Goal: Task Accomplishment & Management: Manage account settings

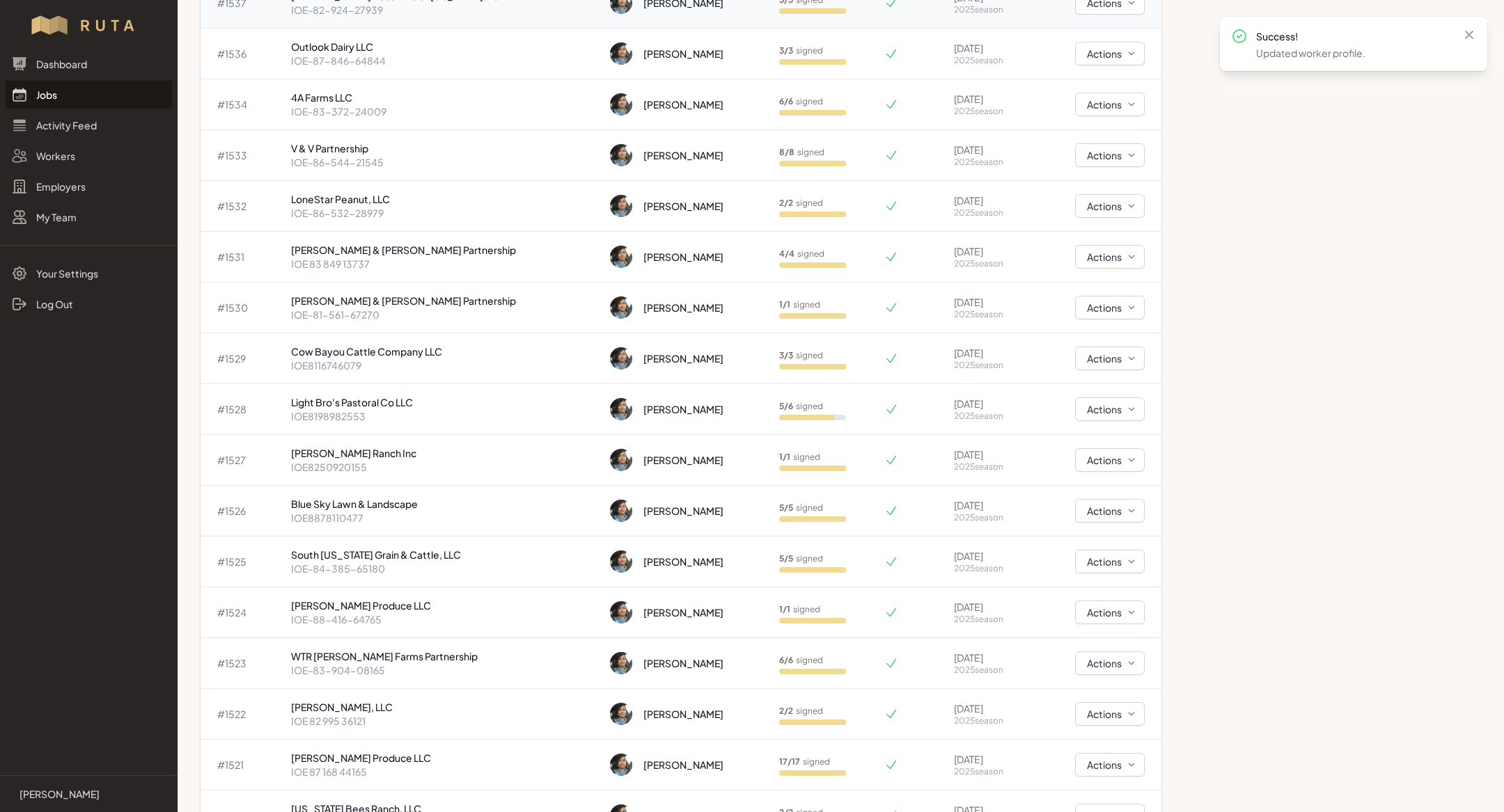
scroll to position [414, 0]
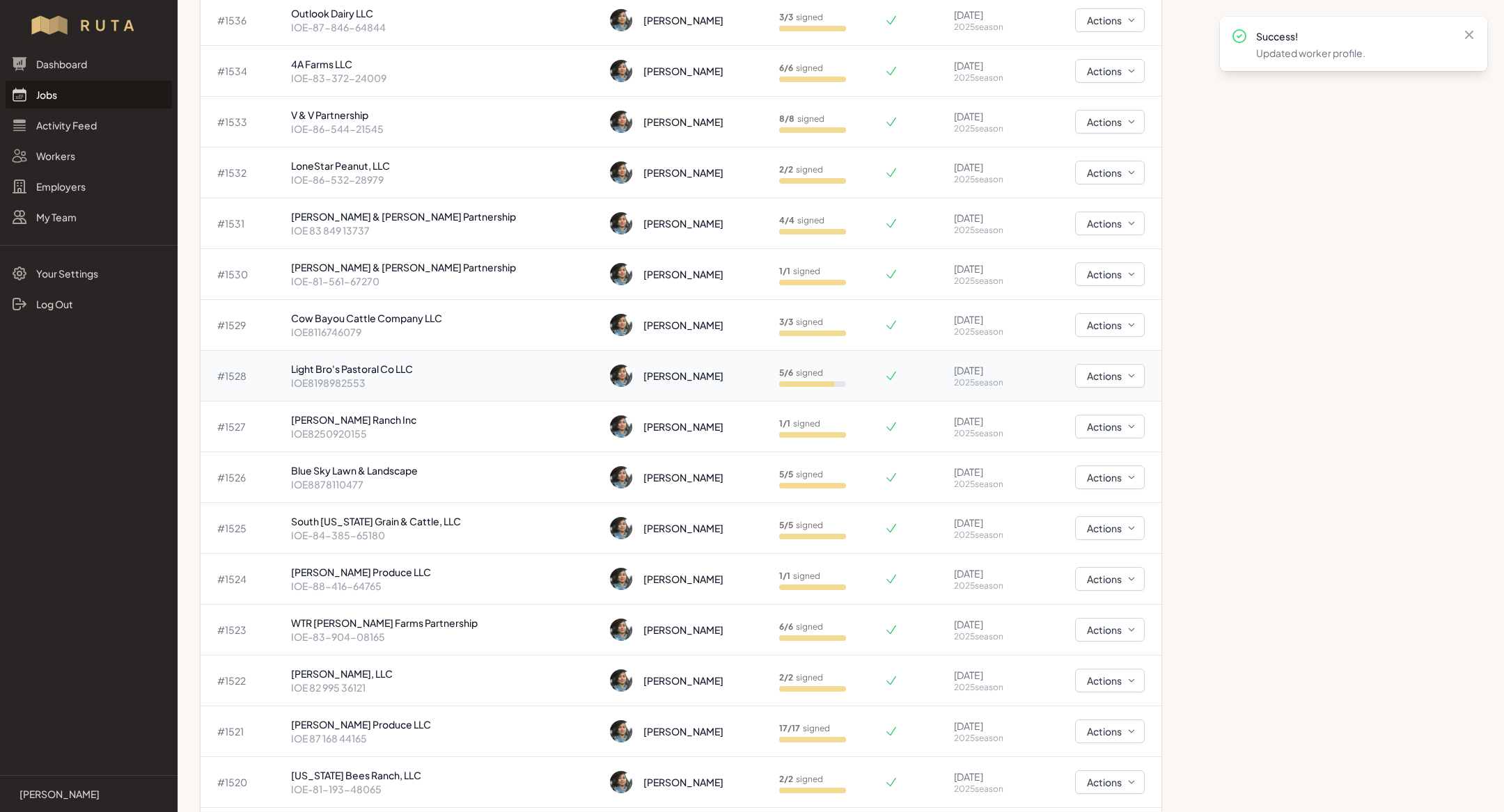
click at [457, 365] on p "Light Bro's Pastoral Co LLC" at bounding box center [445, 369] width 308 height 14
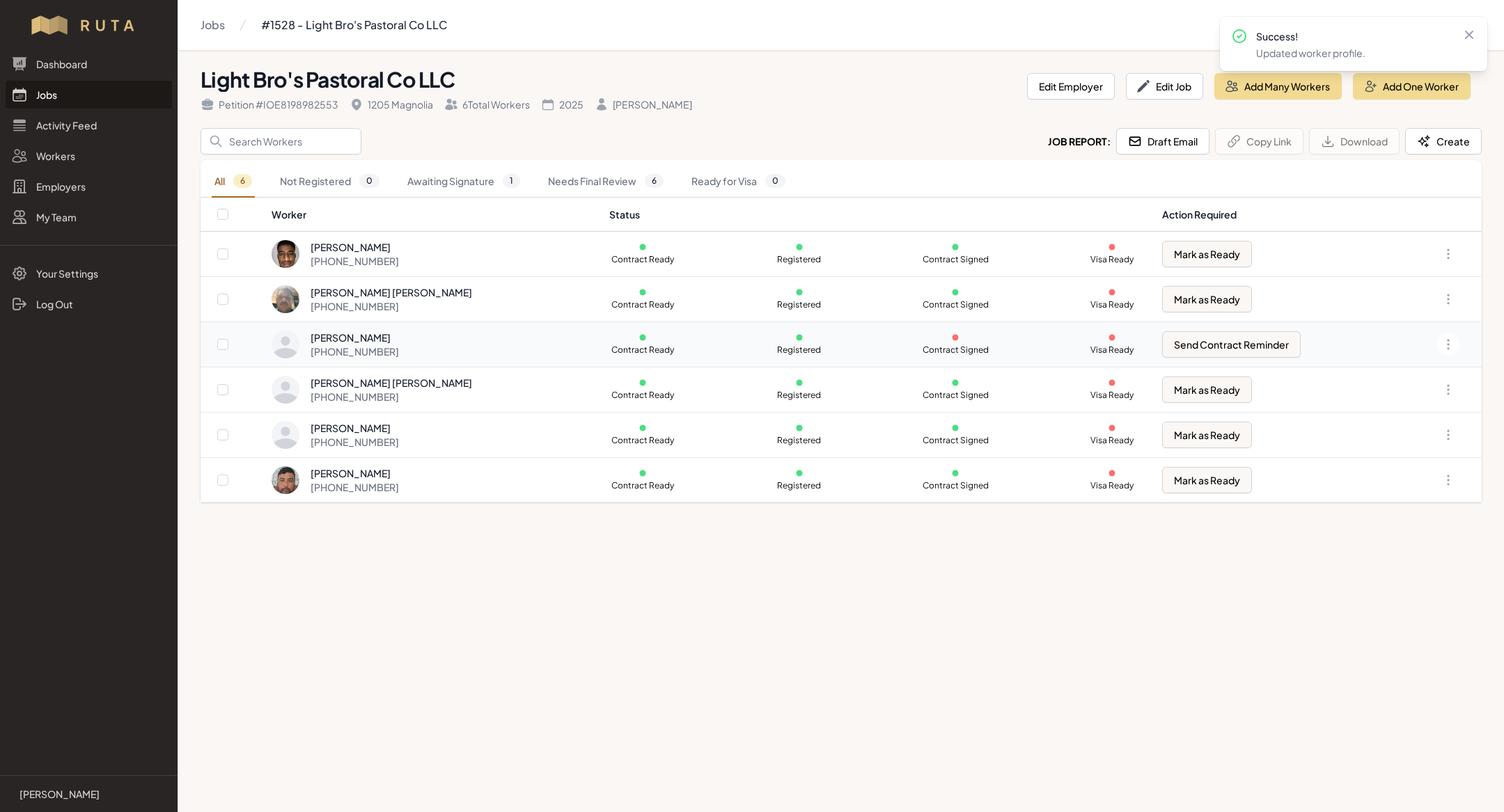
click at [366, 345] on div "[PHONE_NUMBER]" at bounding box center [354, 352] width 88 height 14
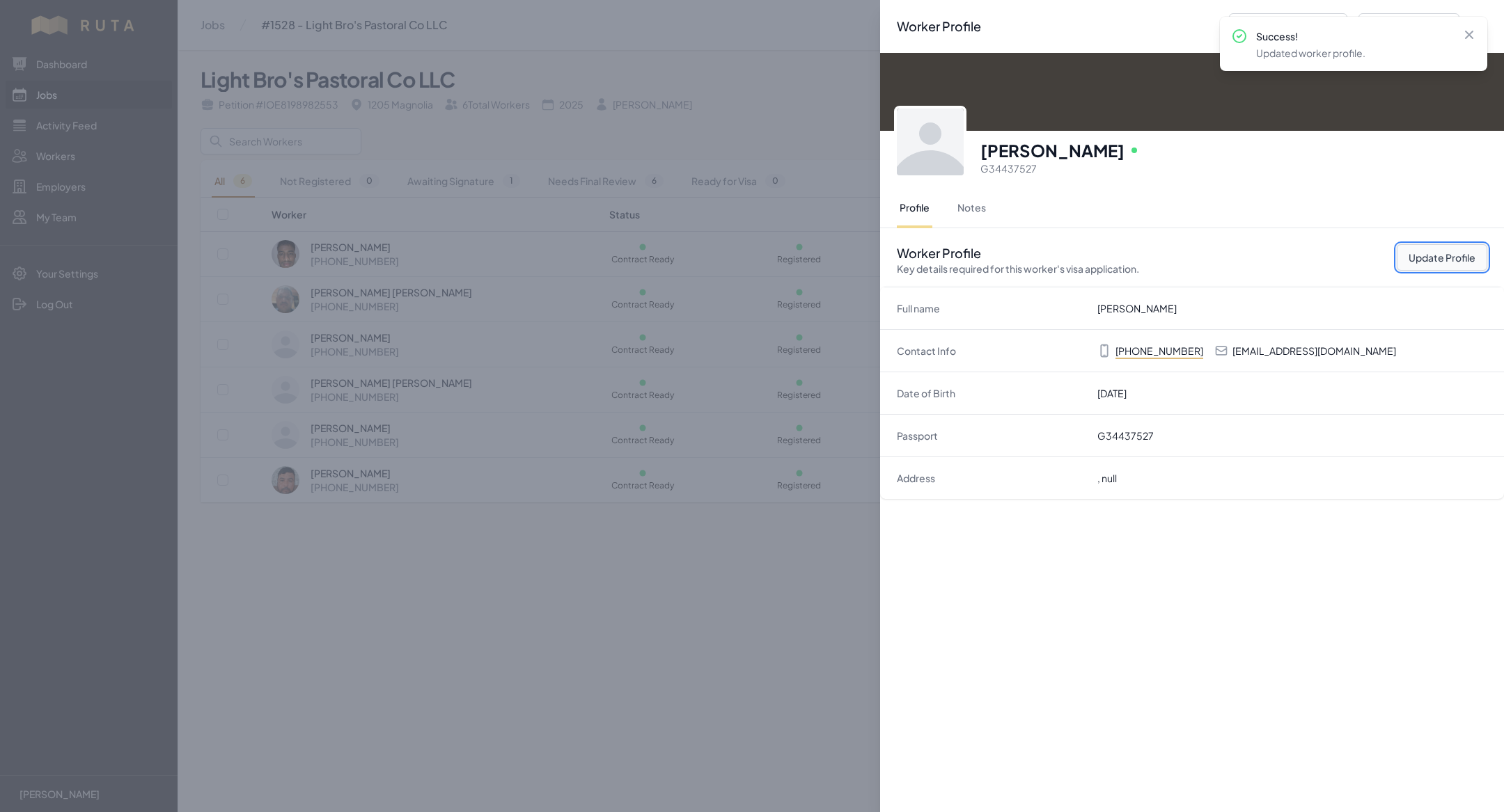
click at [1410, 264] on button "Update Profile" at bounding box center [1442, 258] width 91 height 27
select select "US"
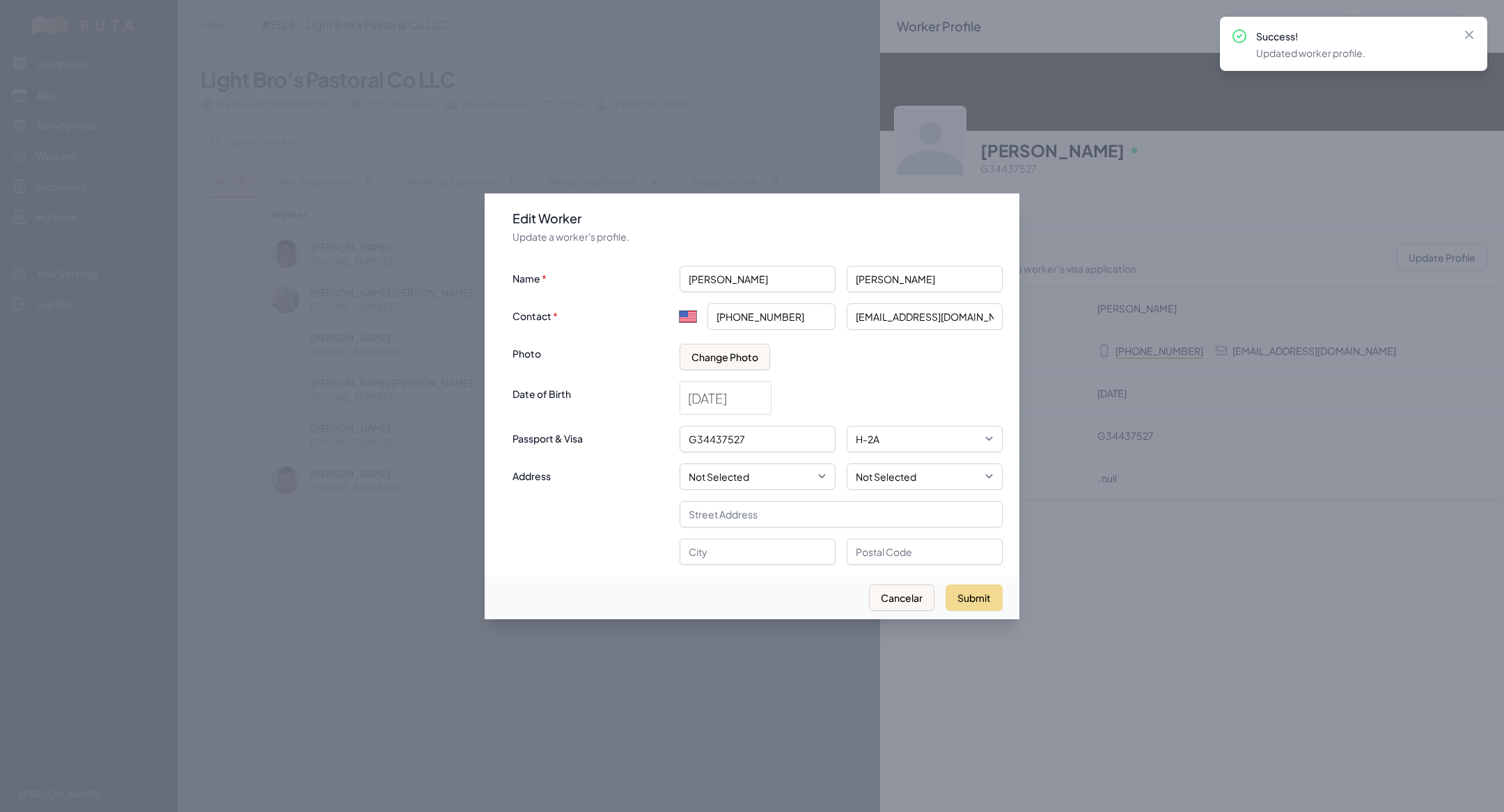
click at [780, 65] on div at bounding box center [752, 406] width 1504 height 812
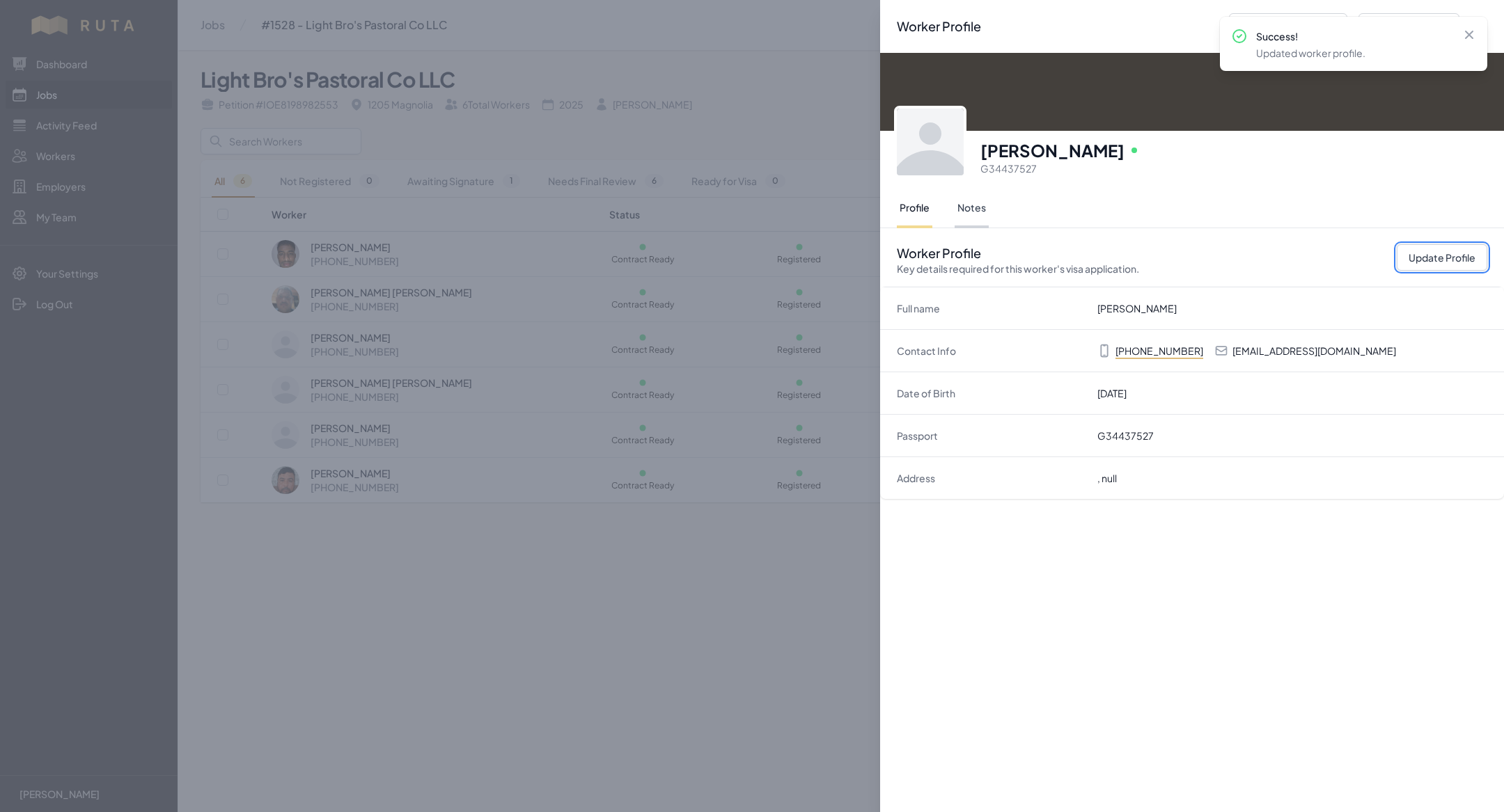
click at [976, 220] on button "Notes" at bounding box center [972, 209] width 34 height 39
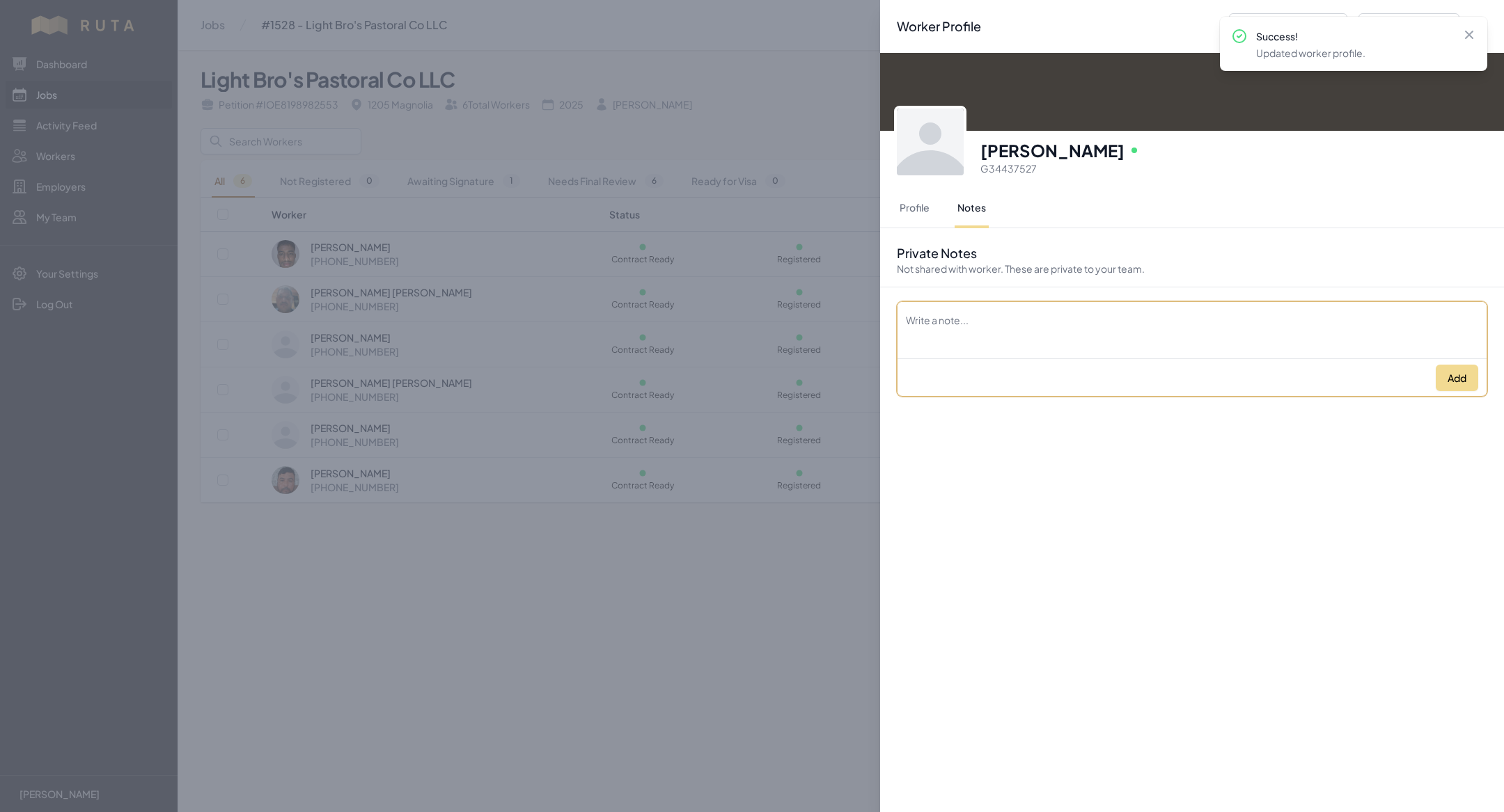
click at [939, 337] on textarea "Description" at bounding box center [1192, 322] width 589 height 39
paste textarea "864 1055282"
type textarea "864 1055282"
click at [1451, 371] on button "Add" at bounding box center [1457, 378] width 43 height 27
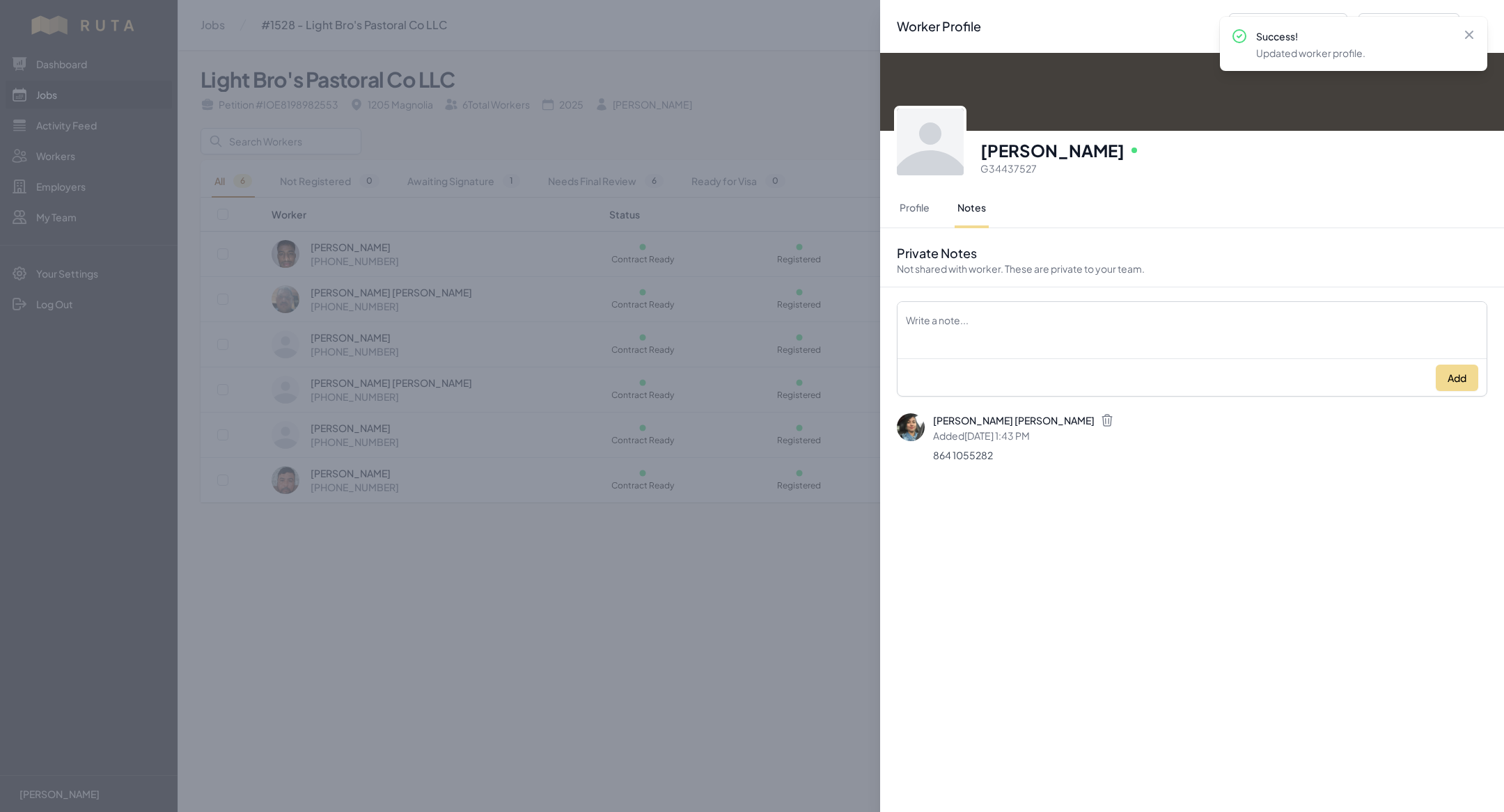
click at [450, 357] on div "Worker Profile Previous Worker Next Worker Close panel Efrain Onate Sanchez Onl…" at bounding box center [752, 406] width 1504 height 812
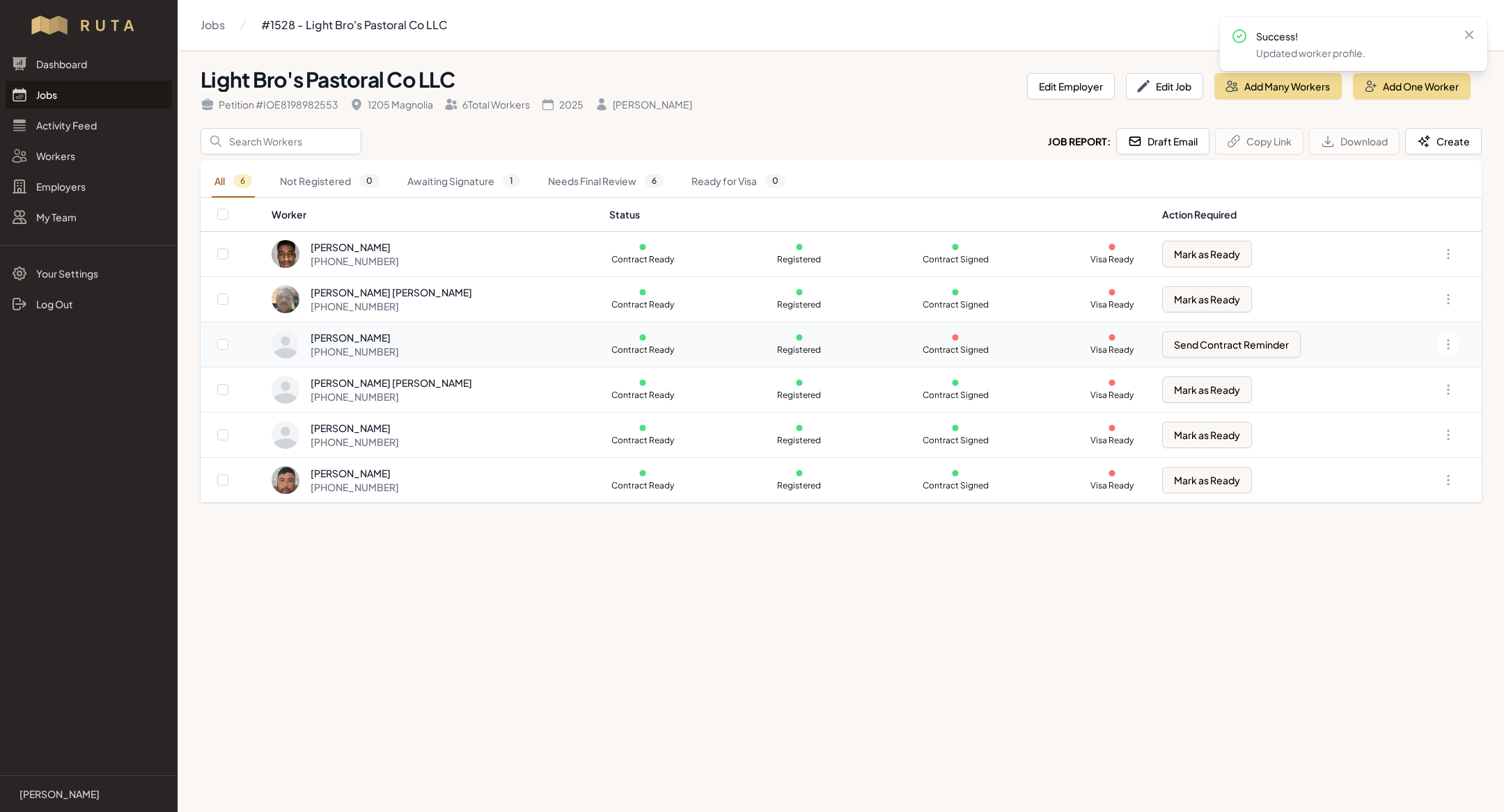
click at [431, 332] on div "[PERSON_NAME] [PHONE_NUMBER]" at bounding box center [432, 344] width 321 height 28
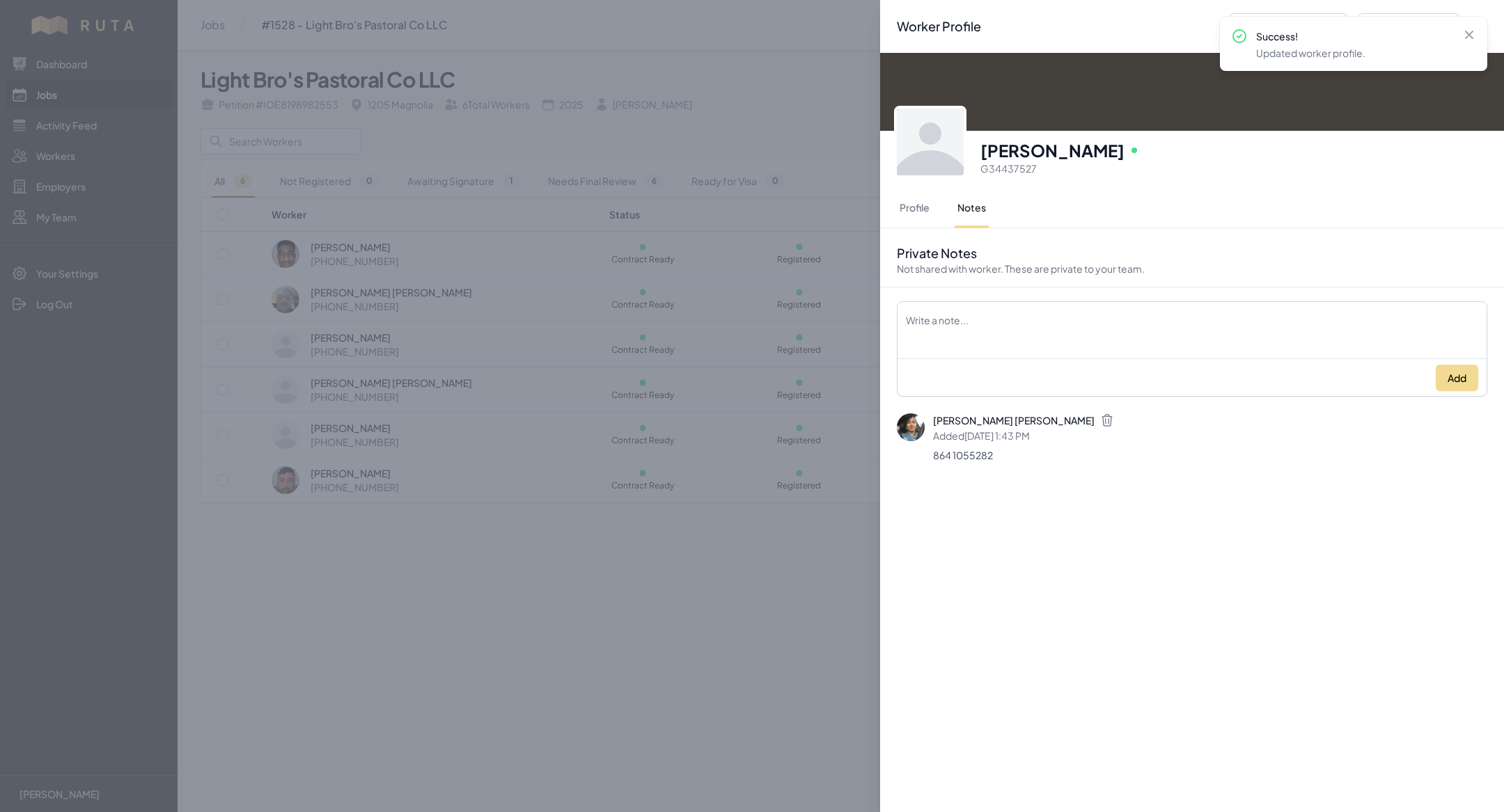
click at [608, 590] on div "Worker Profile Previous Worker Next Worker Close panel Efrain Onate Sanchez Onl…" at bounding box center [752, 406] width 1504 height 812
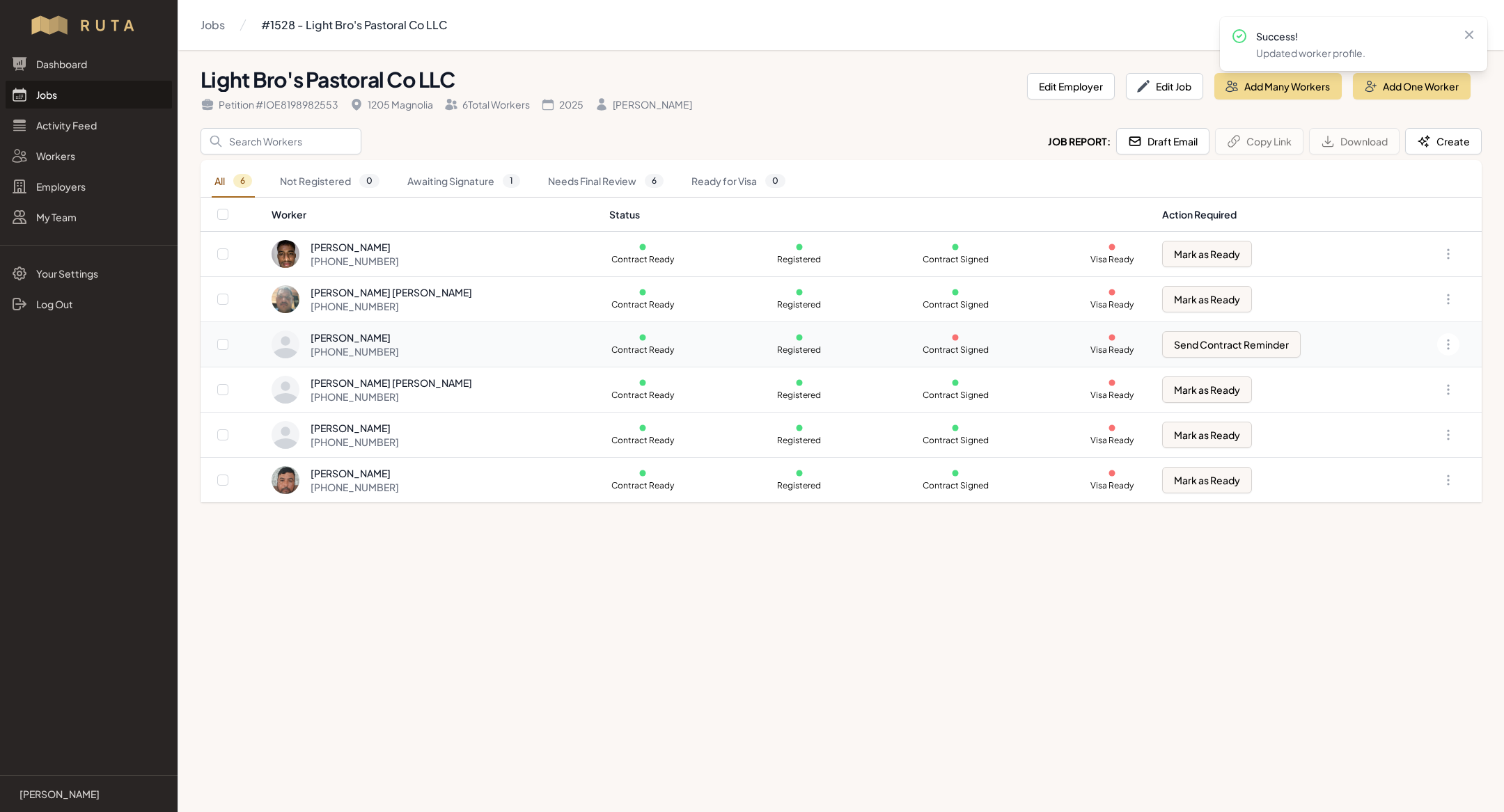
click at [392, 345] on div "+1 830 900 2196" at bounding box center [354, 352] width 88 height 14
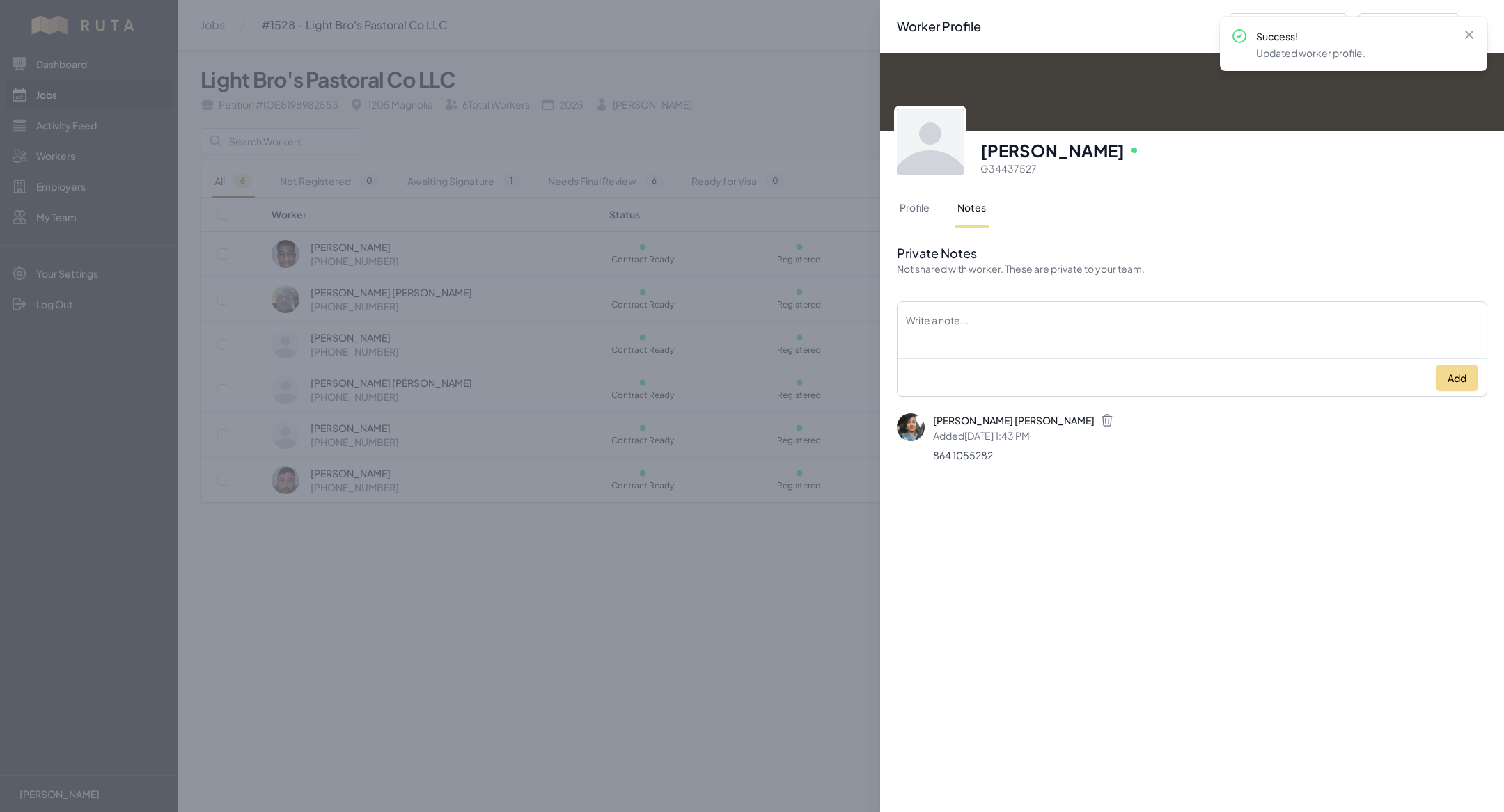
click at [505, 563] on div "Worker Profile Previous Worker Next Worker Close panel Efrain Onate Sanchez Onl…" at bounding box center [752, 406] width 1504 height 812
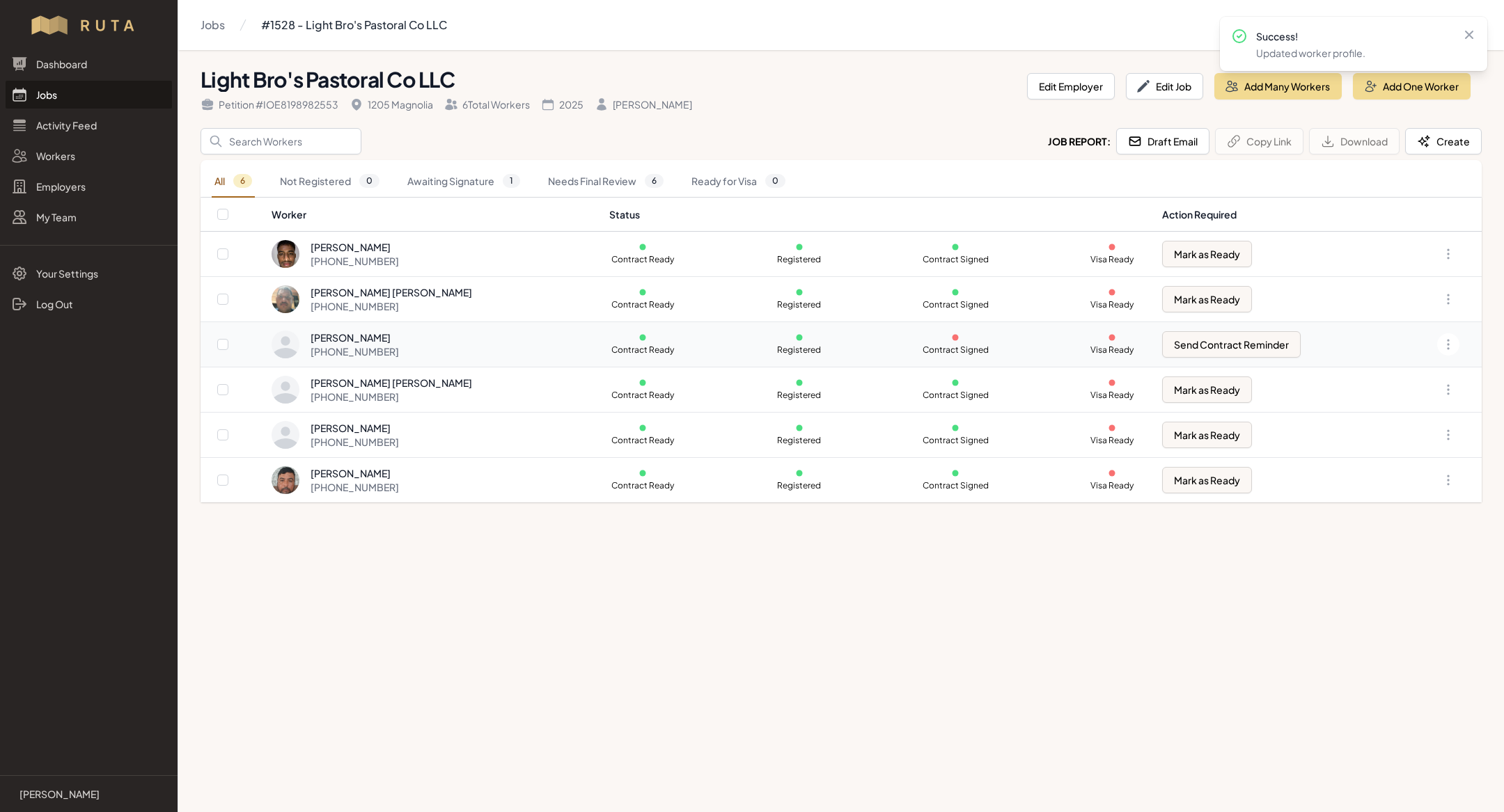
click at [396, 327] on td "Efrain Onate Sanchez +1 830 900 2196" at bounding box center [436, 345] width 330 height 45
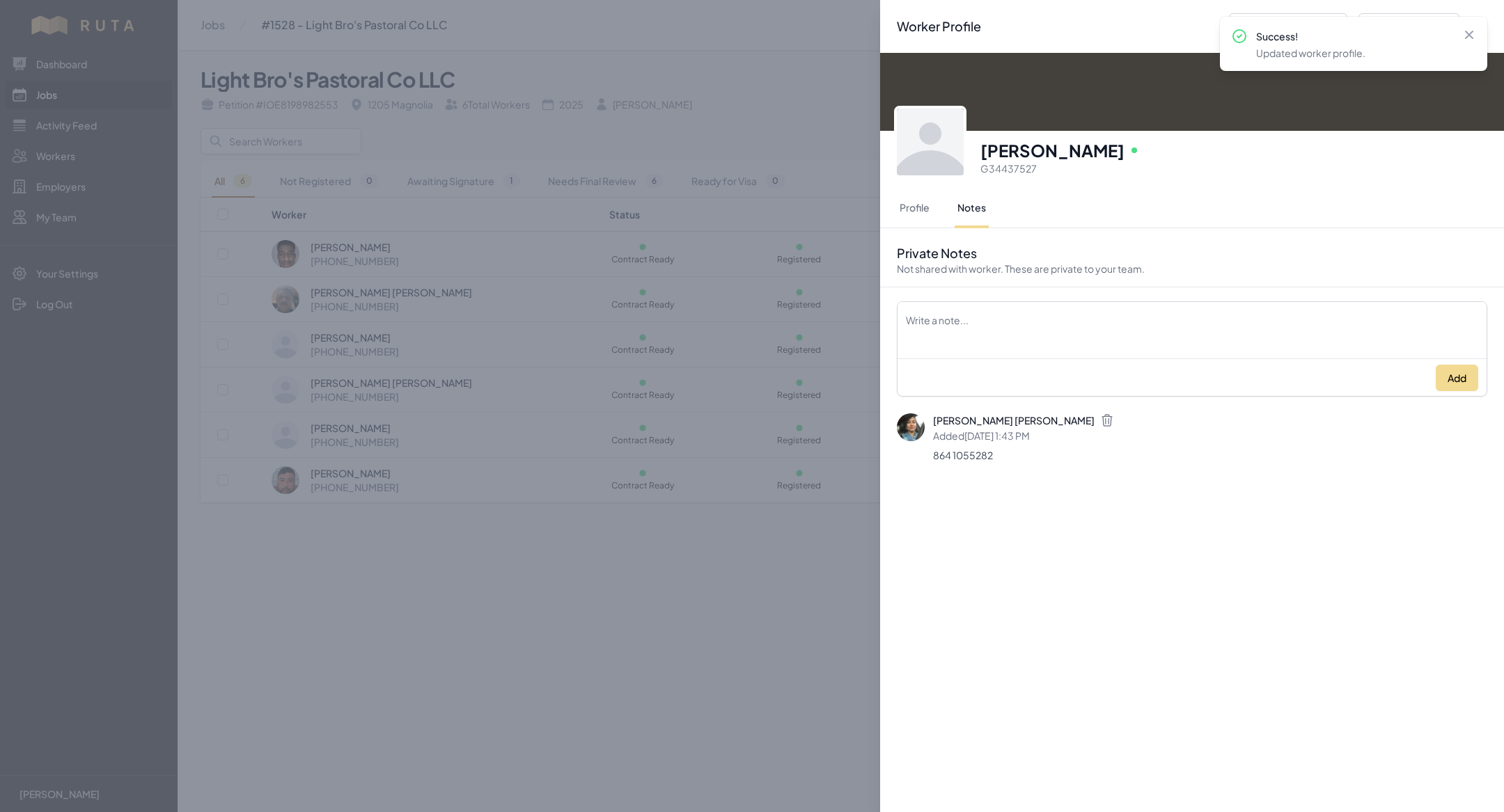
click at [484, 536] on div "Worker Profile Previous Worker Next Worker Close panel Efrain Onate Sanchez Onl…" at bounding box center [752, 406] width 1504 height 812
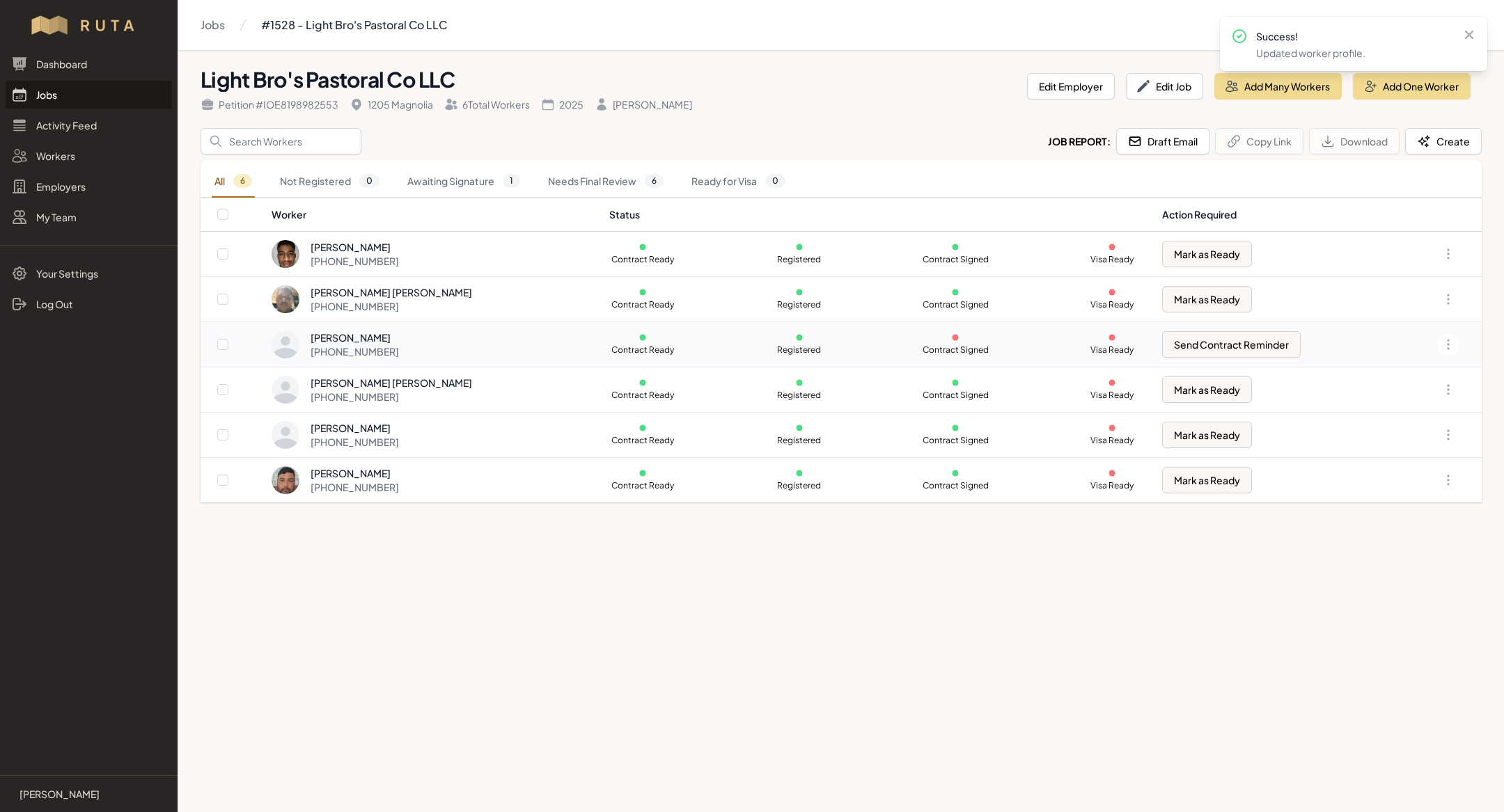
click at [377, 349] on div "+1 830 900 2196" at bounding box center [354, 352] width 88 height 14
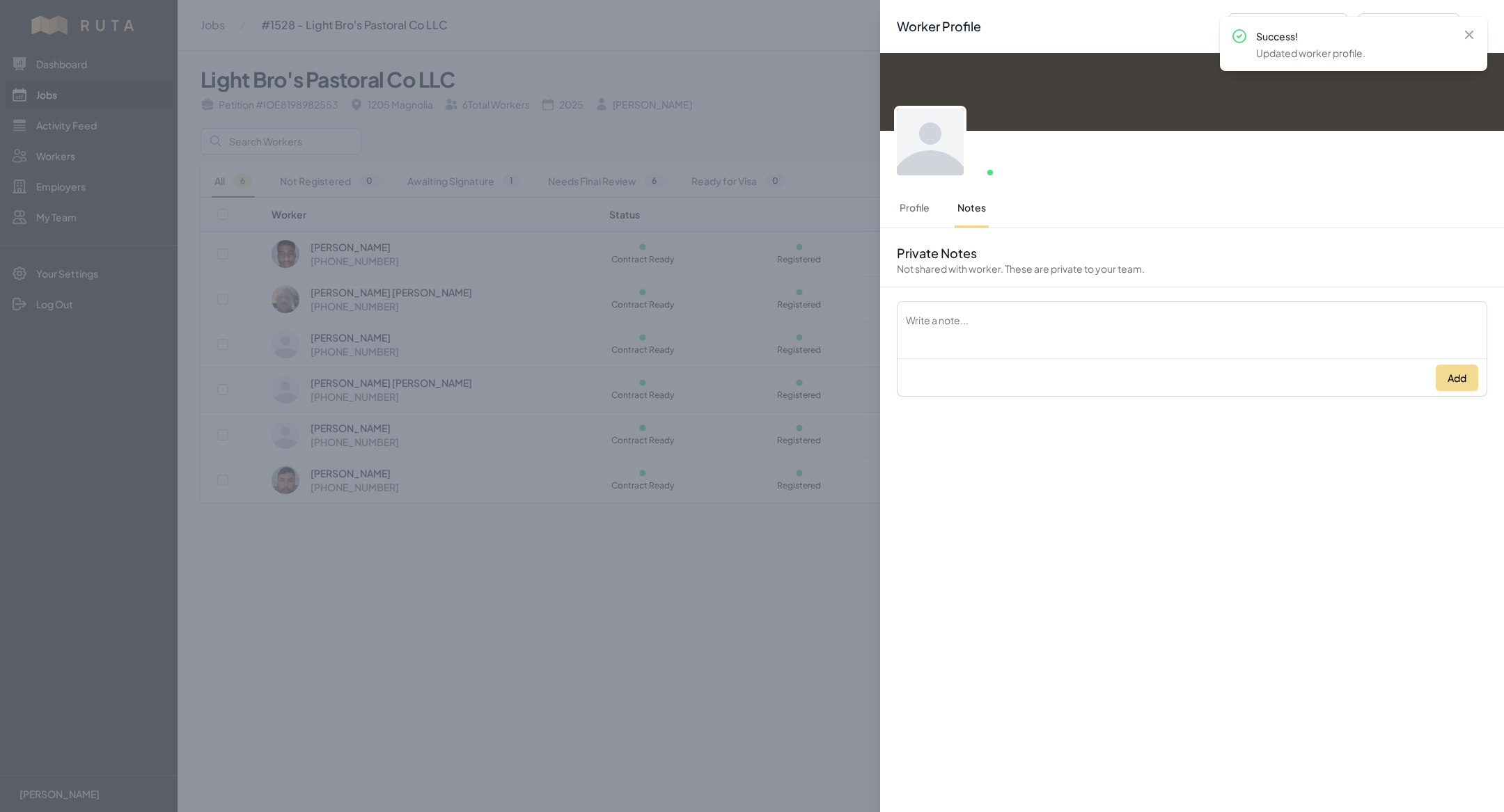
click at [524, 596] on div "Worker Profile Previous Worker Next Worker Close panel Online Profile Notes Pri…" at bounding box center [752, 406] width 1504 height 812
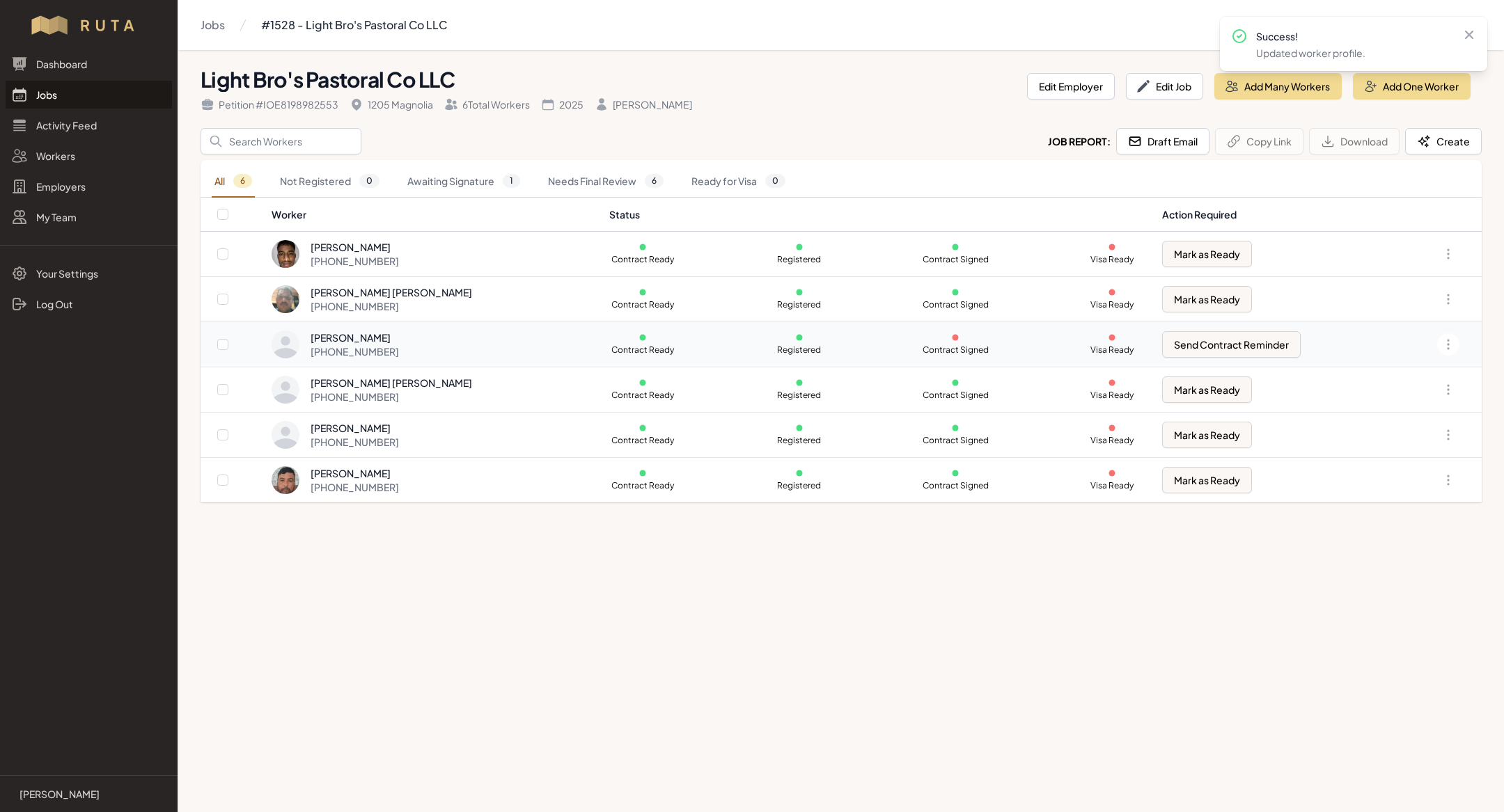
click at [392, 349] on div "+1 830 900 2196" at bounding box center [354, 352] width 88 height 14
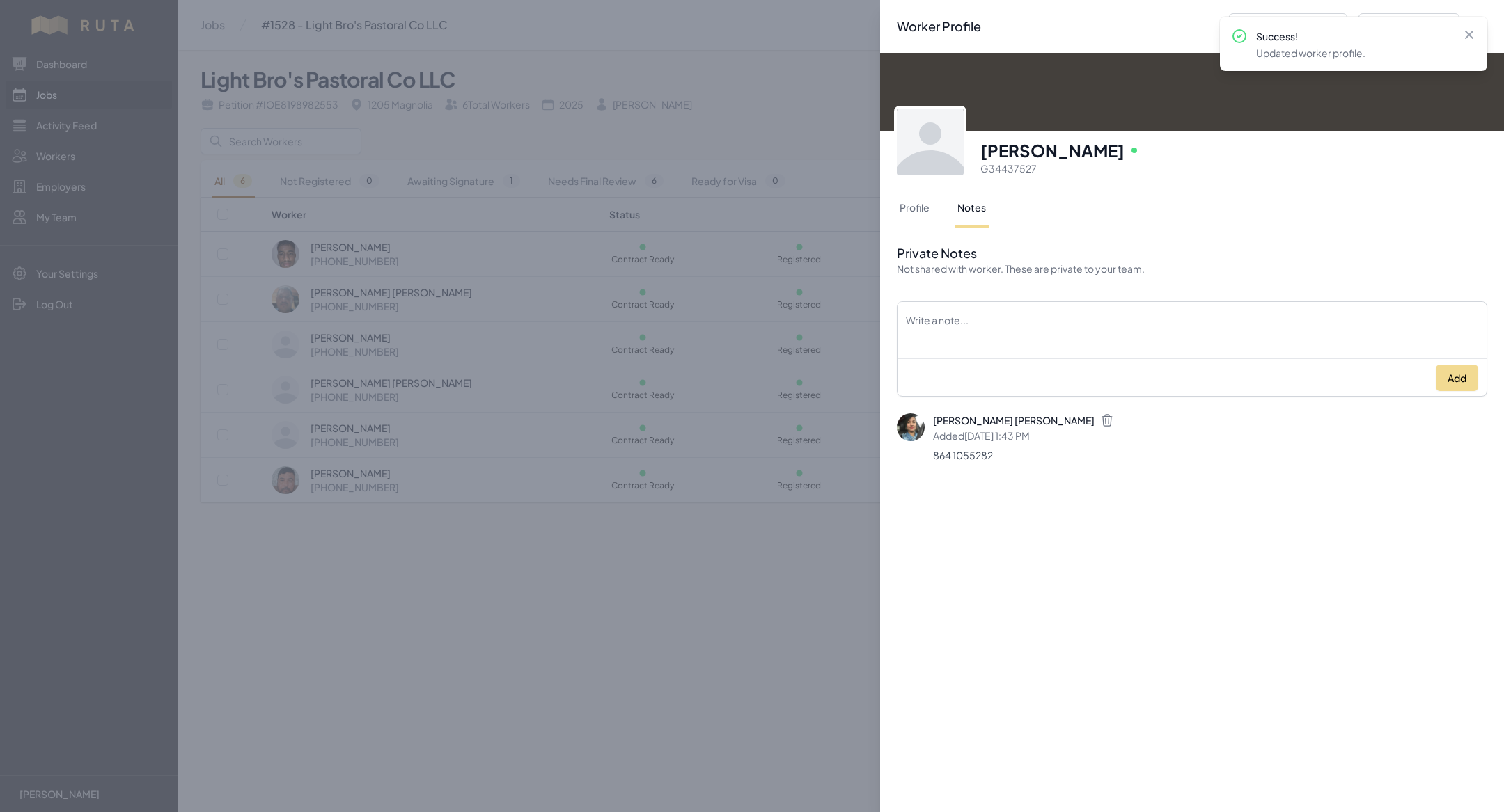
click at [423, 573] on div "Worker Profile Previous Worker Next Worker Close panel Efrain Onate Sanchez Onl…" at bounding box center [752, 406] width 1504 height 812
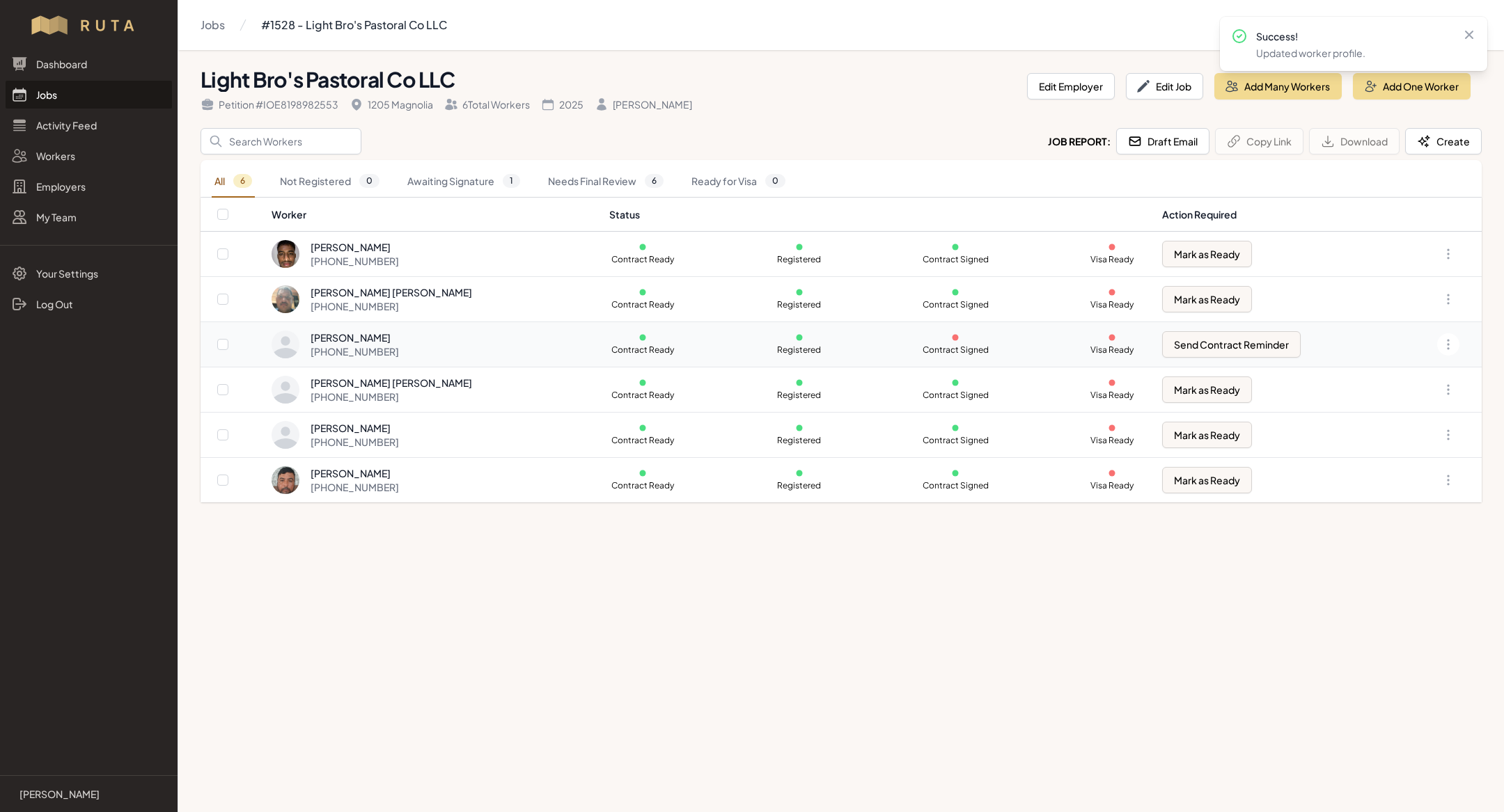
click at [390, 340] on div "Efrain Onate Sanchez" at bounding box center [354, 338] width 88 height 14
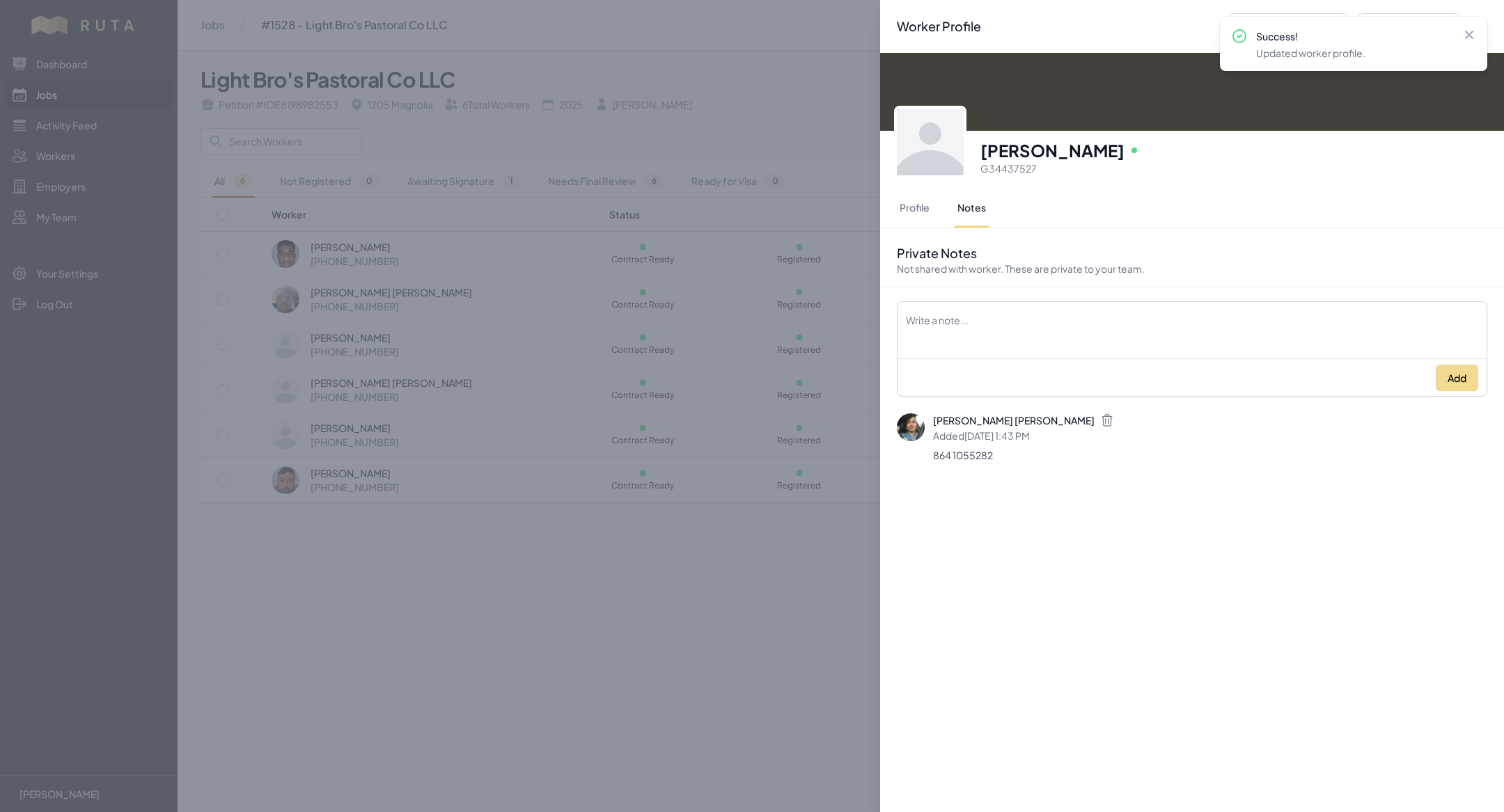
click at [450, 542] on div "Worker Profile Previous Worker Next Worker Close panel Efrain Onate Sanchez Onl…" at bounding box center [752, 406] width 1504 height 812
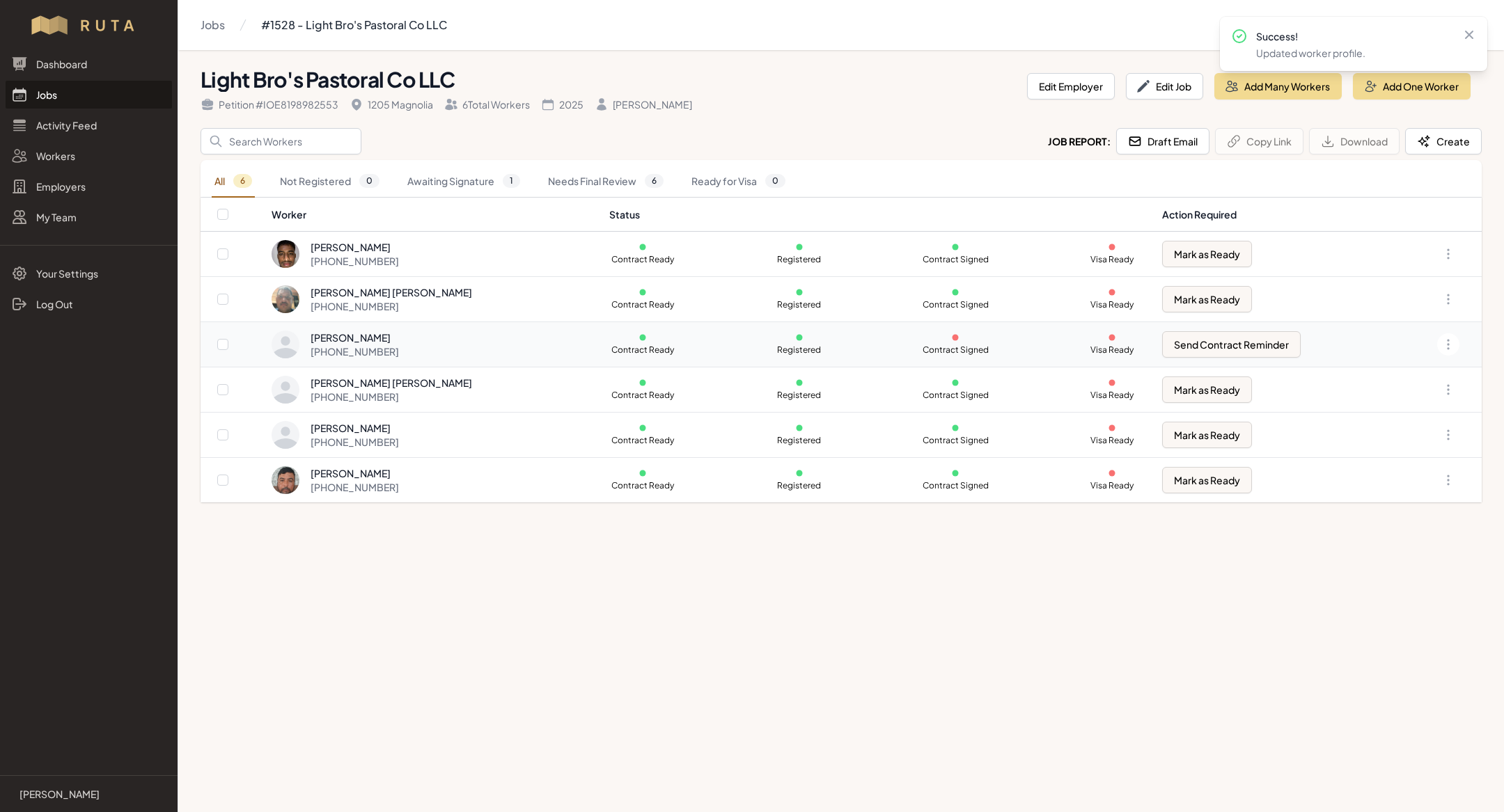
click at [380, 357] on td "Efrain Onate Sanchez +1 830 900 2196" at bounding box center [436, 345] width 330 height 45
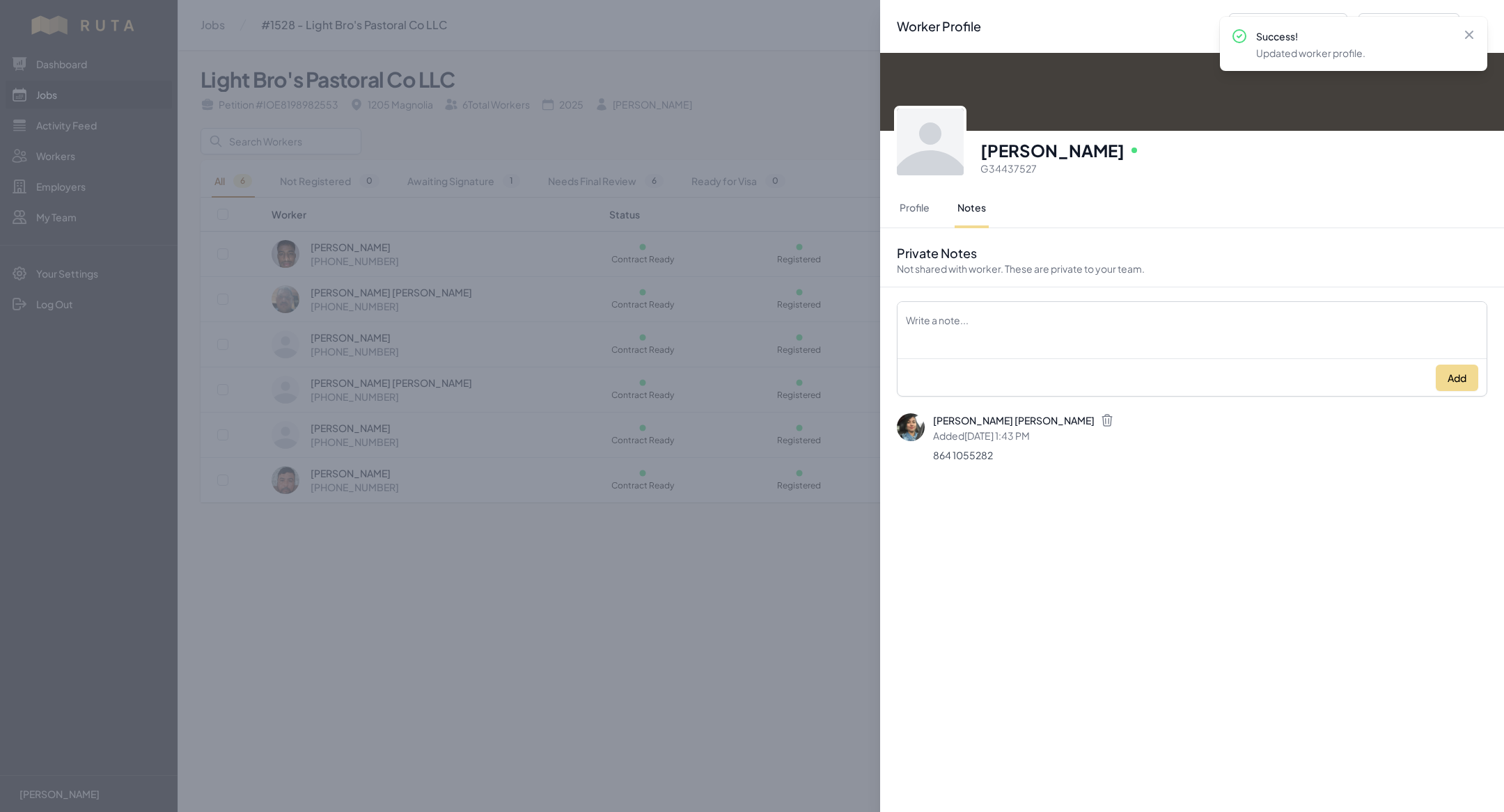
click at [480, 577] on div "Worker Profile Previous Worker Next Worker Close panel Efrain Onate Sanchez Onl…" at bounding box center [752, 406] width 1504 height 812
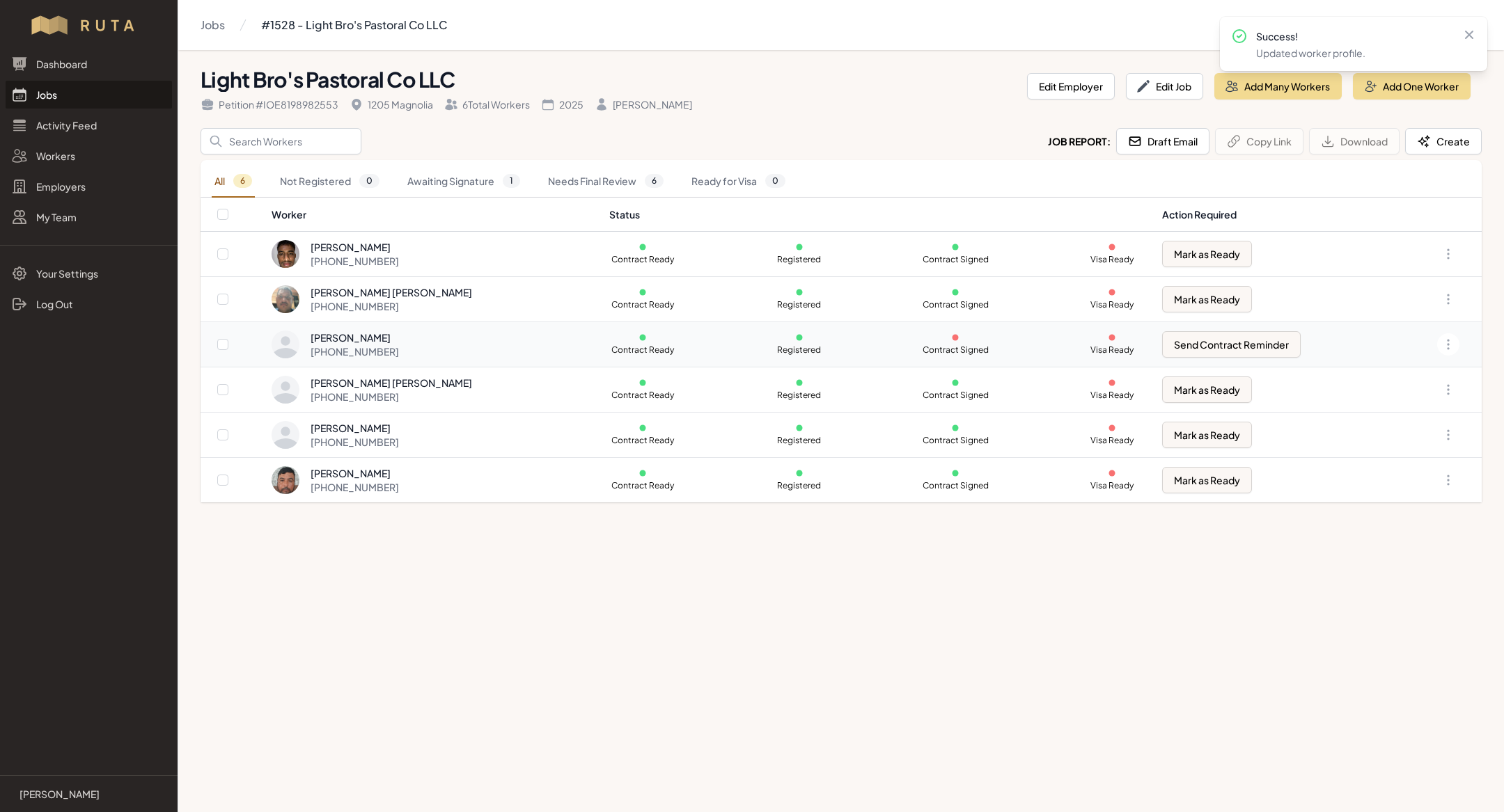
click at [384, 350] on div "+1 830 900 2196" at bounding box center [354, 352] width 88 height 14
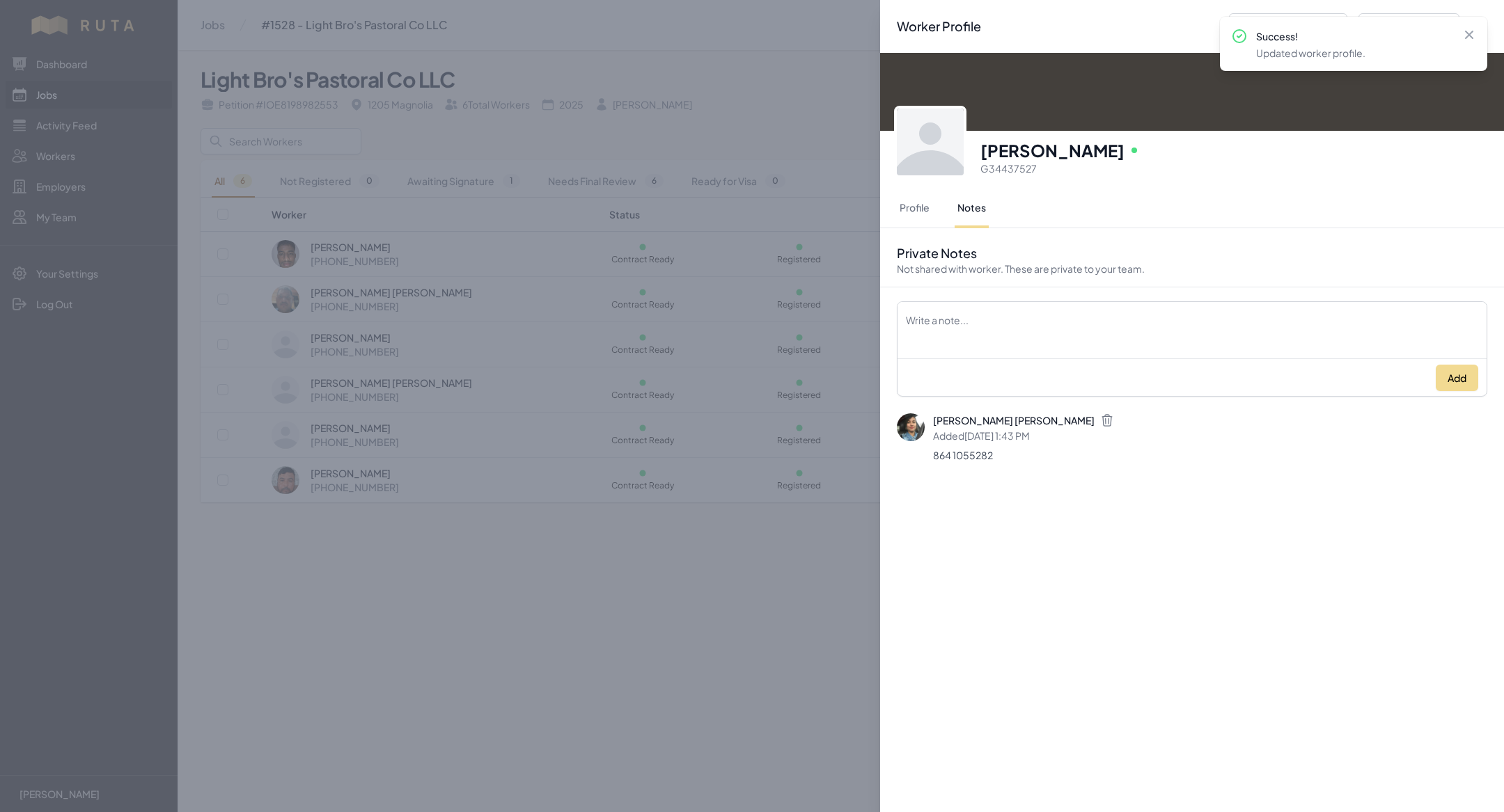
click at [459, 635] on div "Worker Profile Previous Worker Next Worker Close panel Efrain Onate Sanchez Onl…" at bounding box center [752, 406] width 1504 height 812
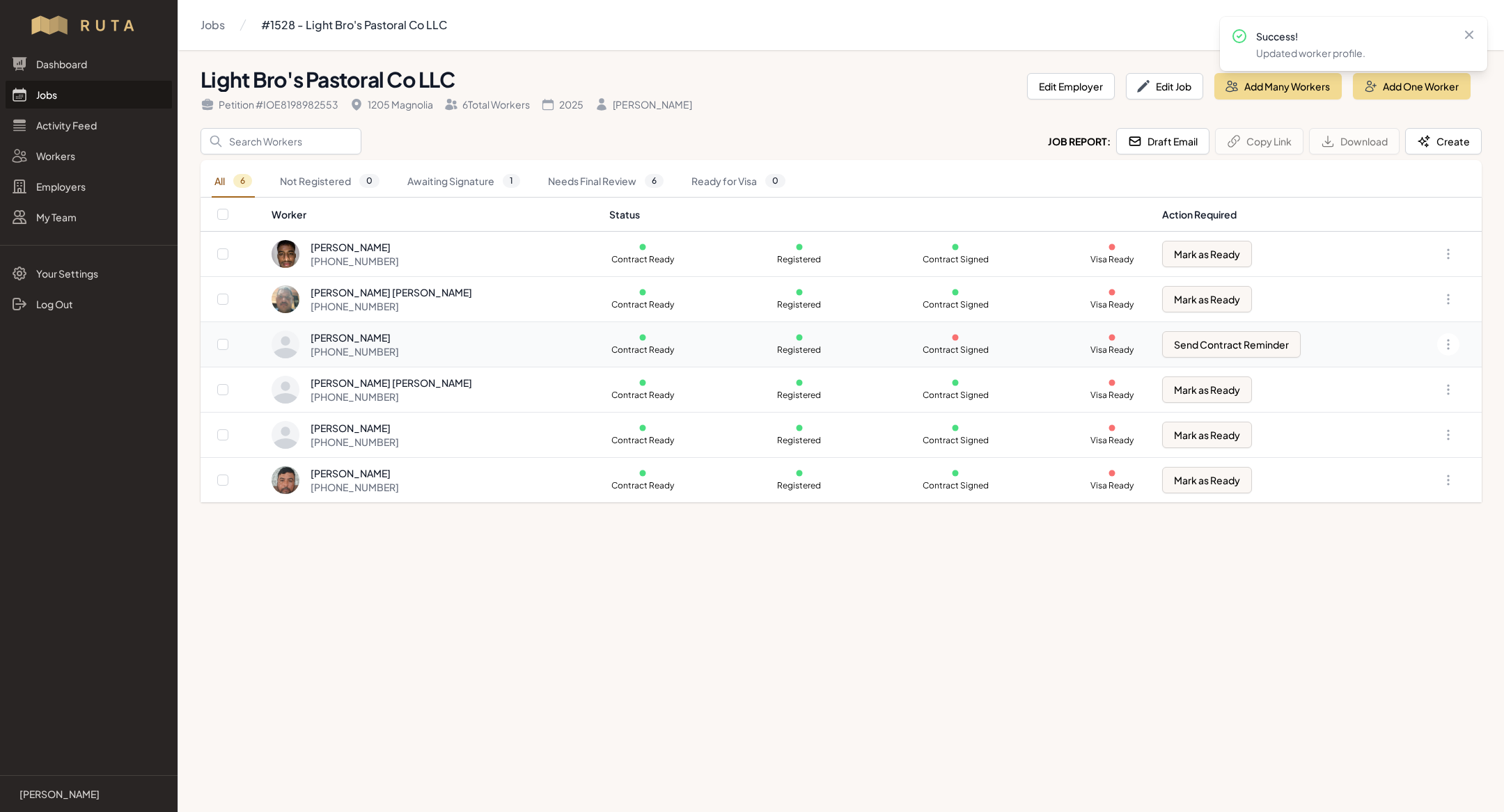
click at [419, 339] on div "Efrain Onate Sanchez +1 830 900 2196" at bounding box center [432, 344] width 321 height 28
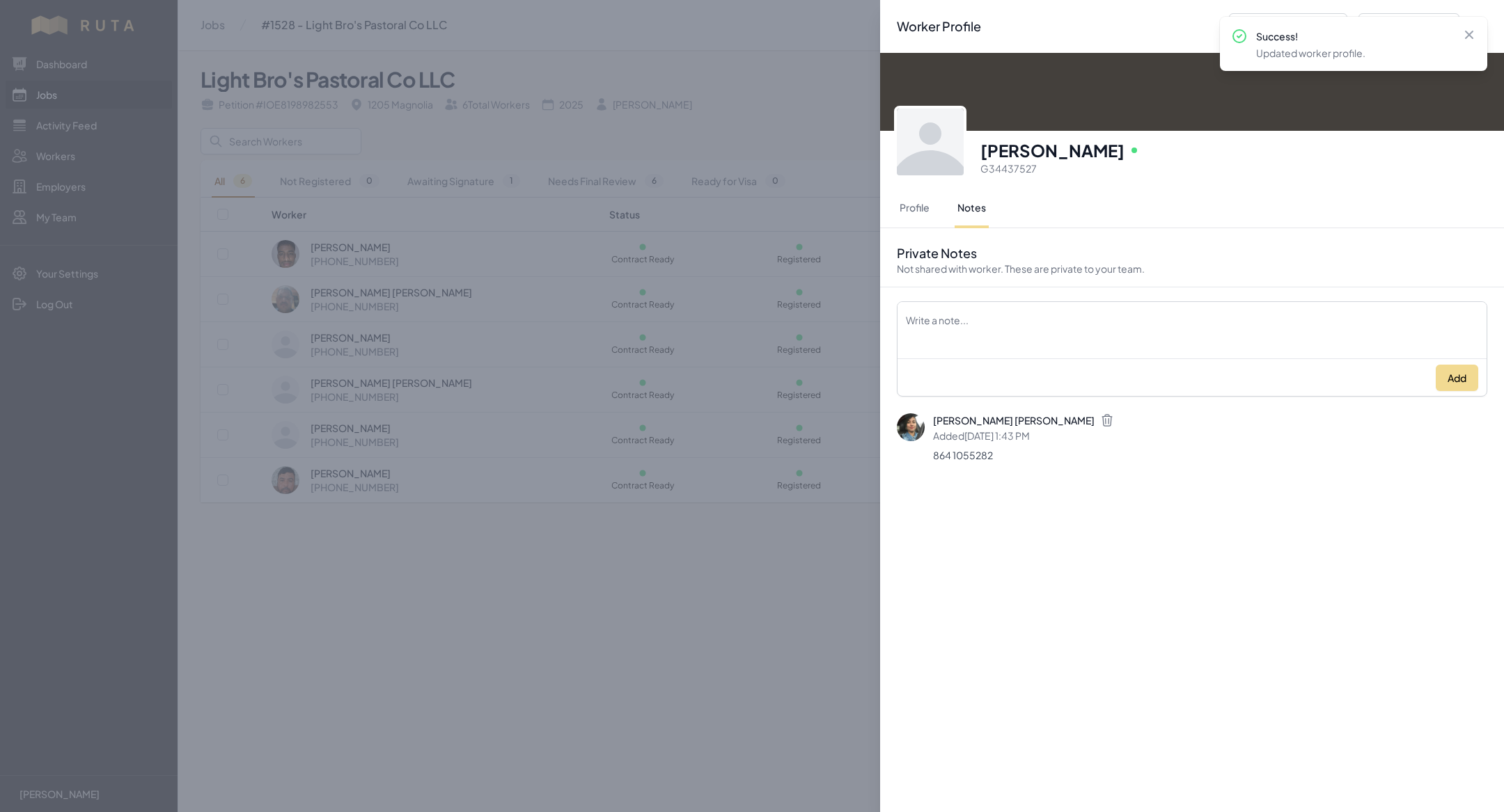
click at [421, 531] on div "Worker Profile Previous Worker Next Worker Close panel Efrain Onate Sanchez Onl…" at bounding box center [752, 406] width 1504 height 812
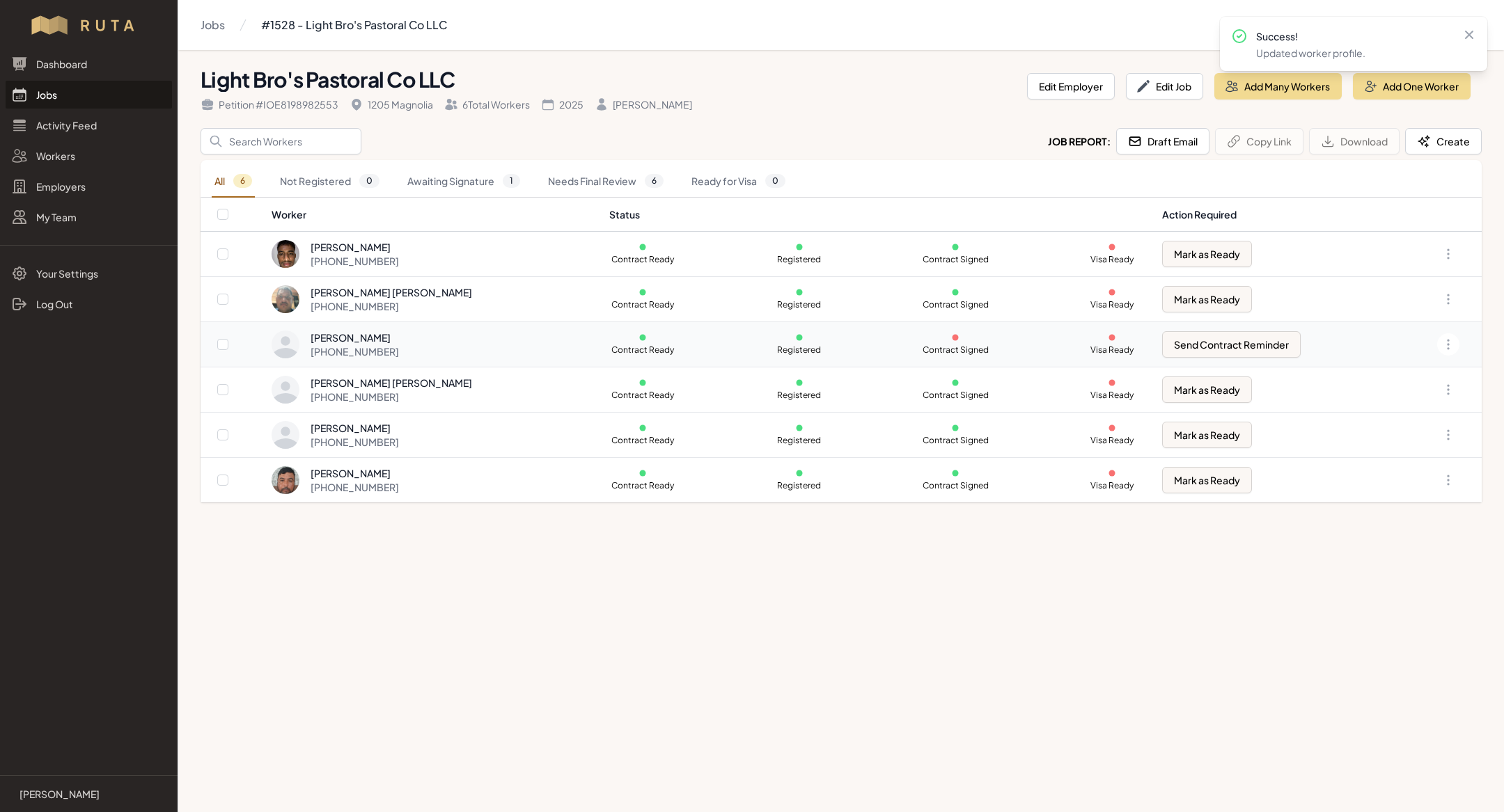
click at [414, 334] on div "Efrain Onate Sanchez +1 830 900 2196" at bounding box center [432, 344] width 321 height 28
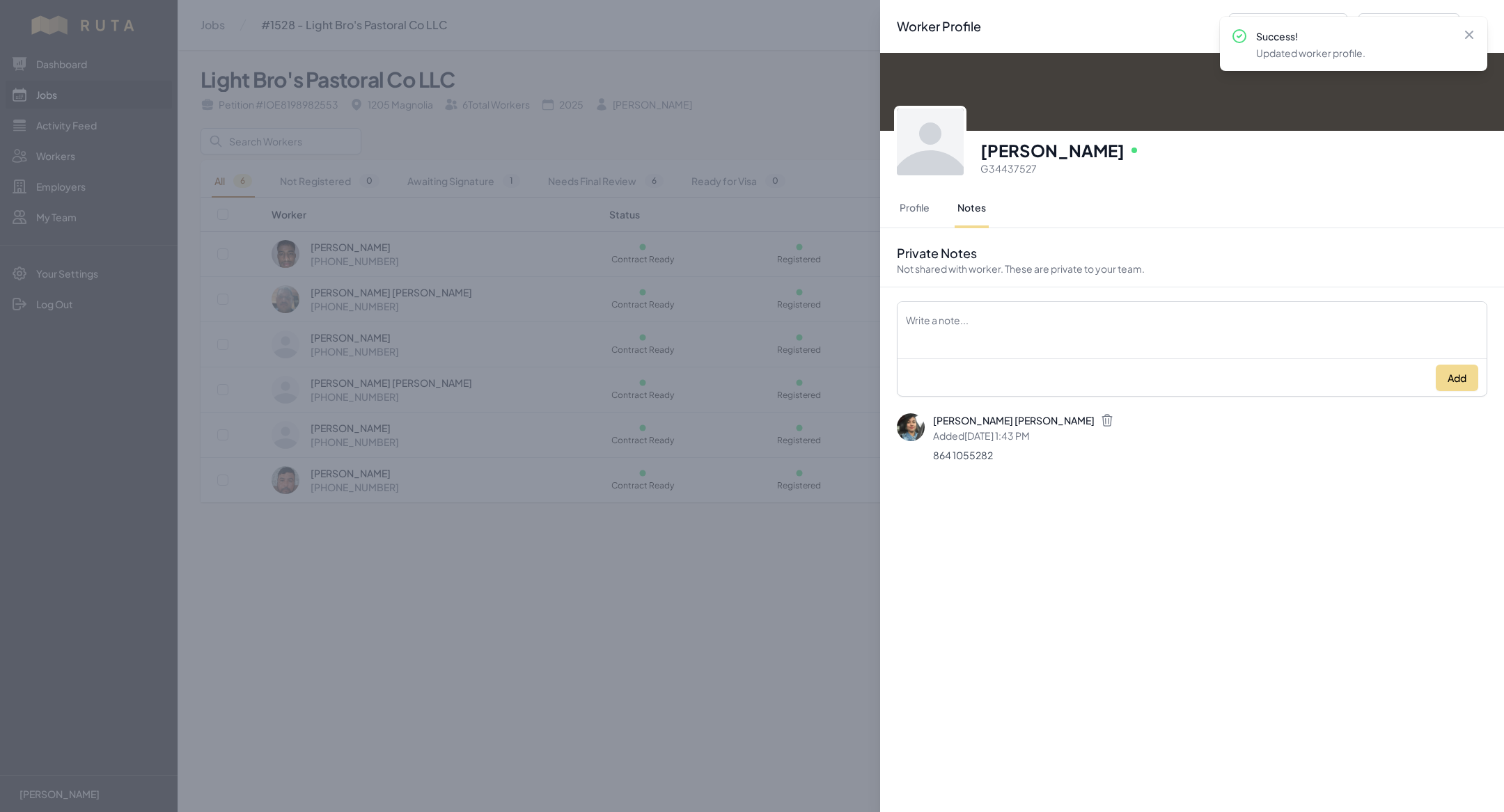
click at [495, 497] on div "Worker Profile Previous Worker Next Worker Close panel Efrain Onate Sanchez Onl…" at bounding box center [752, 406] width 1504 height 812
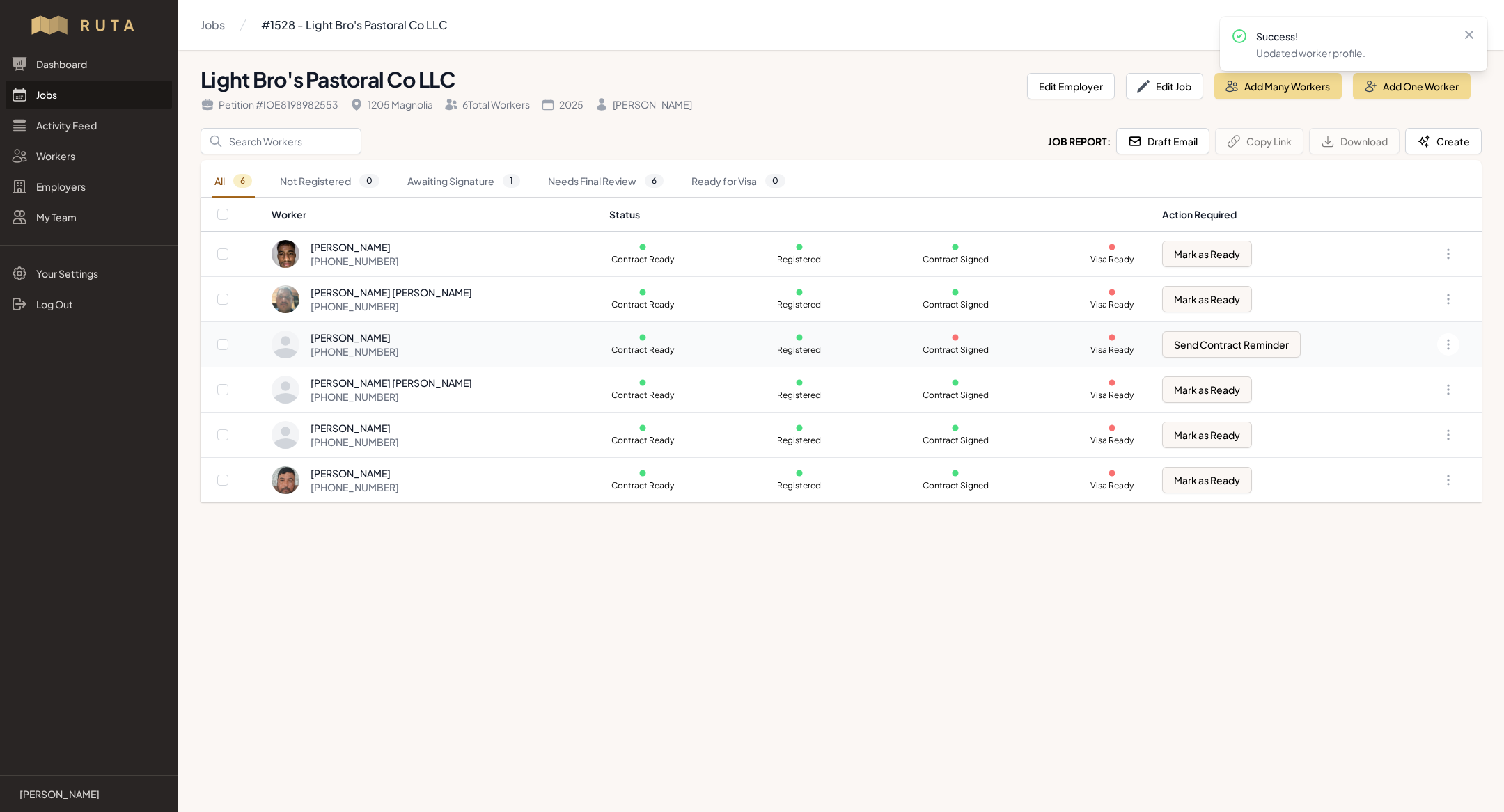
click at [385, 348] on div "+1 830 900 2196" at bounding box center [354, 352] width 88 height 14
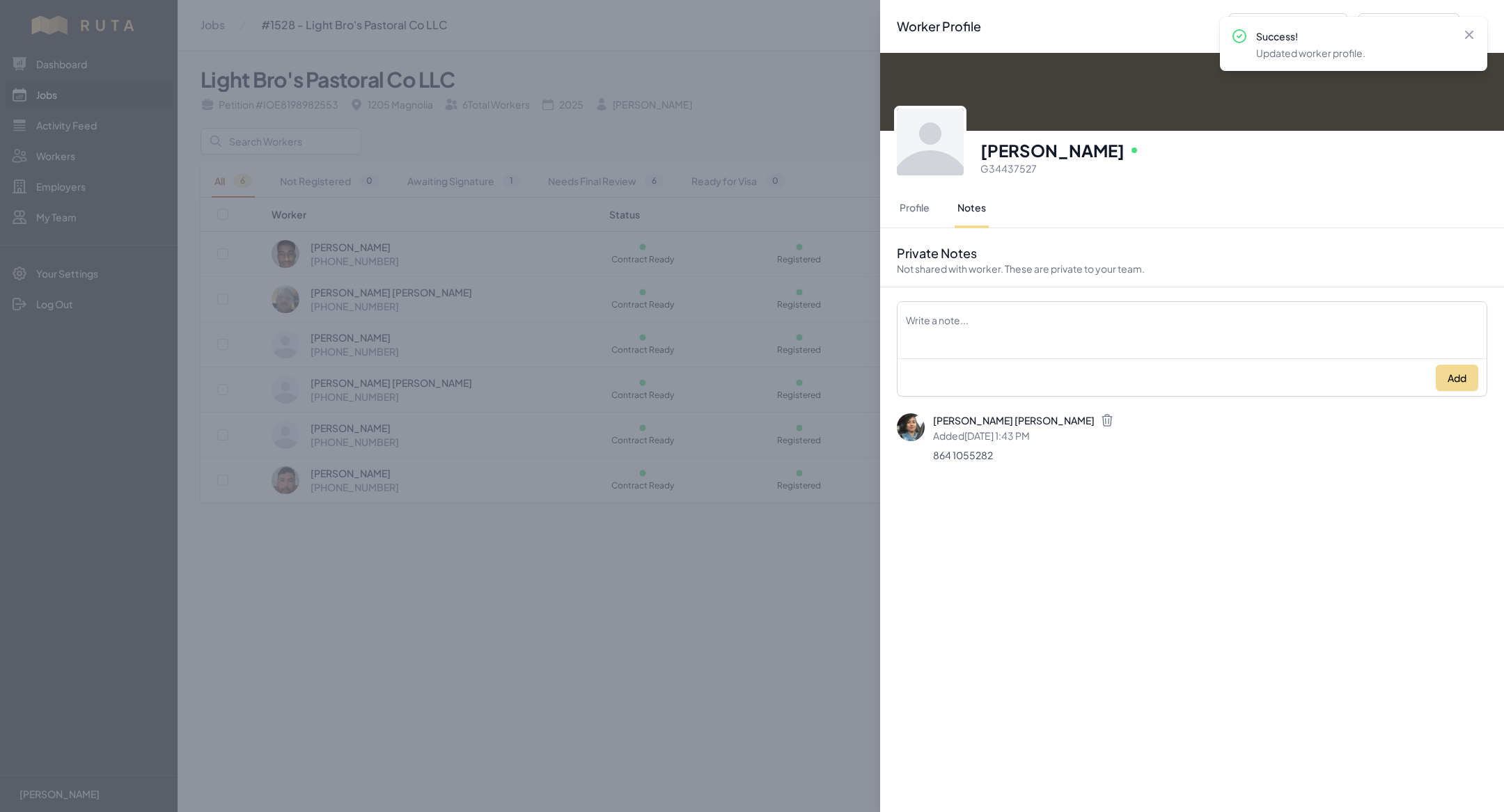
click at [424, 470] on div "Worker Profile Previous Worker Next Worker Close panel Efrain Onate Sanchez Onl…" at bounding box center [752, 406] width 1504 height 812
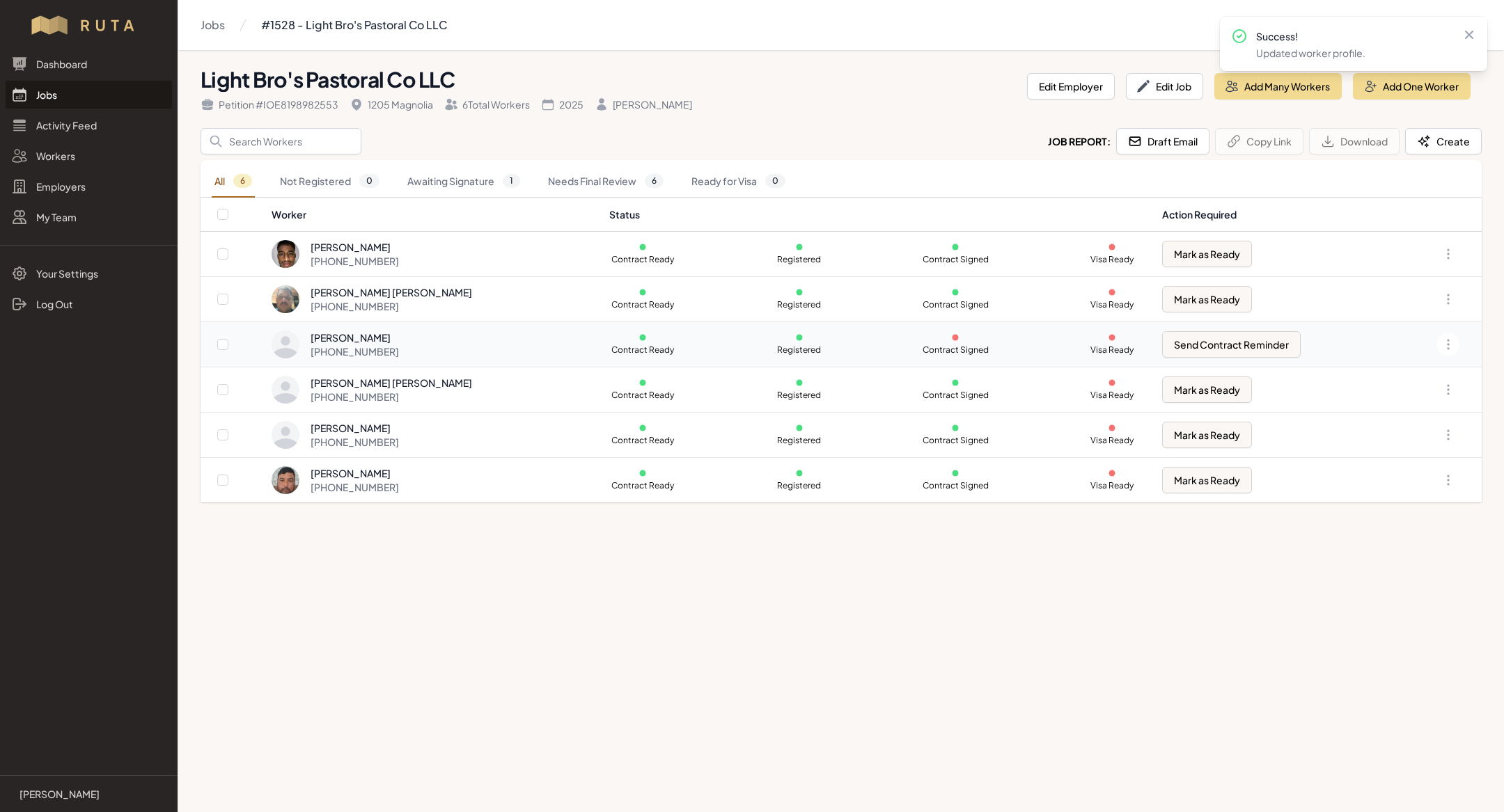
click at [365, 349] on div "+1 830 900 2196" at bounding box center [354, 352] width 88 height 14
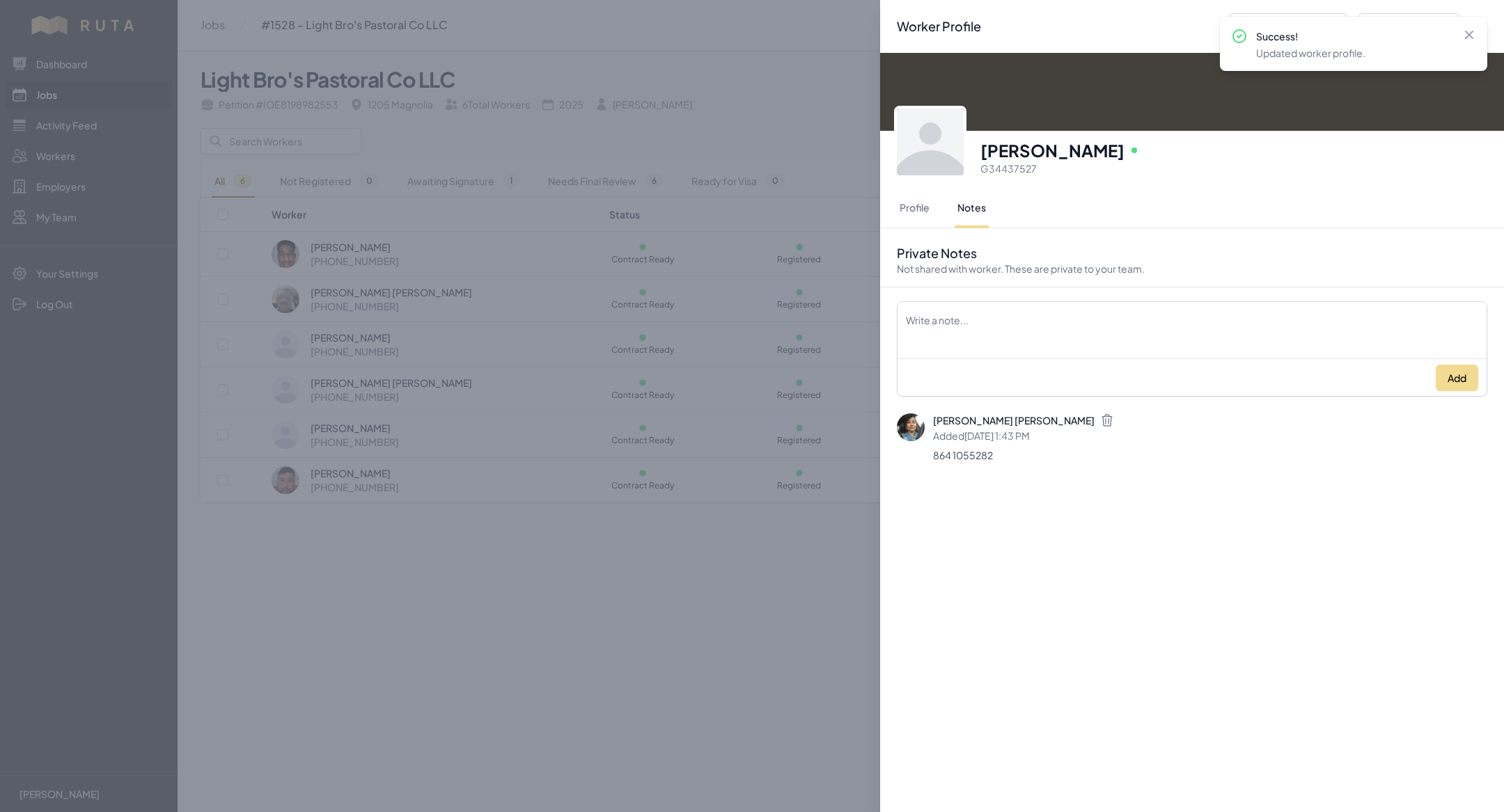
click at [512, 619] on div "Worker Profile Previous Worker Next Worker Close panel Efrain Onate Sanchez Onl…" at bounding box center [752, 406] width 1504 height 812
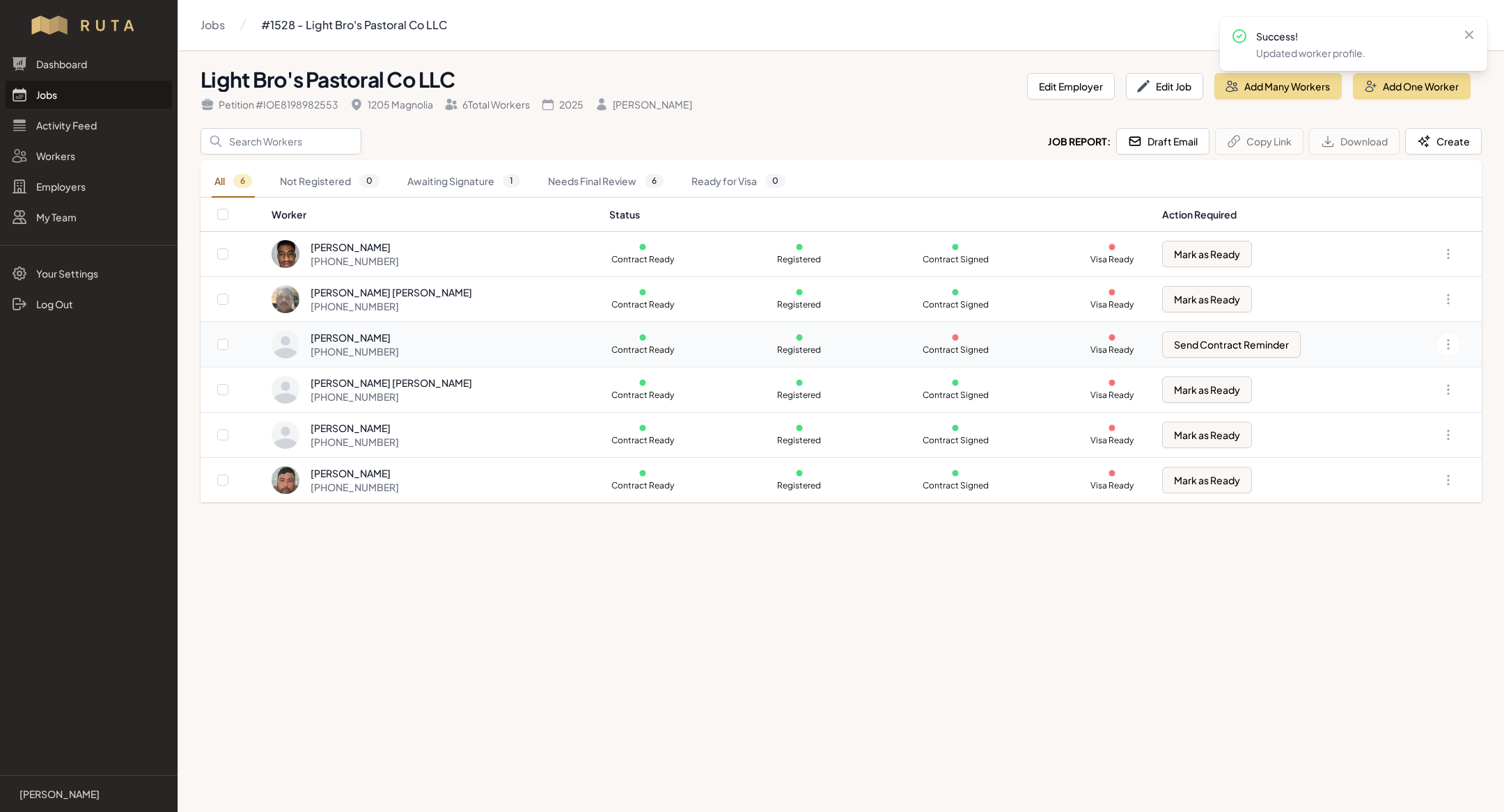
click at [399, 349] on div "+1 830 900 2196" at bounding box center [354, 352] width 88 height 14
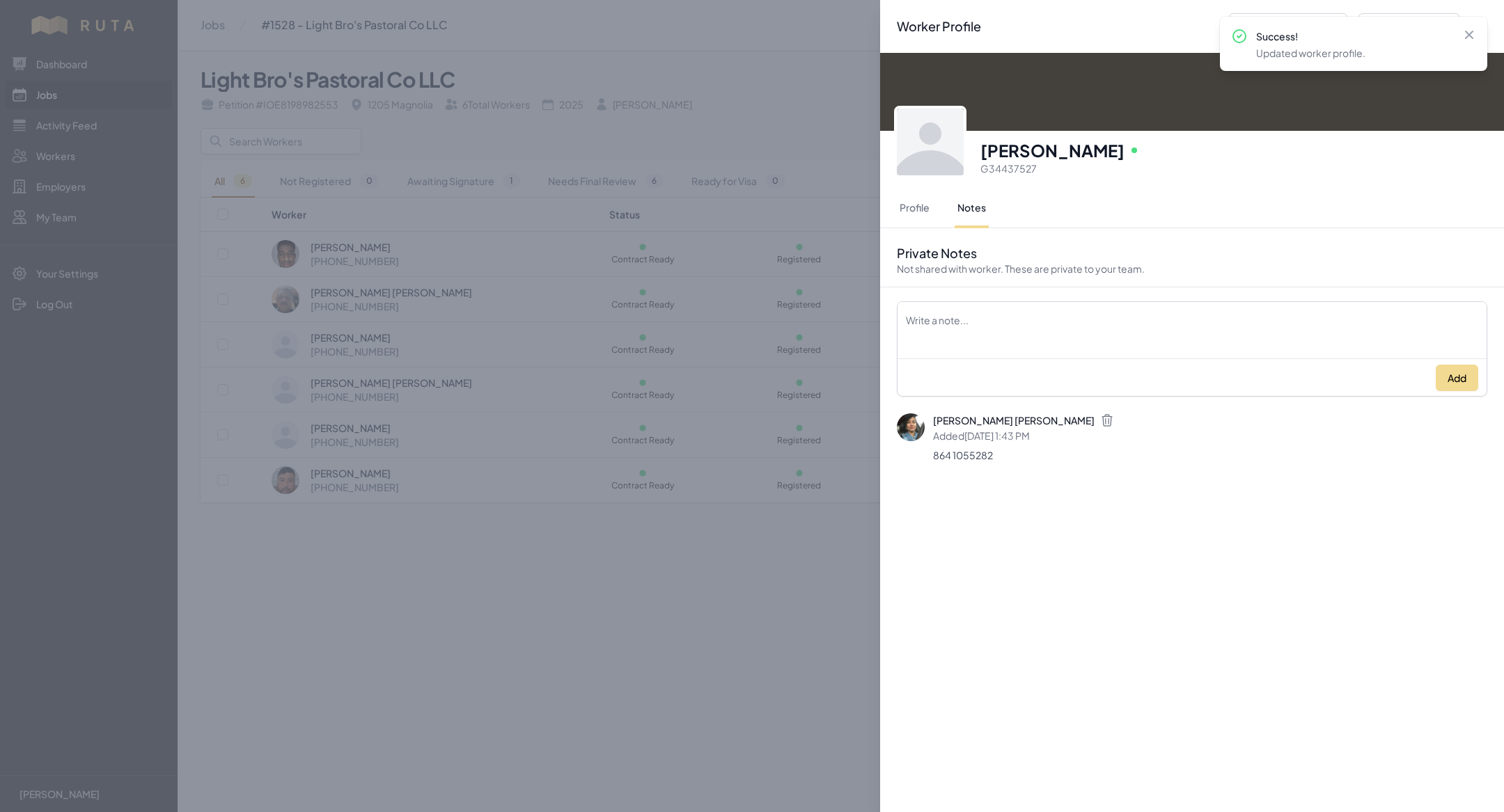
click at [479, 695] on div "Worker Profile Previous Worker Next Worker Close panel Efrain Onate Sanchez Onl…" at bounding box center [752, 406] width 1504 height 812
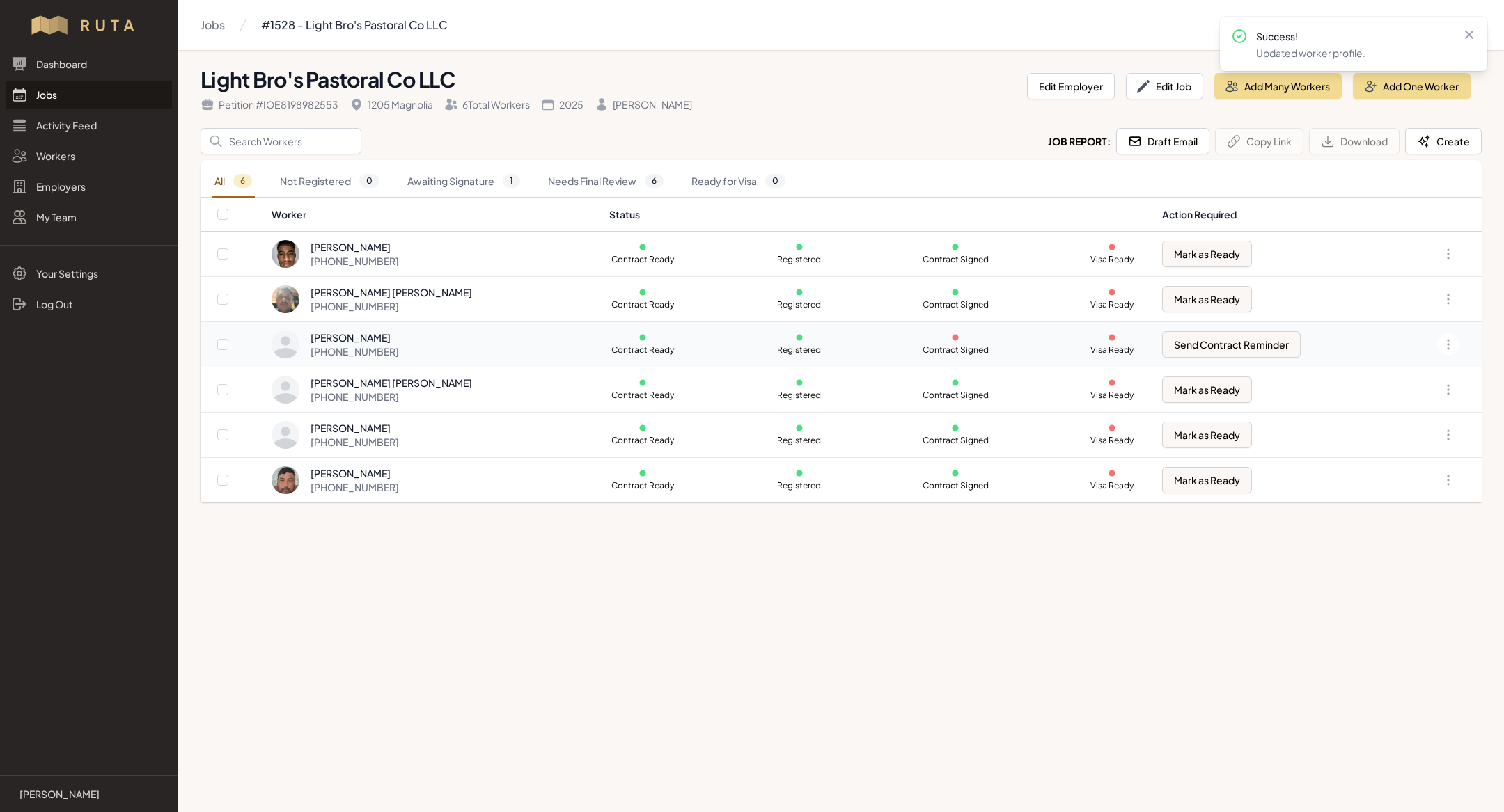
click at [414, 346] on div "Efrain Onate Sanchez +1 830 900 2196" at bounding box center [432, 344] width 321 height 28
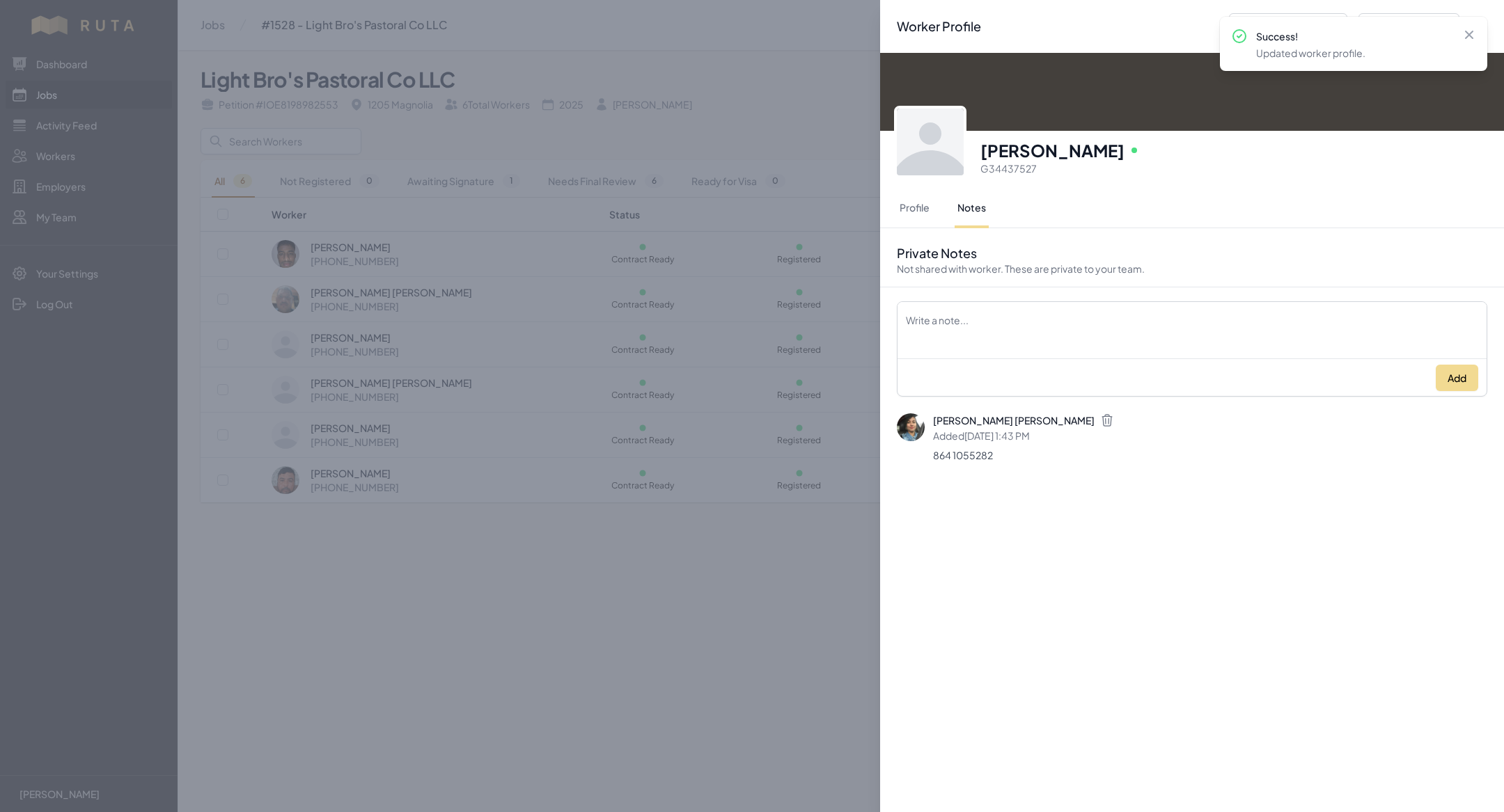
click at [542, 605] on div "Worker Profile Previous Worker Next Worker Close panel Efrain Onate Sanchez Onl…" at bounding box center [752, 406] width 1504 height 812
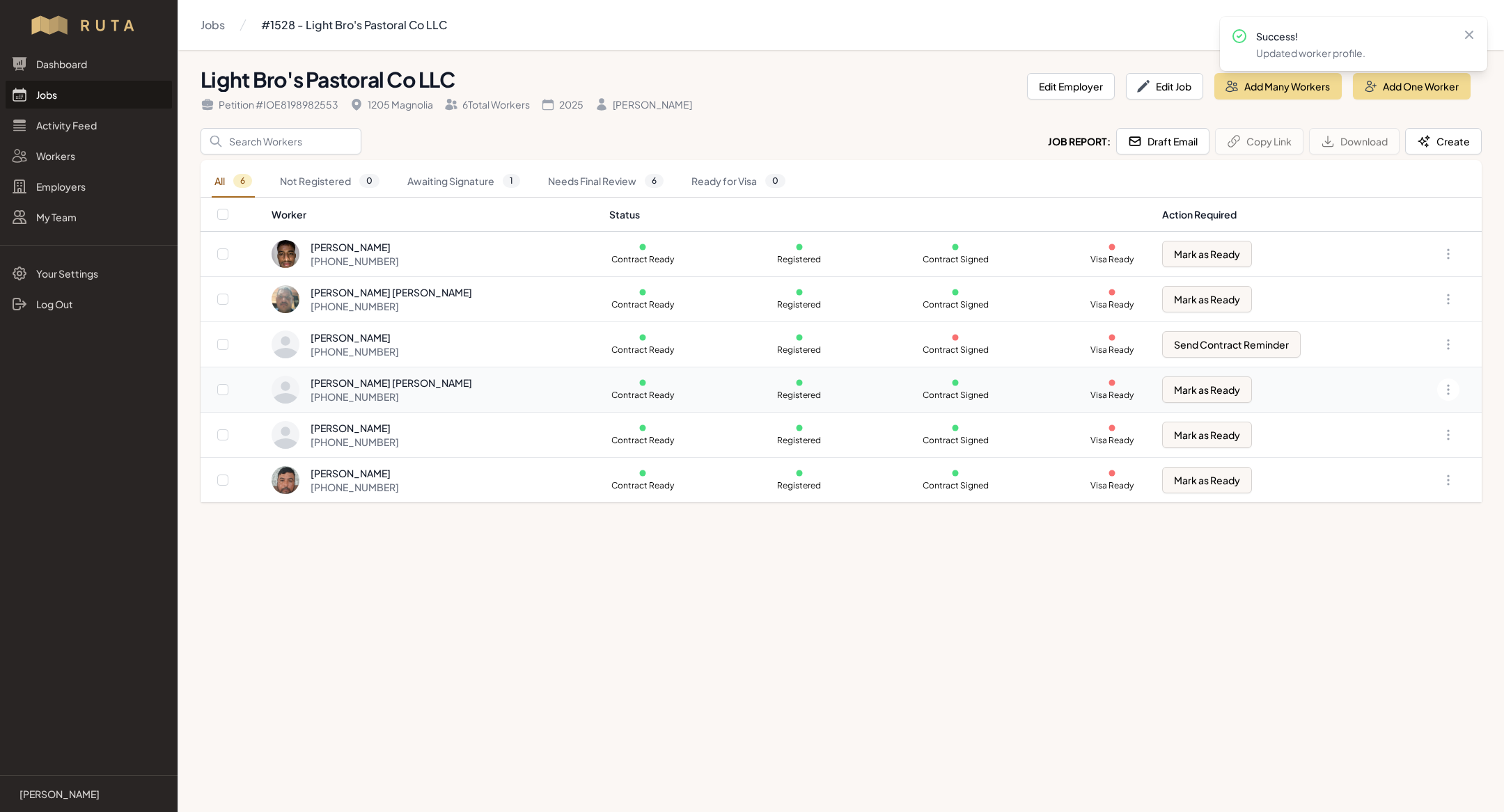
click at [383, 367] on td "Heriberto Gisel Flores Torres +1 830 333 3994" at bounding box center [436, 390] width 330 height 45
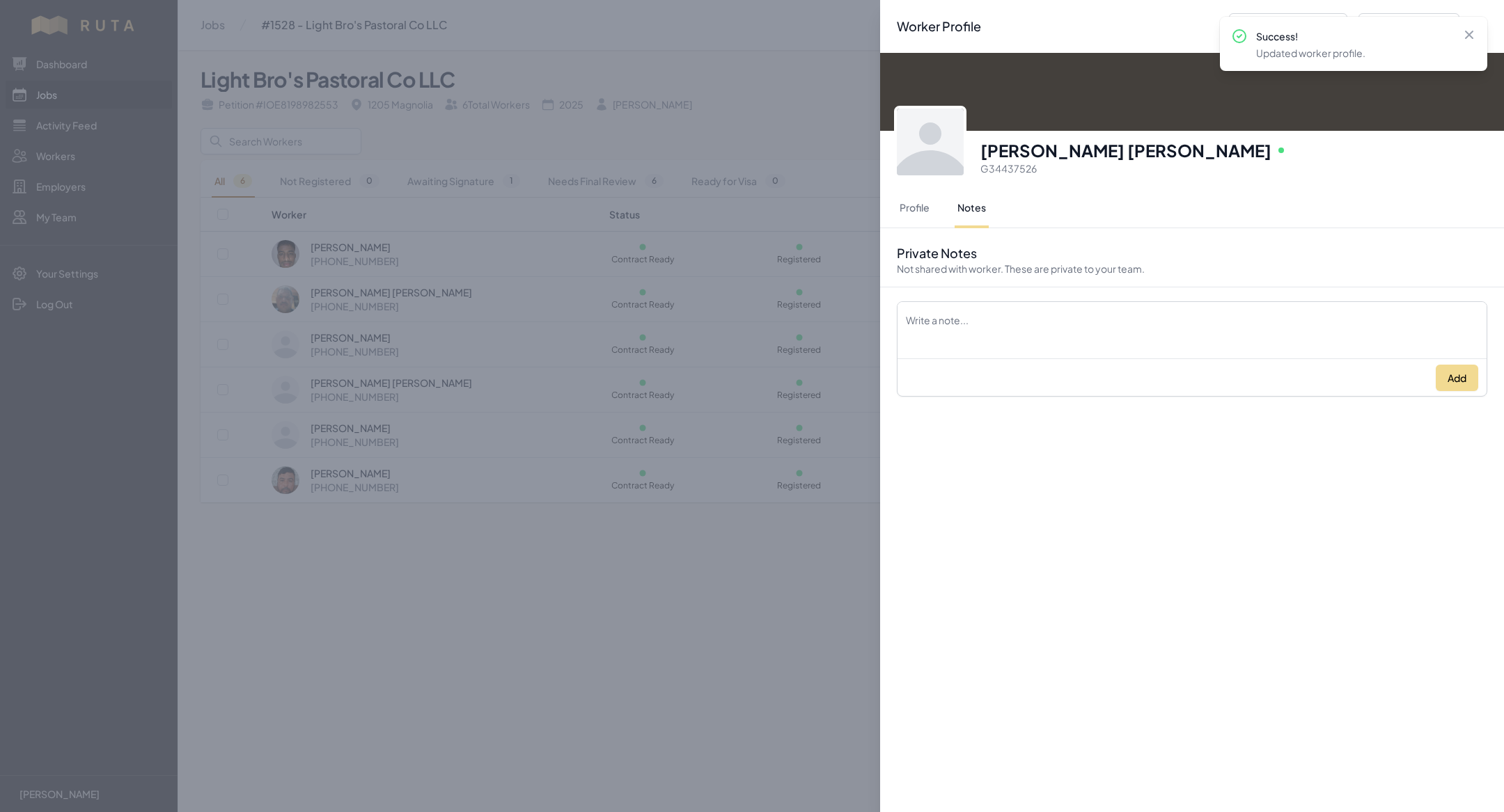
click at [378, 332] on div "Worker Profile Previous Worker Next Worker Close panel Heriberto Gisel Flores T…" at bounding box center [752, 406] width 1504 height 812
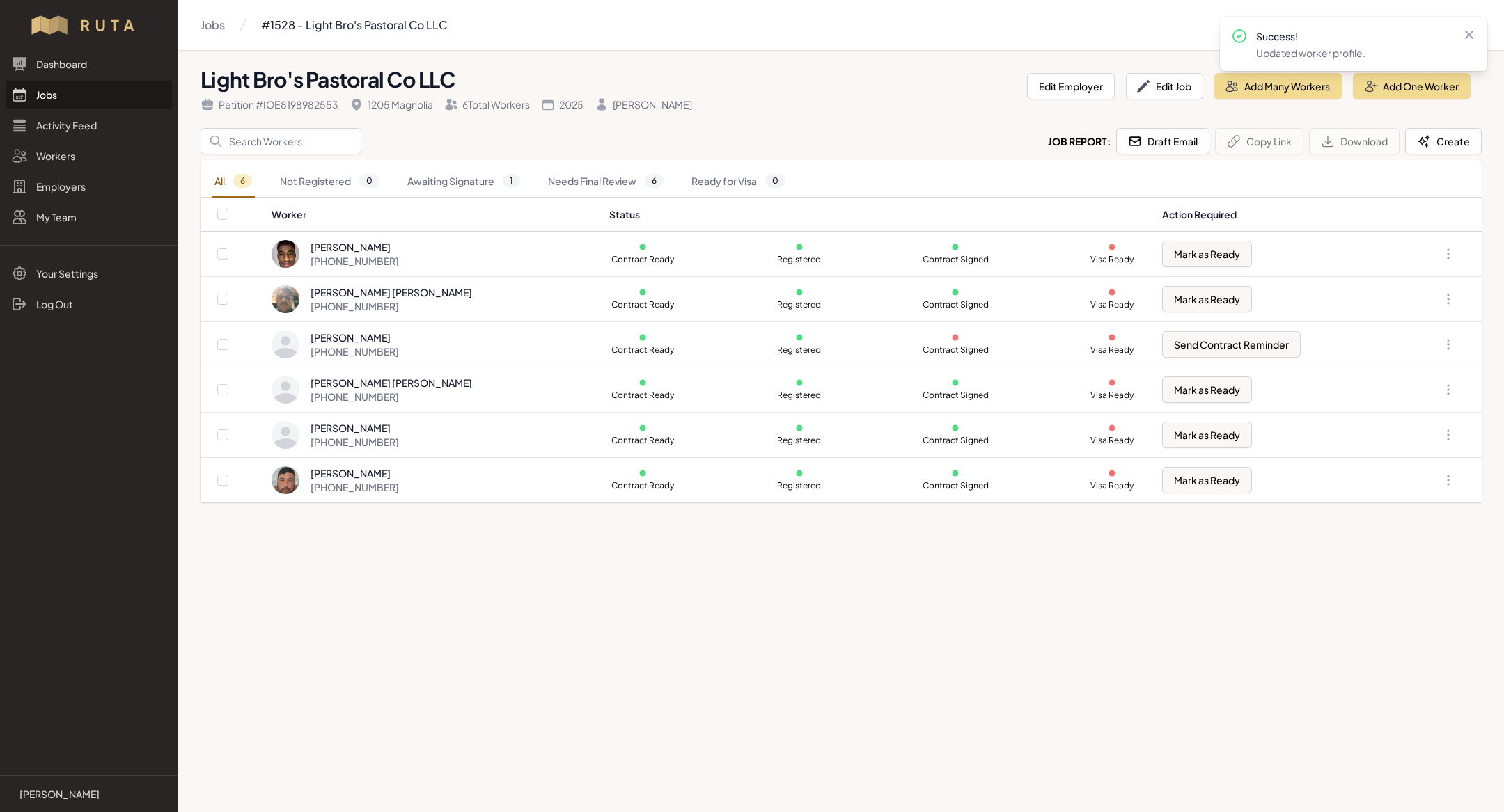
click at [407, 532] on main "Jobs #1528 - Light Bro's Pastoral Co LLC Light Bro's Pastoral Co LLC Petition #…" at bounding box center [752, 406] width 1504 height 812
click at [437, 645] on main "Jobs #1528 - Light Bro's Pastoral Co LLC Light Bro's Pastoral Co LLC Petition #…" at bounding box center [752, 406] width 1504 height 812
click at [367, 345] on div "+1 830 900 2196" at bounding box center [354, 352] width 88 height 14
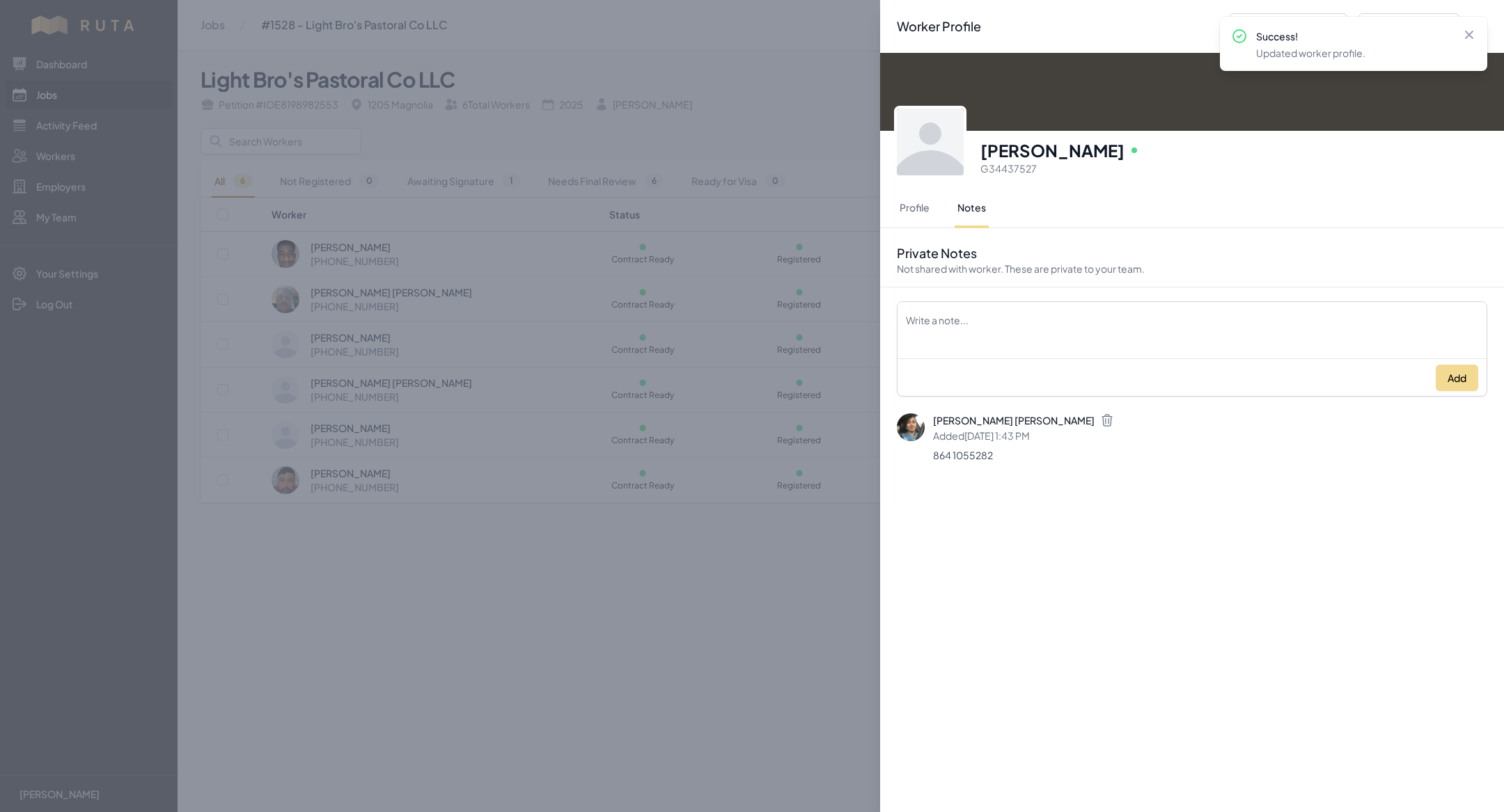
click at [490, 579] on div "Worker Profile Previous Worker Next Worker Close panel Efrain Onate Sanchez Onl…" at bounding box center [752, 406] width 1504 height 812
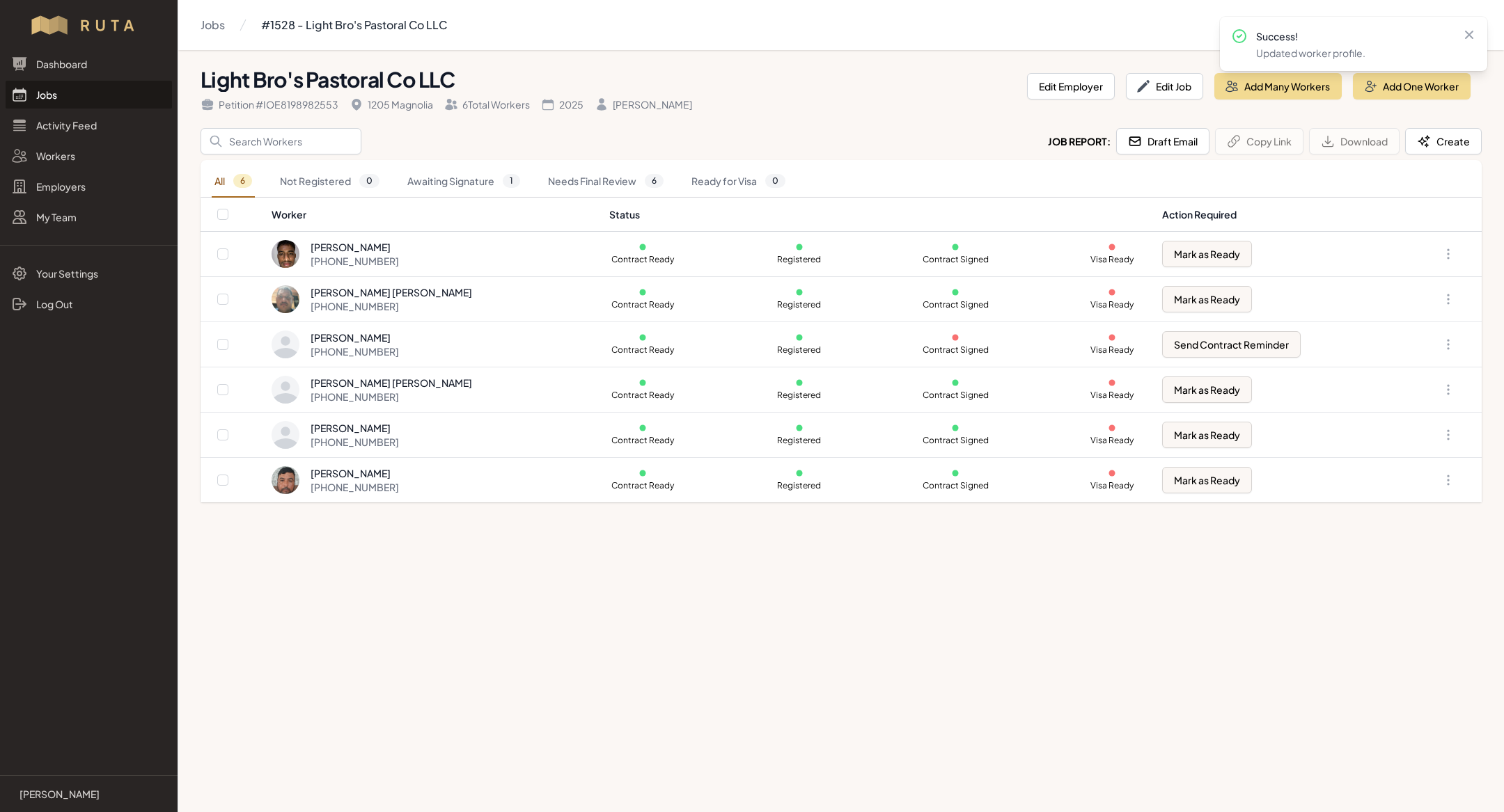
click at [450, 561] on main "Jobs #1528 - Light Bro's Pastoral Co LLC Light Bro's Pastoral Co LLC Petition #…" at bounding box center [752, 406] width 1504 height 812
click at [387, 335] on div "Efrain Onate Sanchez" at bounding box center [354, 338] width 88 height 14
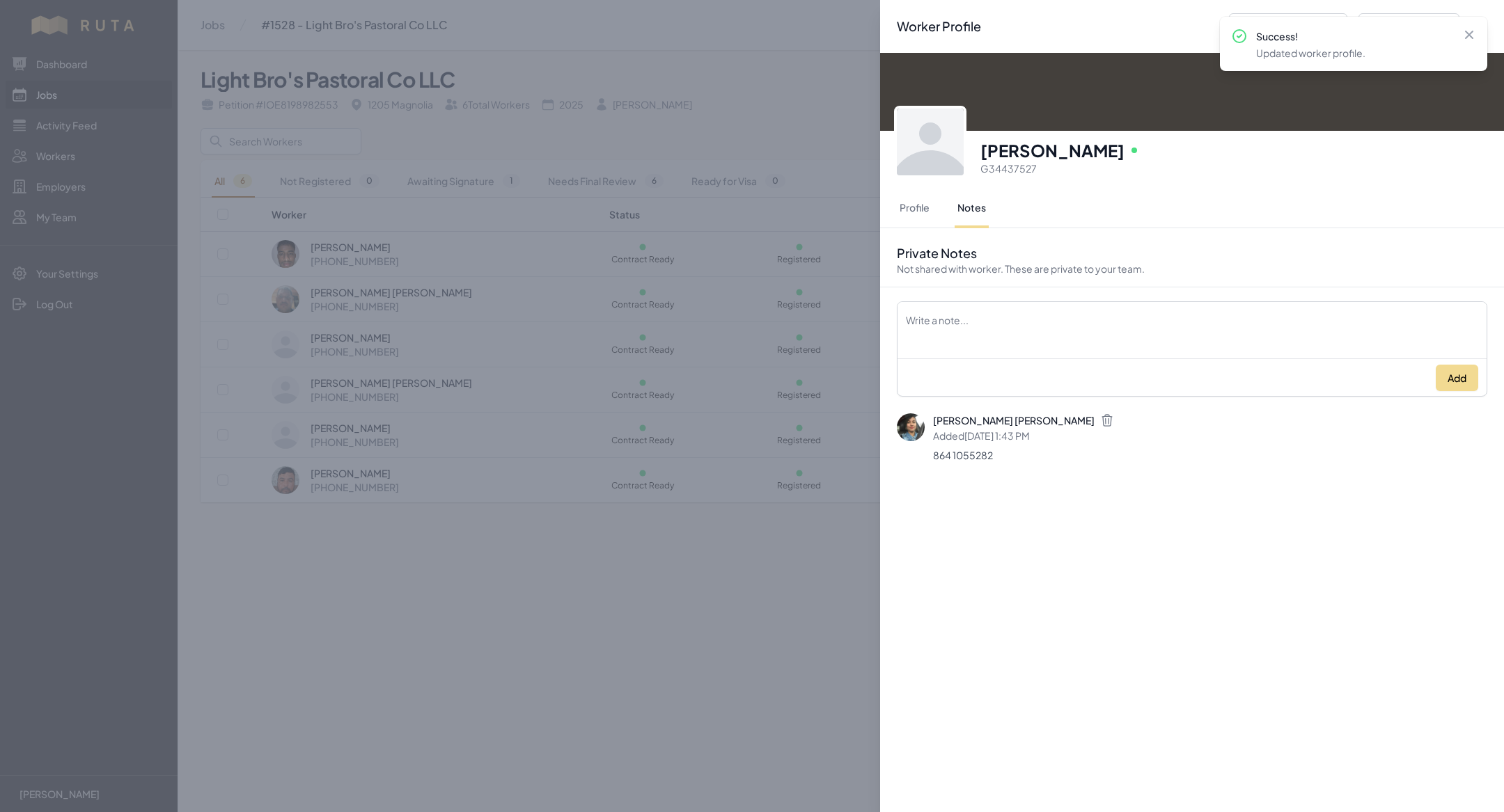
click at [434, 579] on div "Worker Profile Previous Worker Next Worker Close panel Efrain Onate Sanchez Onl…" at bounding box center [752, 406] width 1504 height 812
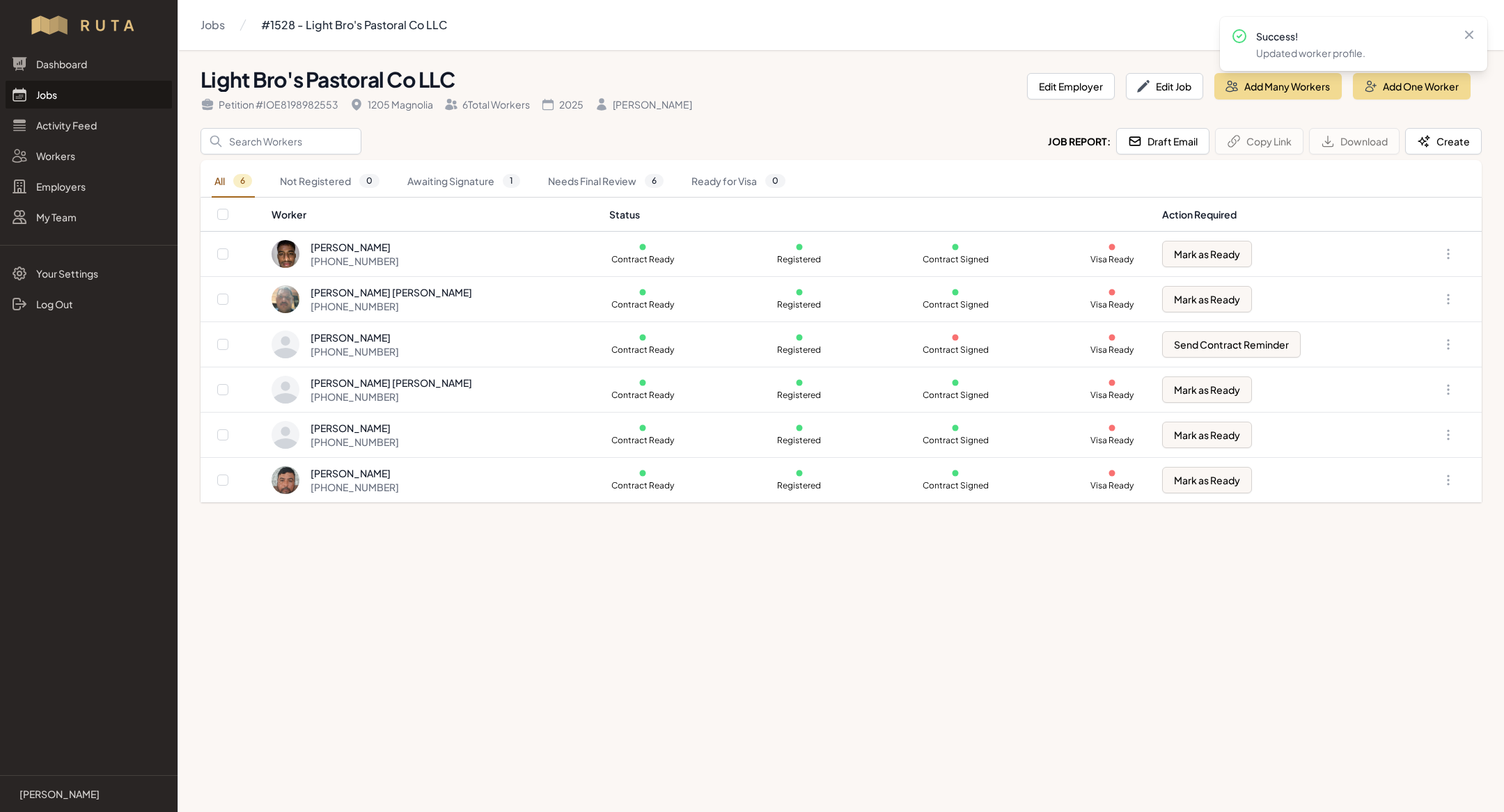
click at [442, 554] on main "Jobs #1528 - Light Bro's Pastoral Co LLC Light Bro's Pastoral Co LLC Petition #…" at bounding box center [752, 406] width 1504 height 812
click at [62, 94] on link "Jobs" at bounding box center [88, 94] width 167 height 28
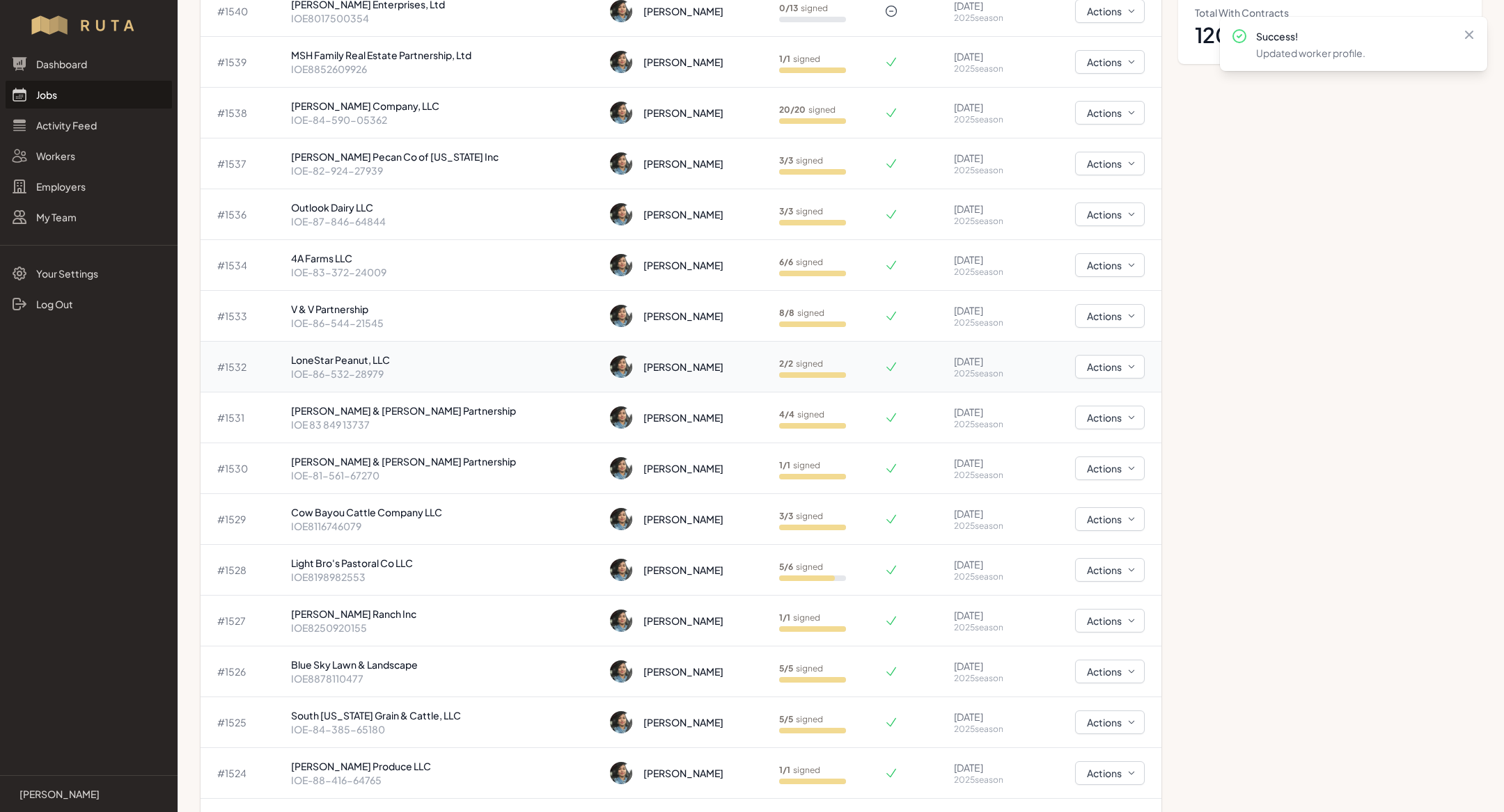
scroll to position [272, 0]
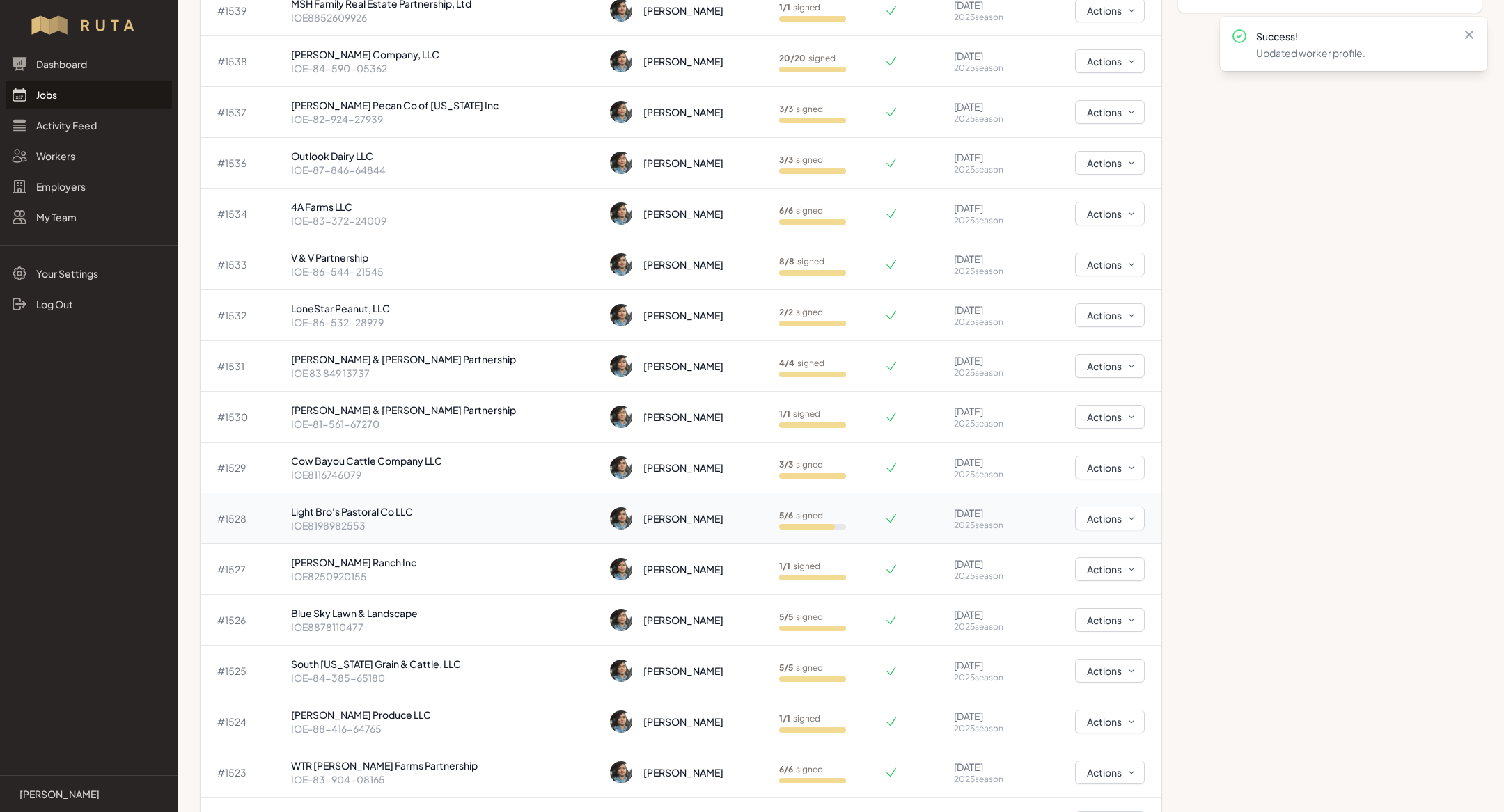
click at [404, 527] on p "IOE8198982553" at bounding box center [445, 526] width 308 height 14
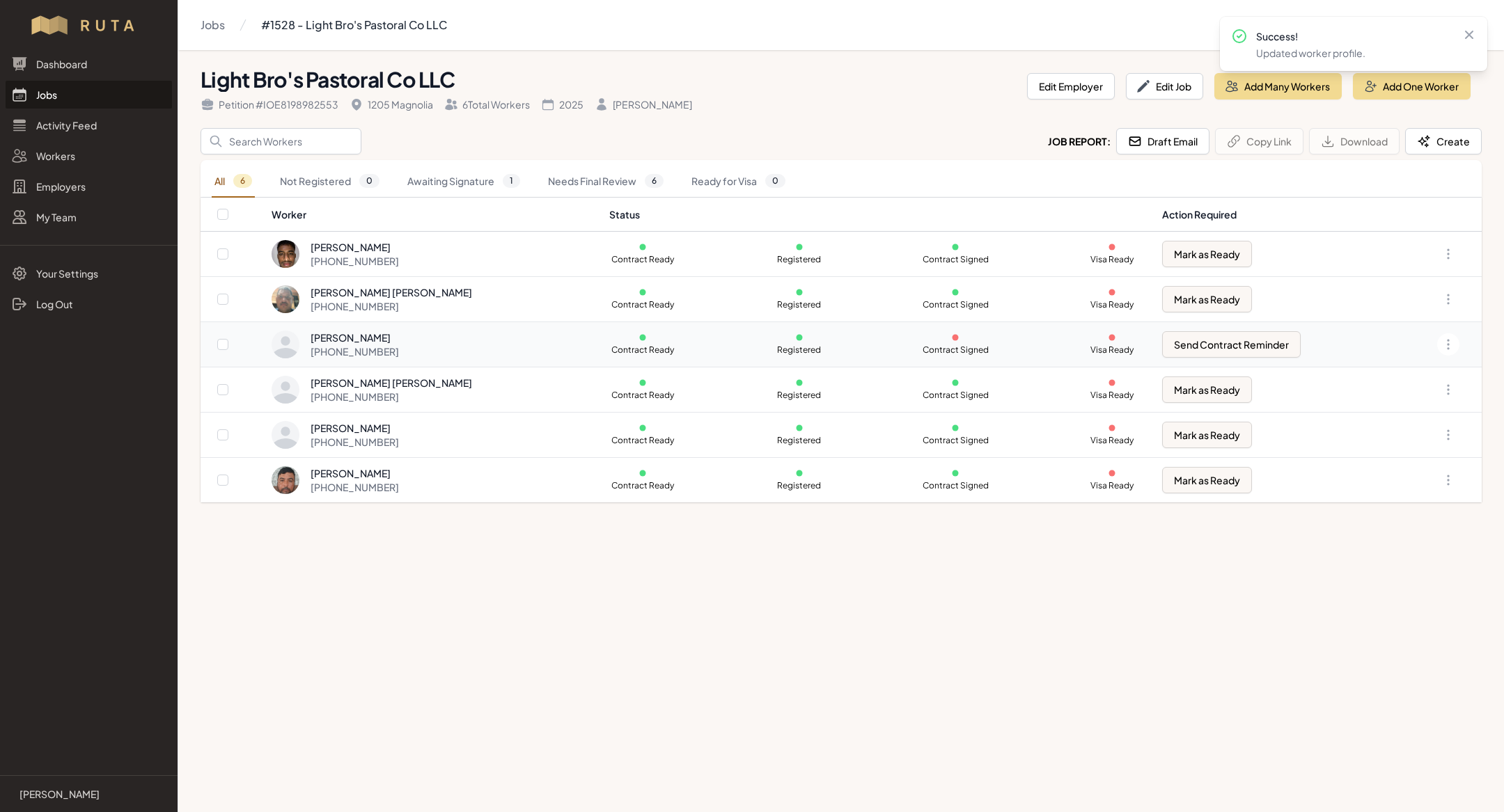
click at [601, 328] on td "Contract Ready Registered Contract Signed Visa Ready" at bounding box center [877, 345] width 553 height 45
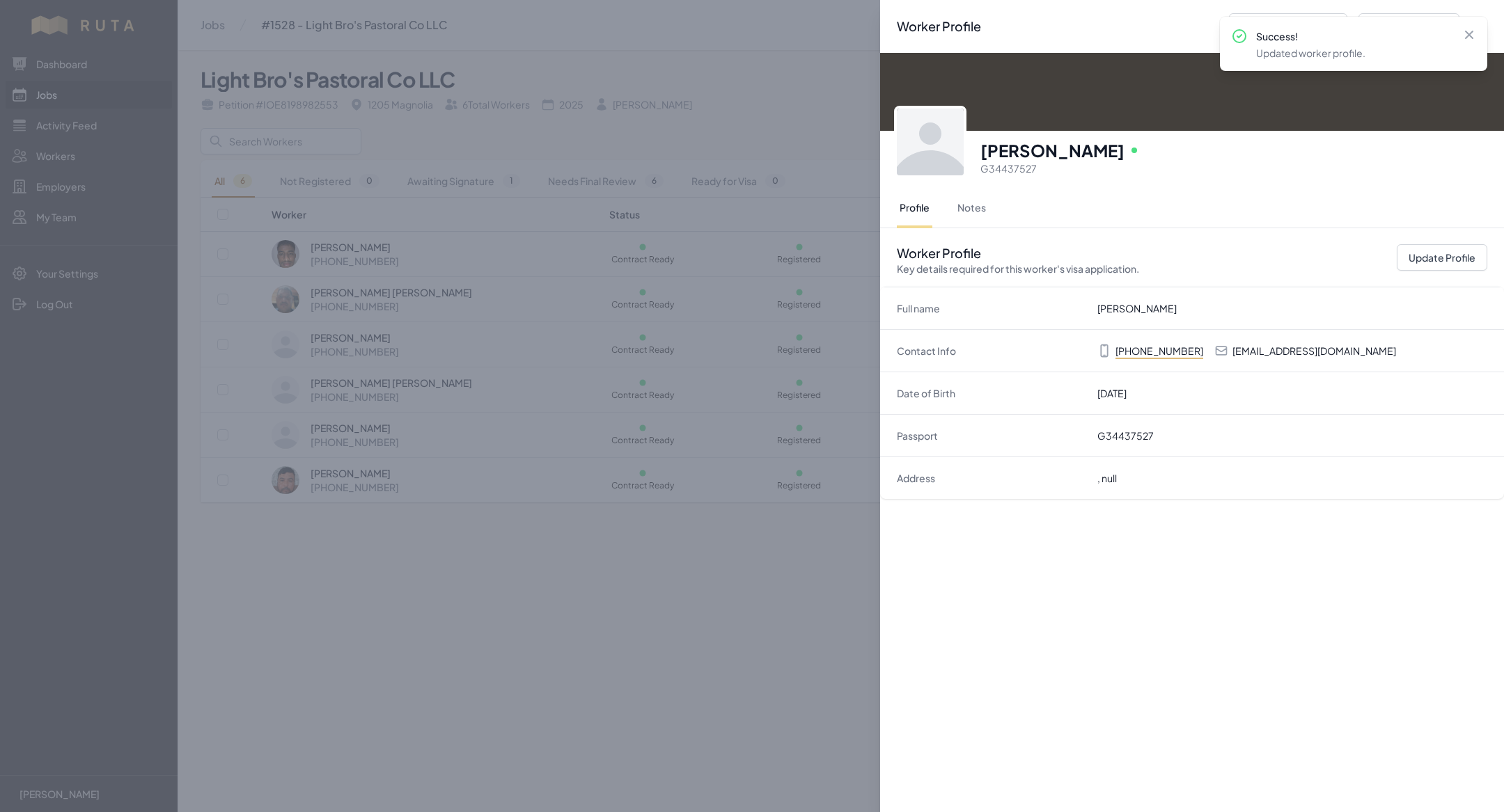
click at [635, 542] on div "Worker Profile Previous Worker Next Worker Close panel Efrain Onate Sanchez Onl…" at bounding box center [752, 406] width 1504 height 812
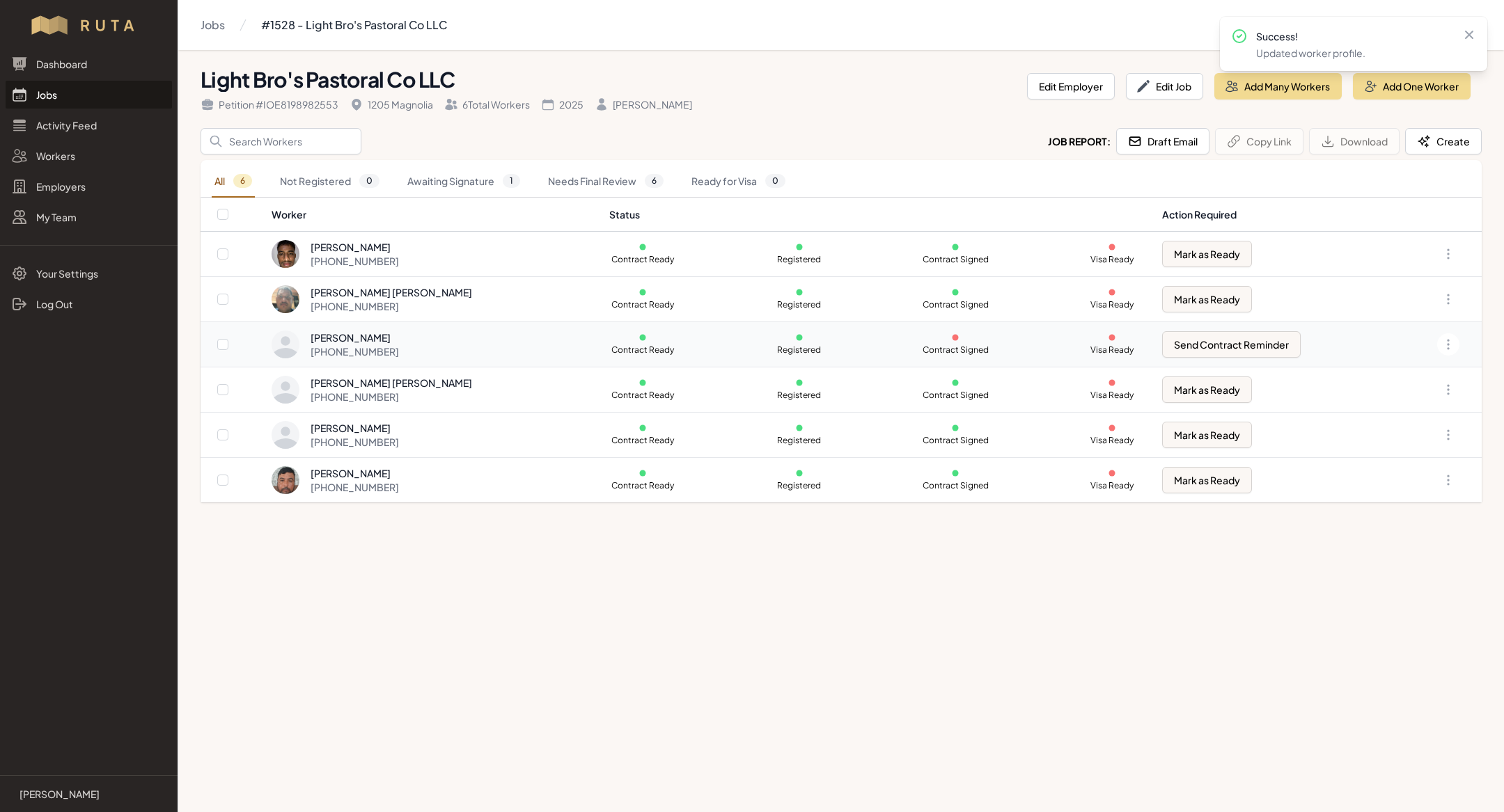
click at [601, 338] on td "Contract Ready Registered Contract Signed Visa Ready" at bounding box center [877, 345] width 553 height 45
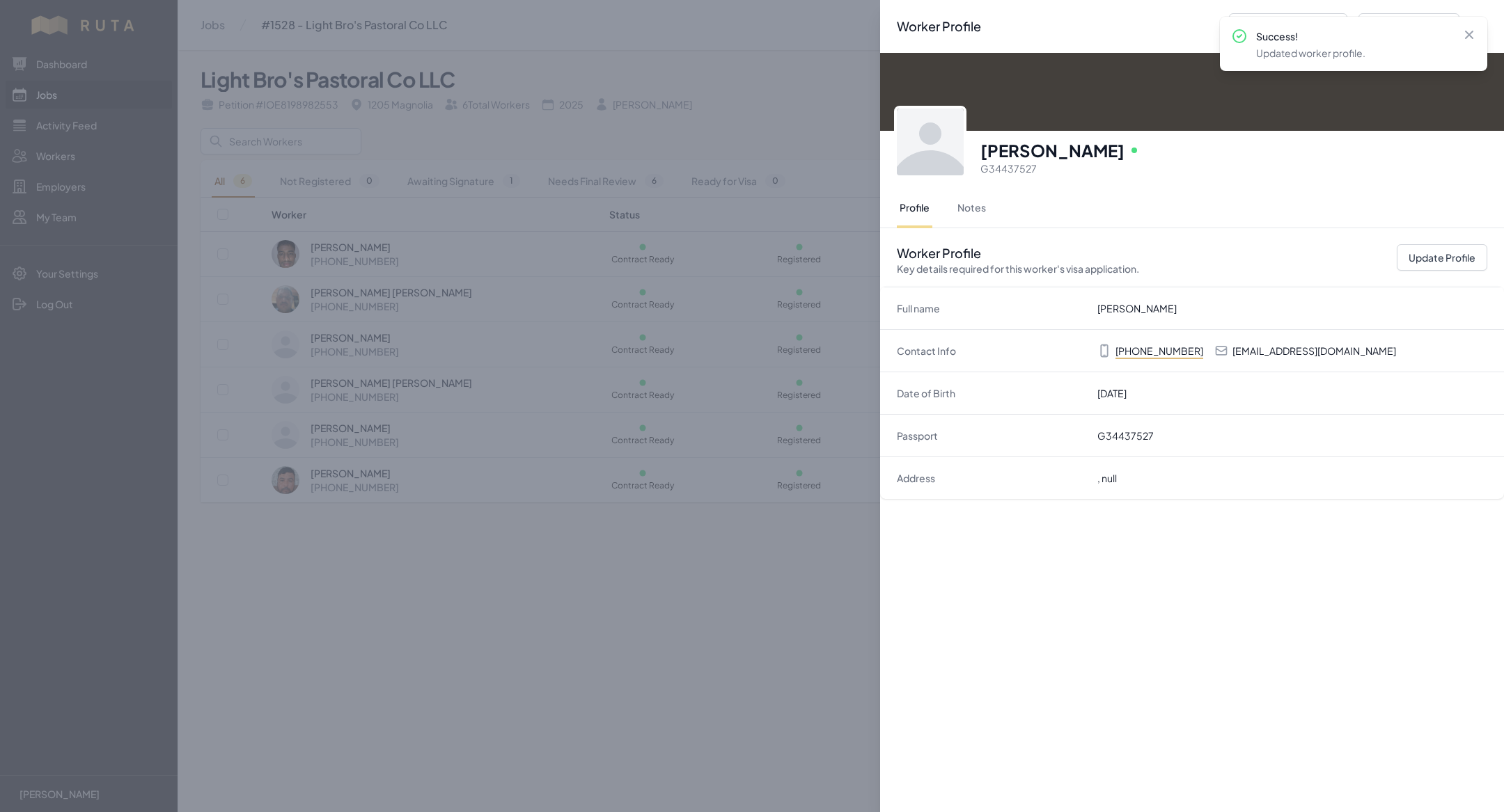
click at [650, 630] on div "Worker Profile Previous Worker Next Worker Close panel Efrain Onate Sanchez Onl…" at bounding box center [752, 406] width 1504 height 812
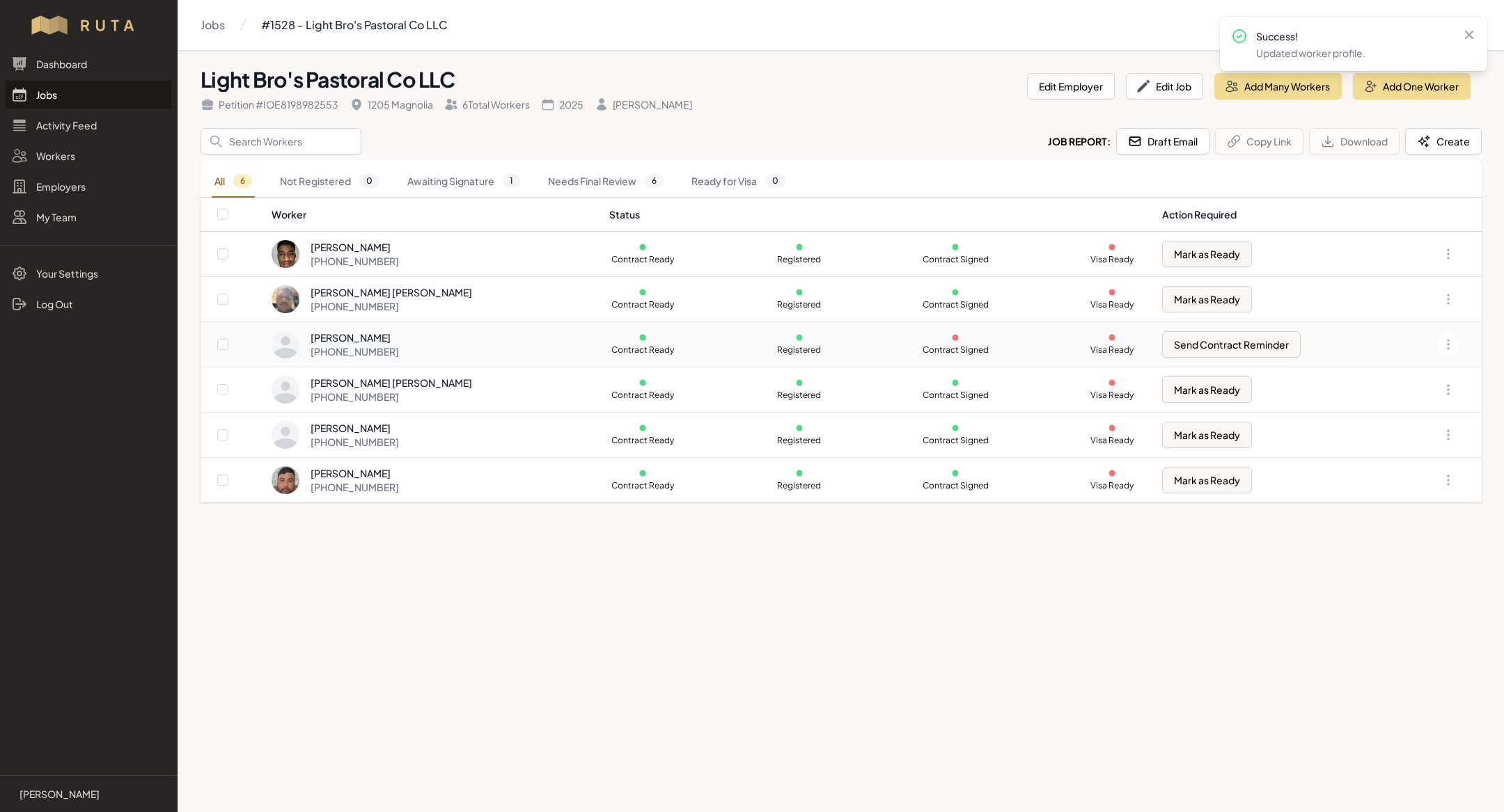
click at [468, 335] on div "Efrain Onate Sanchez +1 830 900 2196" at bounding box center [432, 344] width 321 height 28
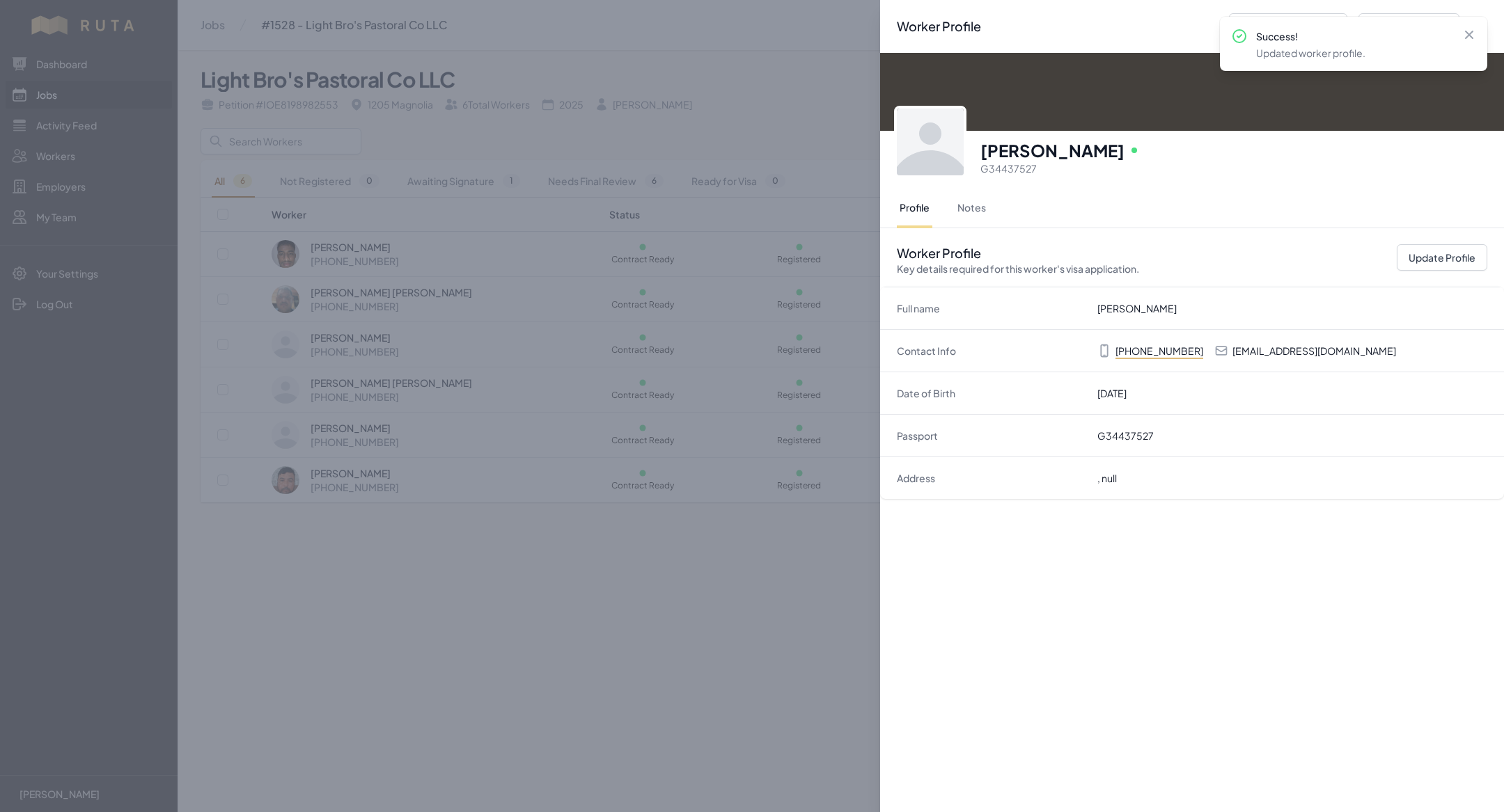
click at [536, 568] on div "Worker Profile Previous Worker Next Worker Close panel Efrain Onate Sanchez Onl…" at bounding box center [752, 406] width 1504 height 812
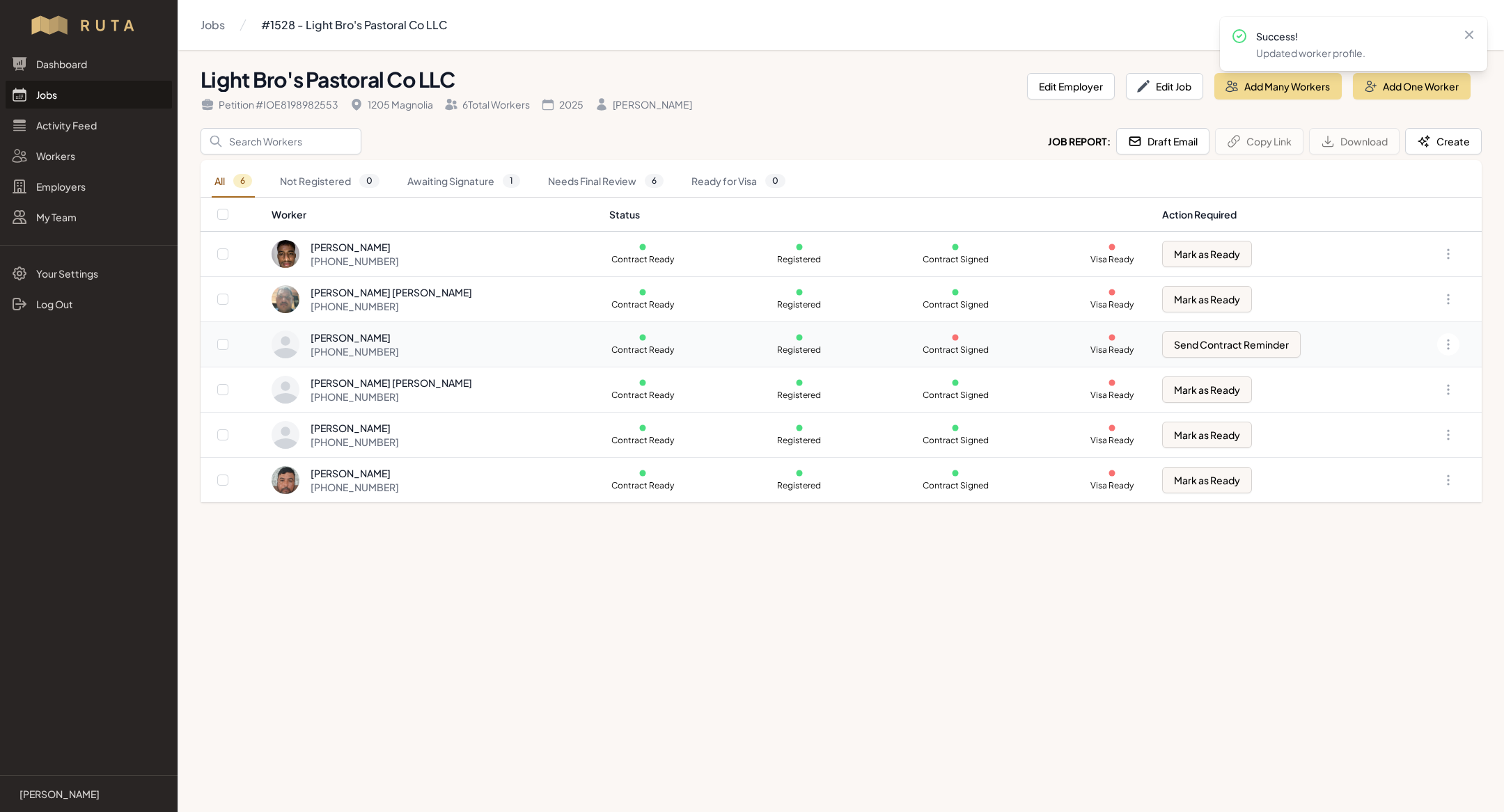
click at [431, 340] on div "Efrain Onate Sanchez +1 830 900 2196" at bounding box center [432, 344] width 321 height 28
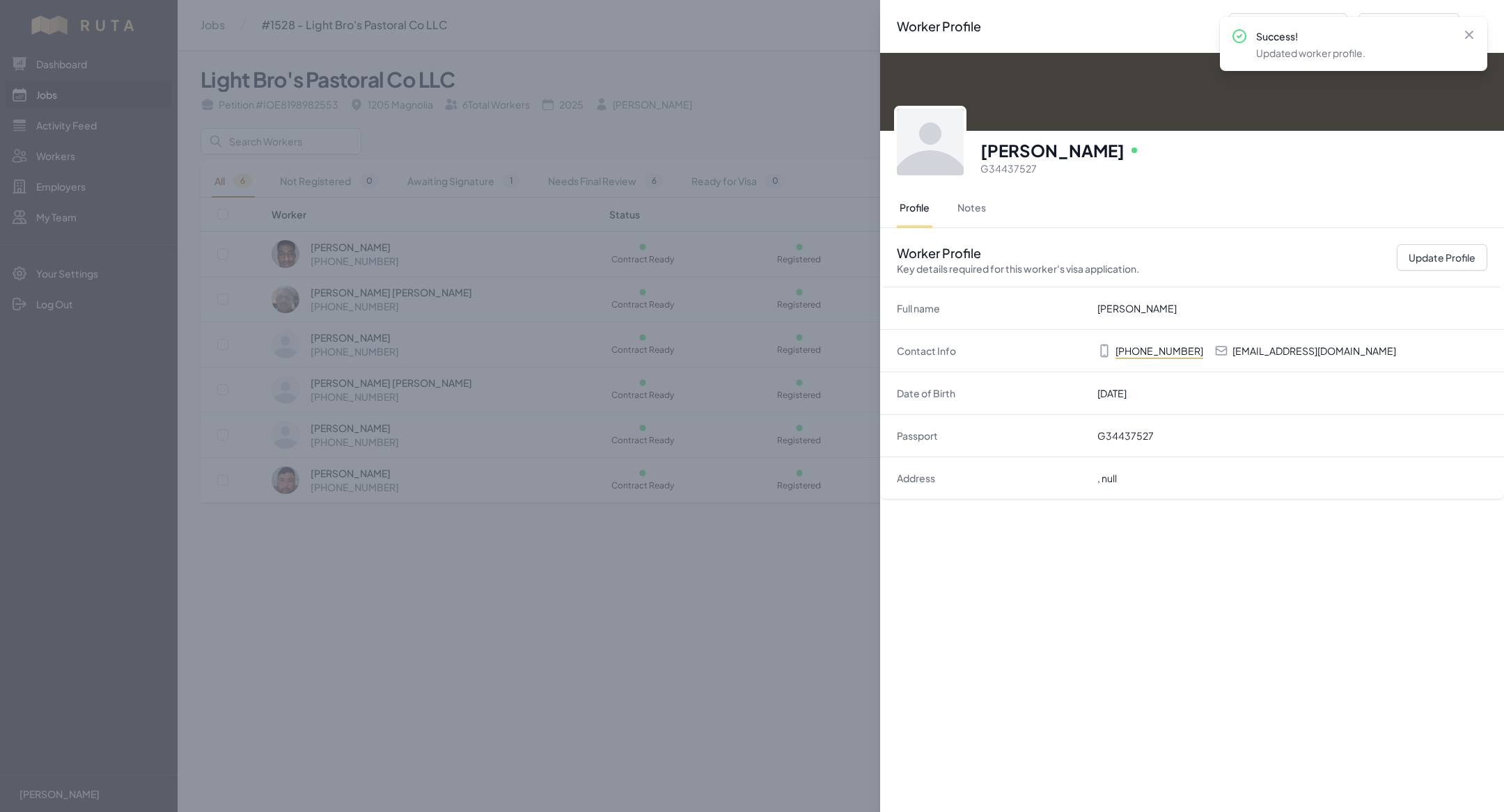
click at [543, 539] on div "Worker Profile Previous Worker Next Worker Close panel Efrain Onate Sanchez Onl…" at bounding box center [752, 406] width 1504 height 812
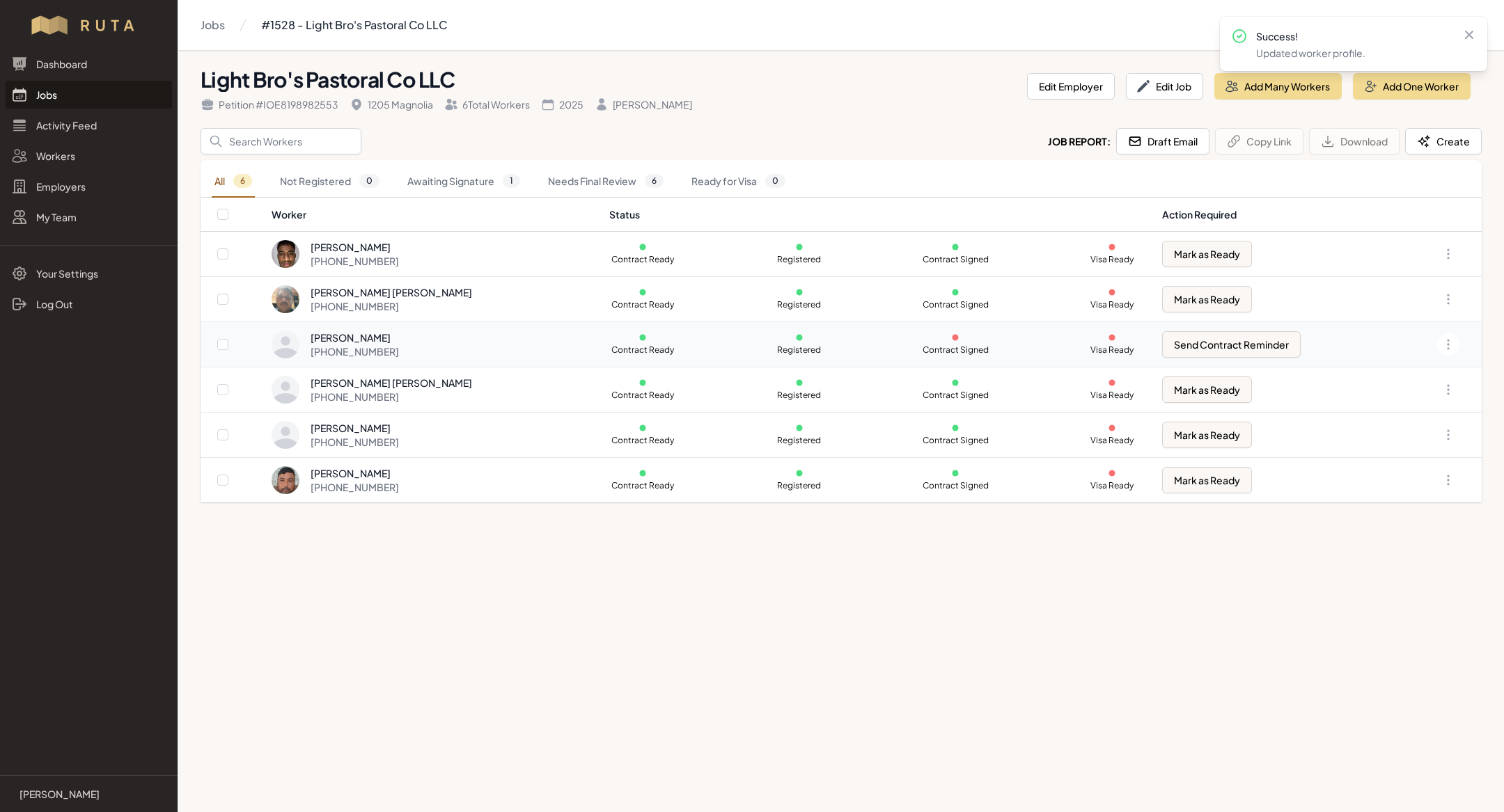
click at [428, 327] on td "Efrain Onate Sanchez +1 830 900 2196" at bounding box center [436, 345] width 330 height 45
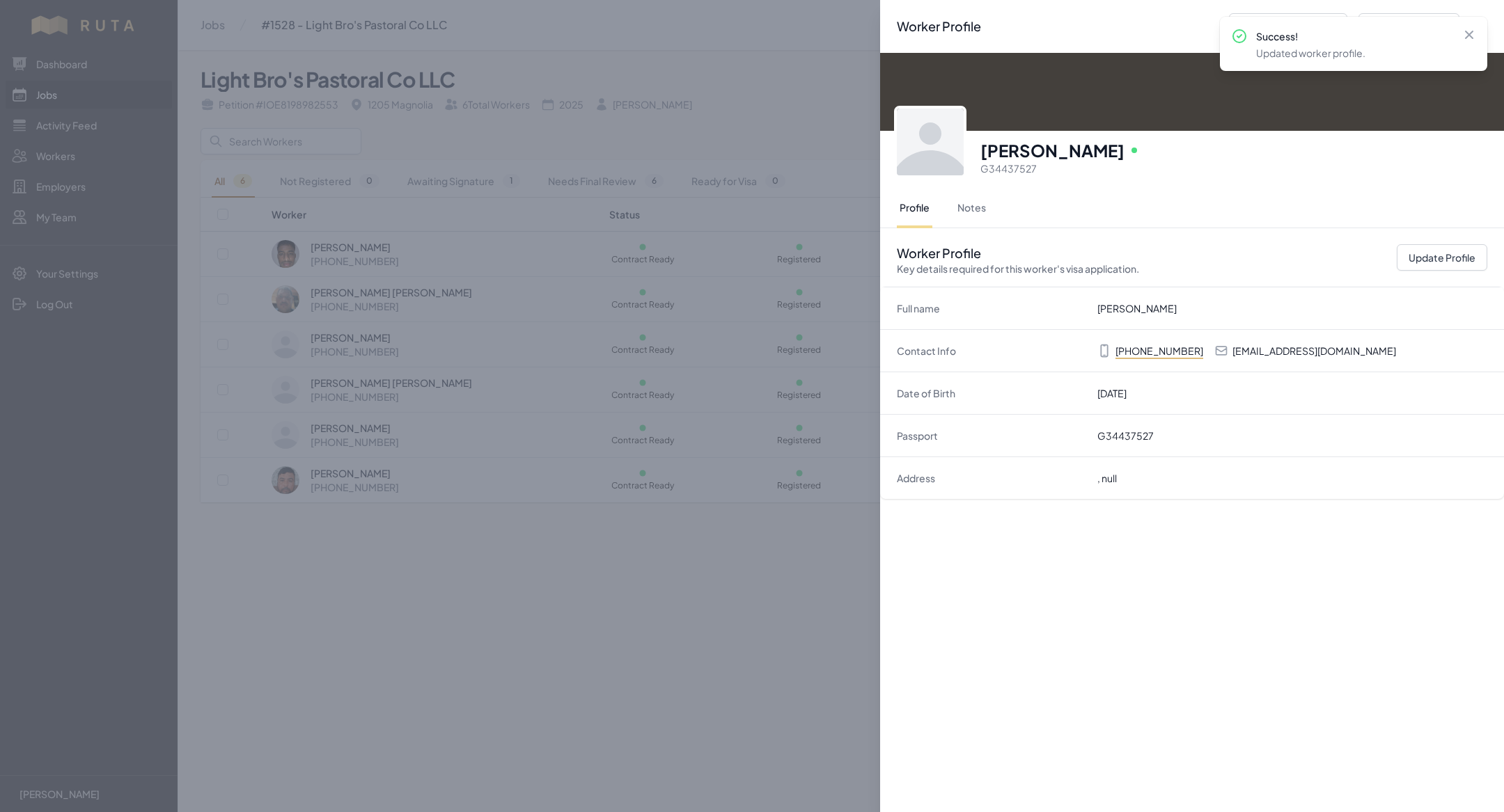
click at [558, 610] on div "Worker Profile Previous Worker Next Worker Close panel Efrain Onate Sanchez Onl…" at bounding box center [752, 406] width 1504 height 812
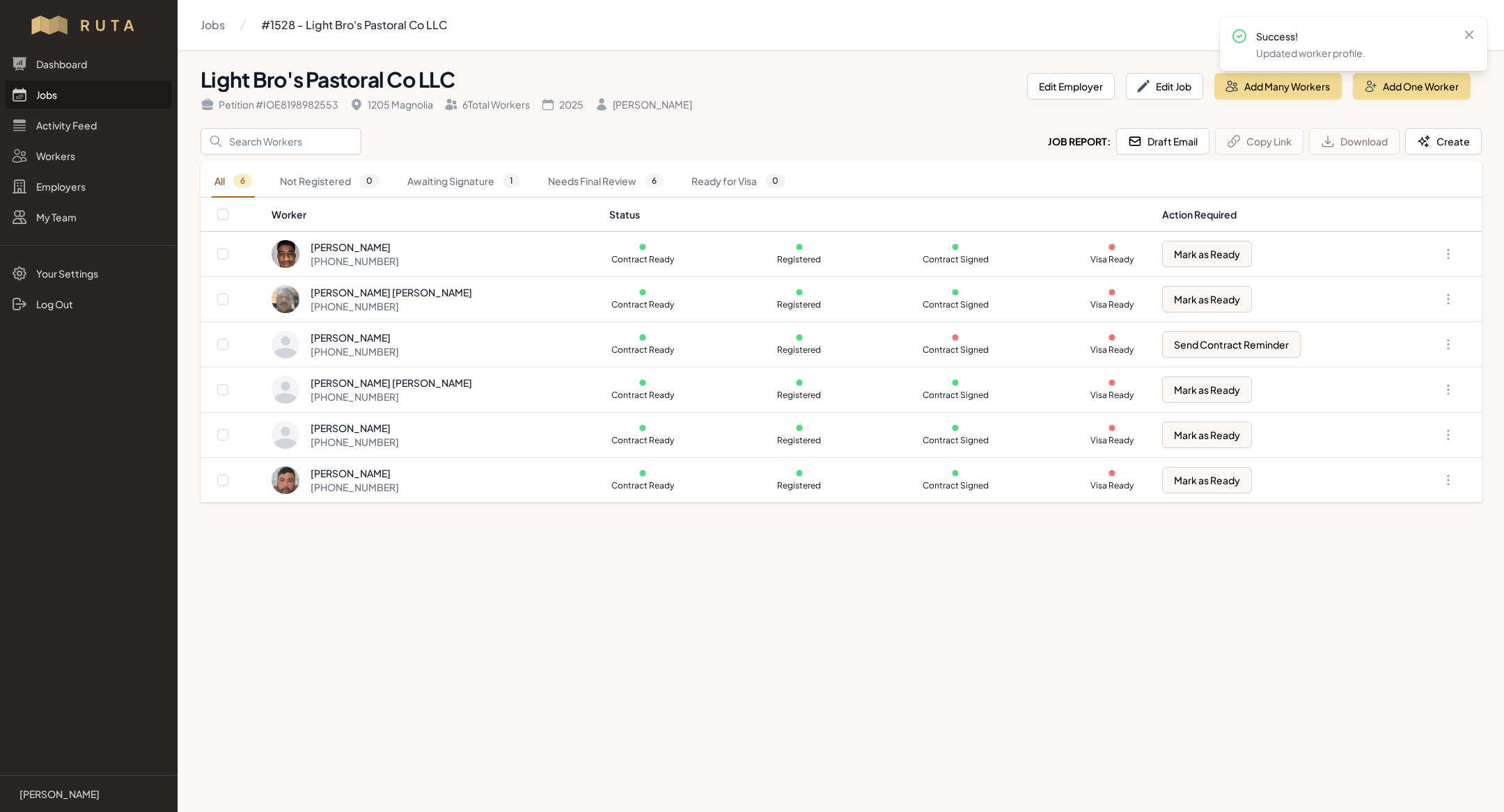
click at [562, 553] on main "Jobs #1528 - Light Bro's Pastoral Co LLC Light Bro's Pastoral Co LLC Petition #…" at bounding box center [752, 406] width 1504 height 812
click at [81, 90] on link "Jobs" at bounding box center [88, 94] width 167 height 28
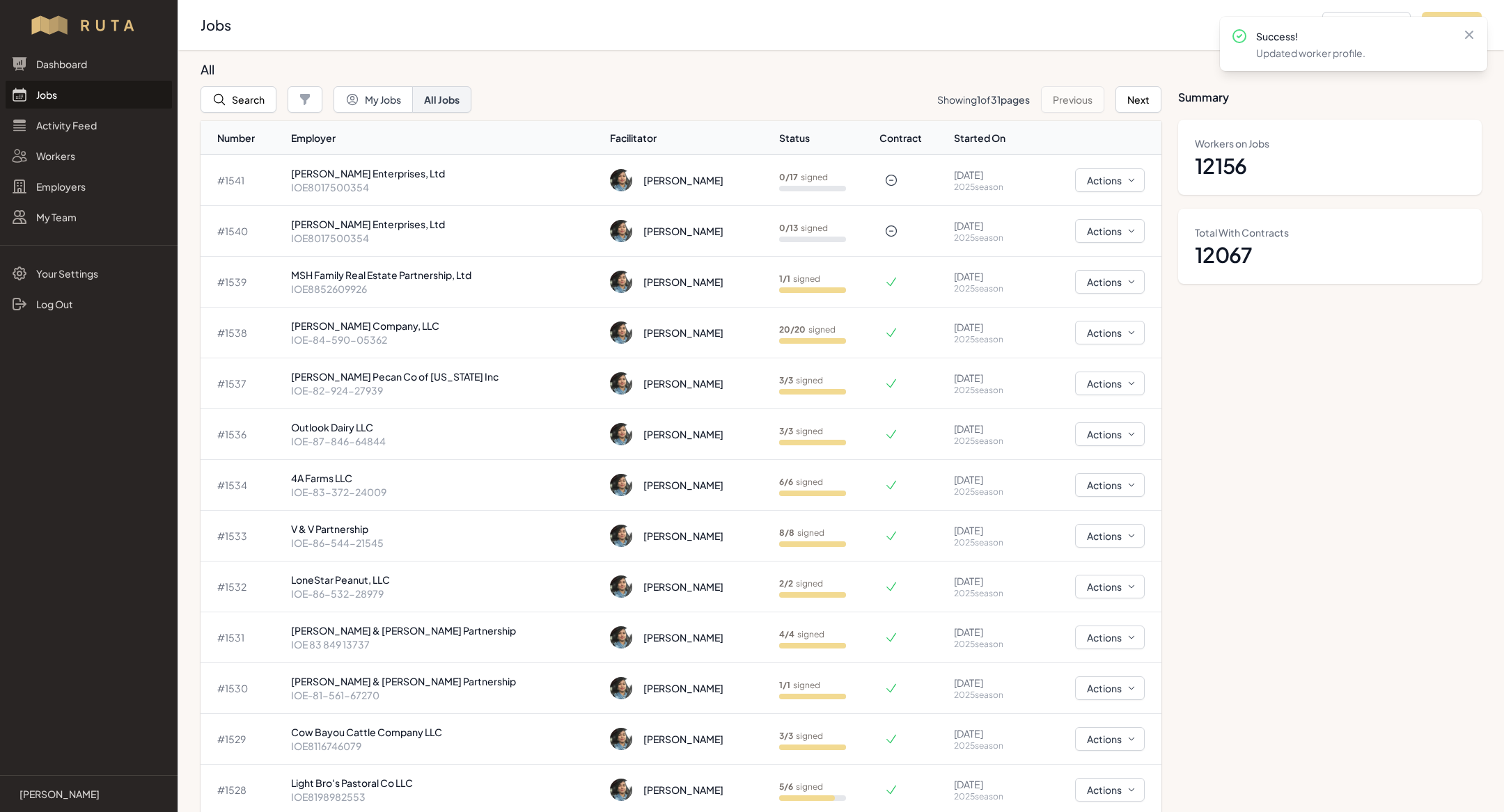
click at [31, 96] on link "Jobs" at bounding box center [88, 94] width 167 height 28
click at [263, 106] on button "Search" at bounding box center [238, 100] width 76 height 27
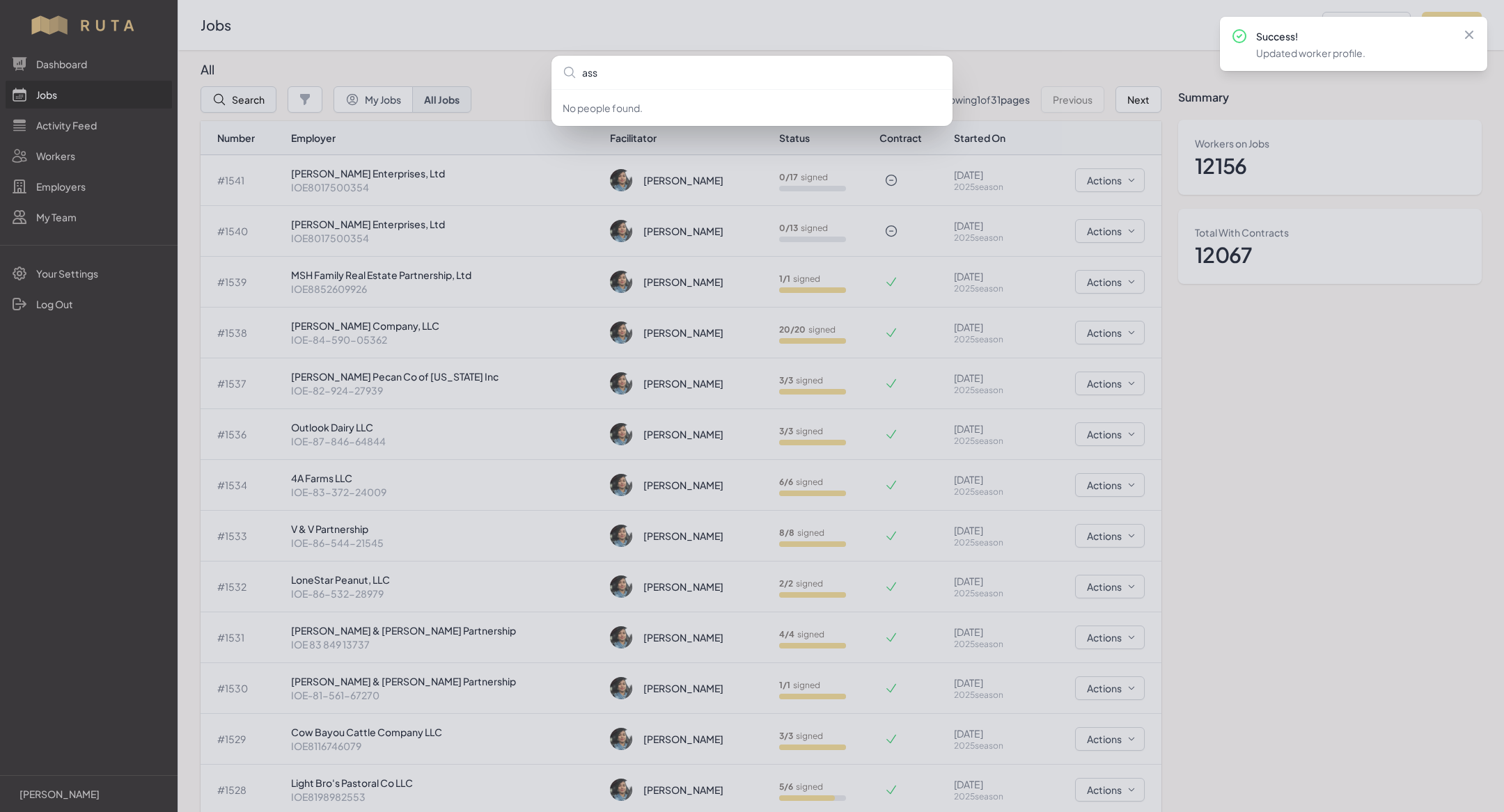
type input "asso"
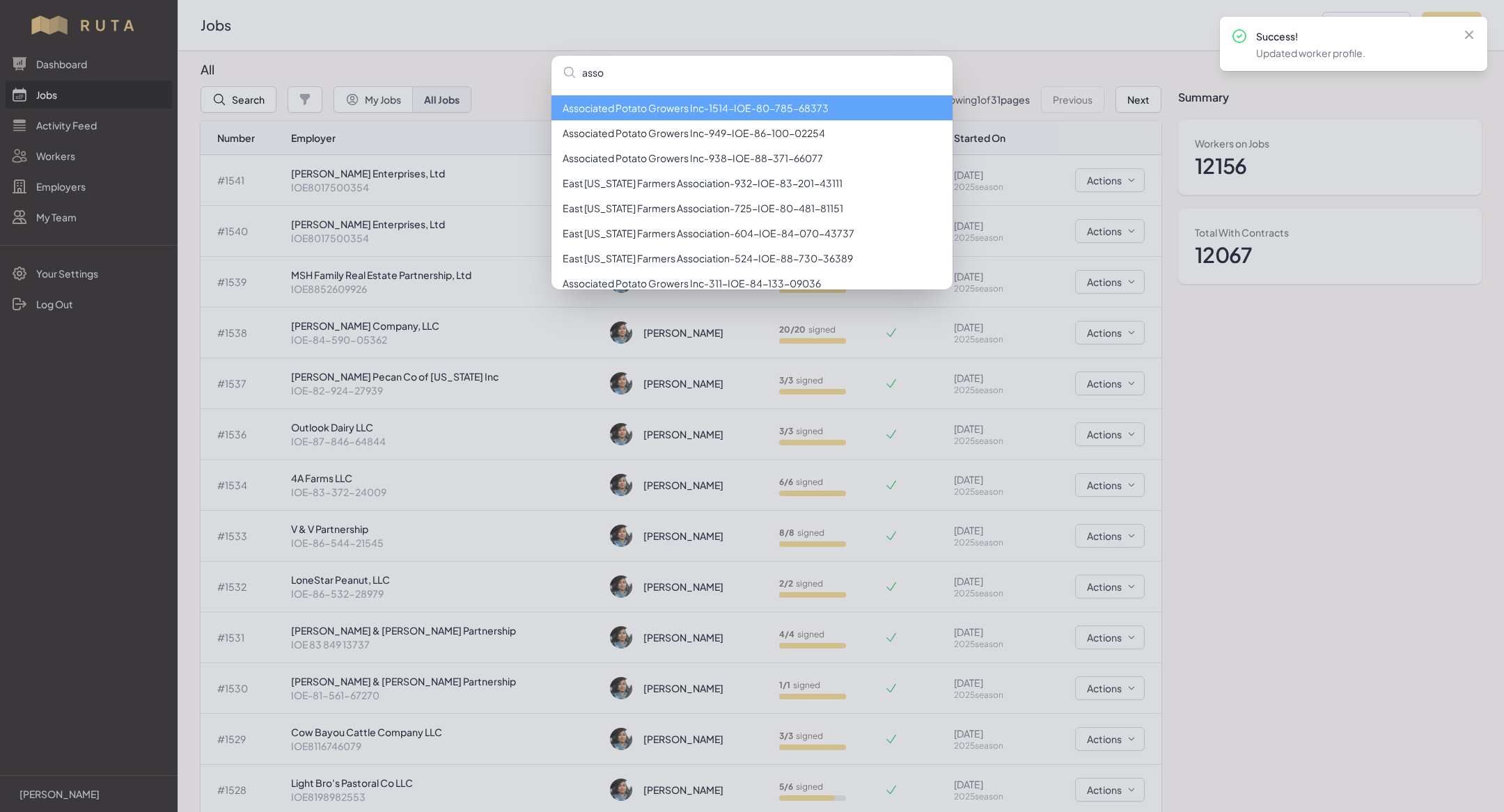
click at [634, 100] on li "Associated Potato Growers Inc - 1514 - IOE-80-785-68373" at bounding box center [752, 108] width 401 height 25
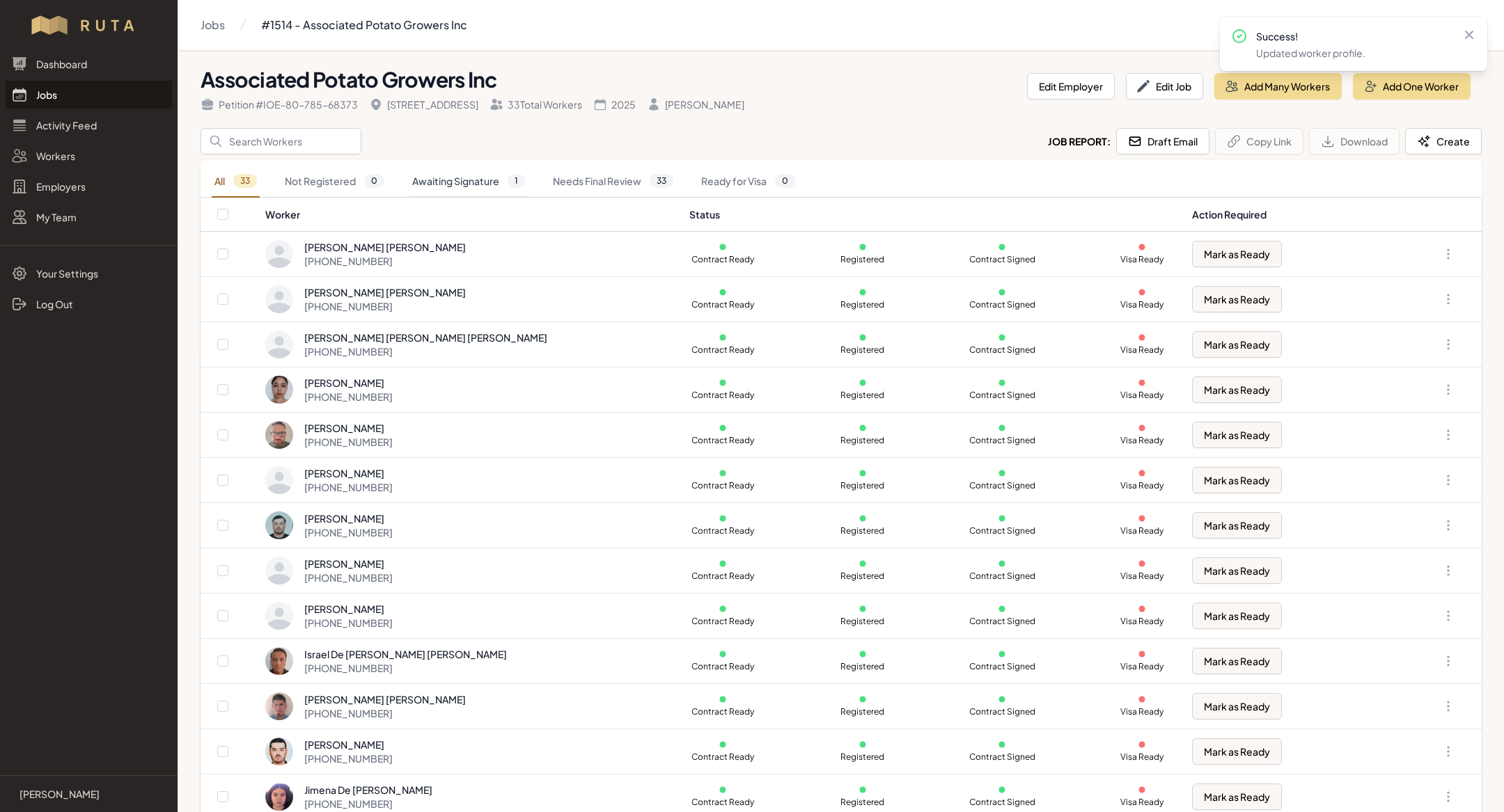
click at [485, 176] on link "Awaiting Signature 1" at bounding box center [468, 182] width 119 height 32
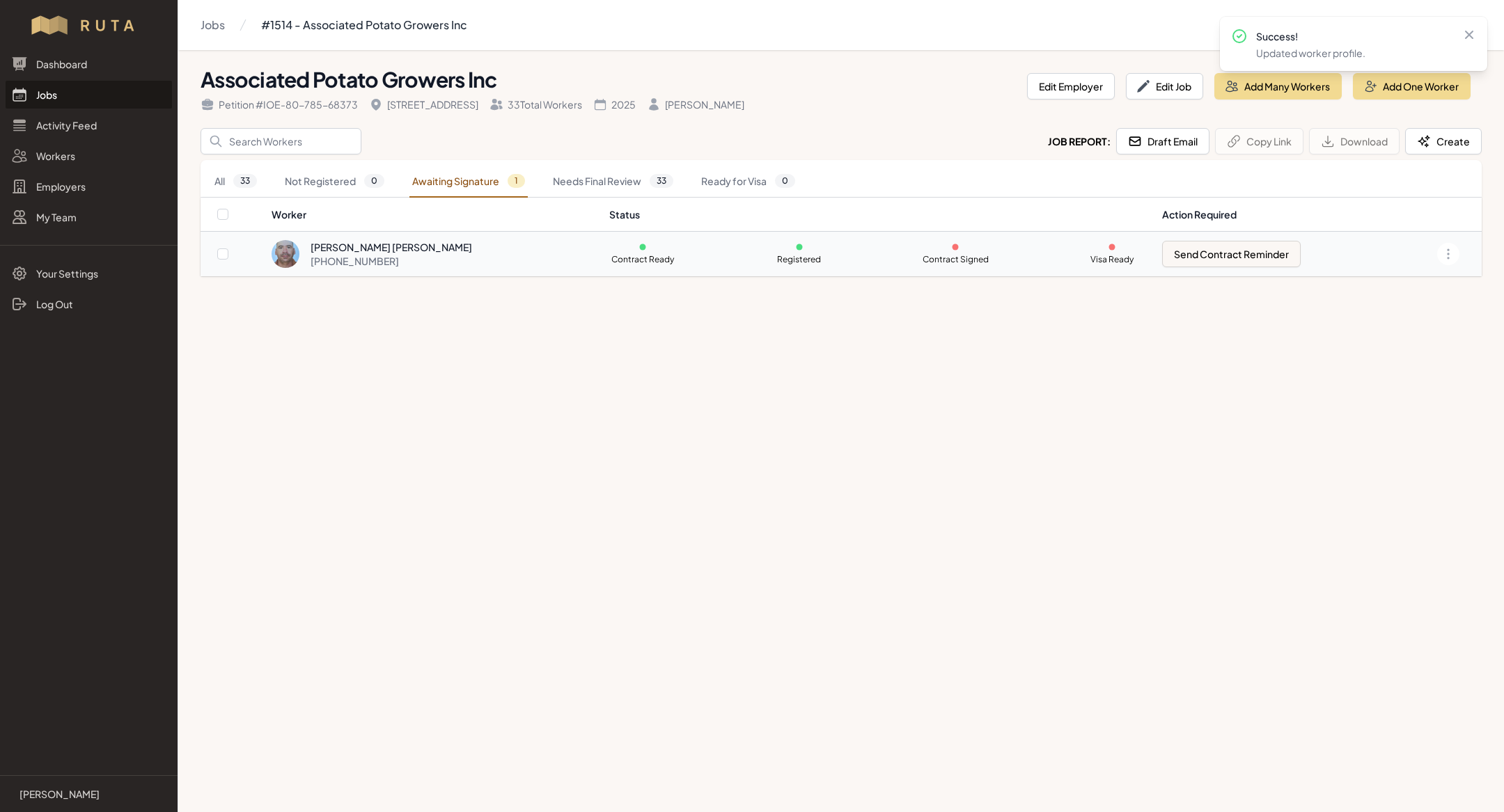
click at [922, 248] on p at bounding box center [955, 247] width 67 height 8
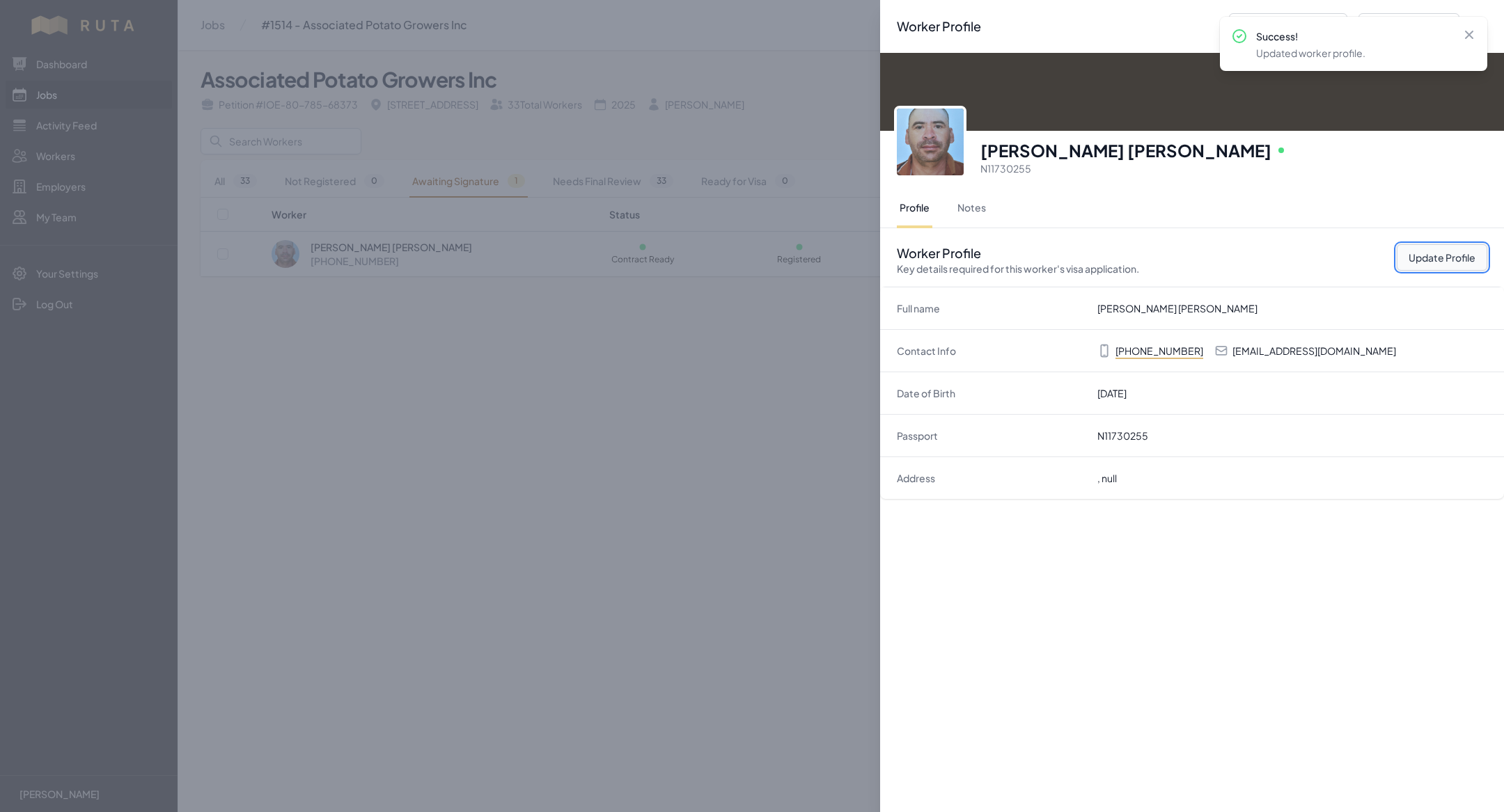
click at [1444, 261] on button "Update Profile" at bounding box center [1442, 258] width 91 height 27
select select "MX"
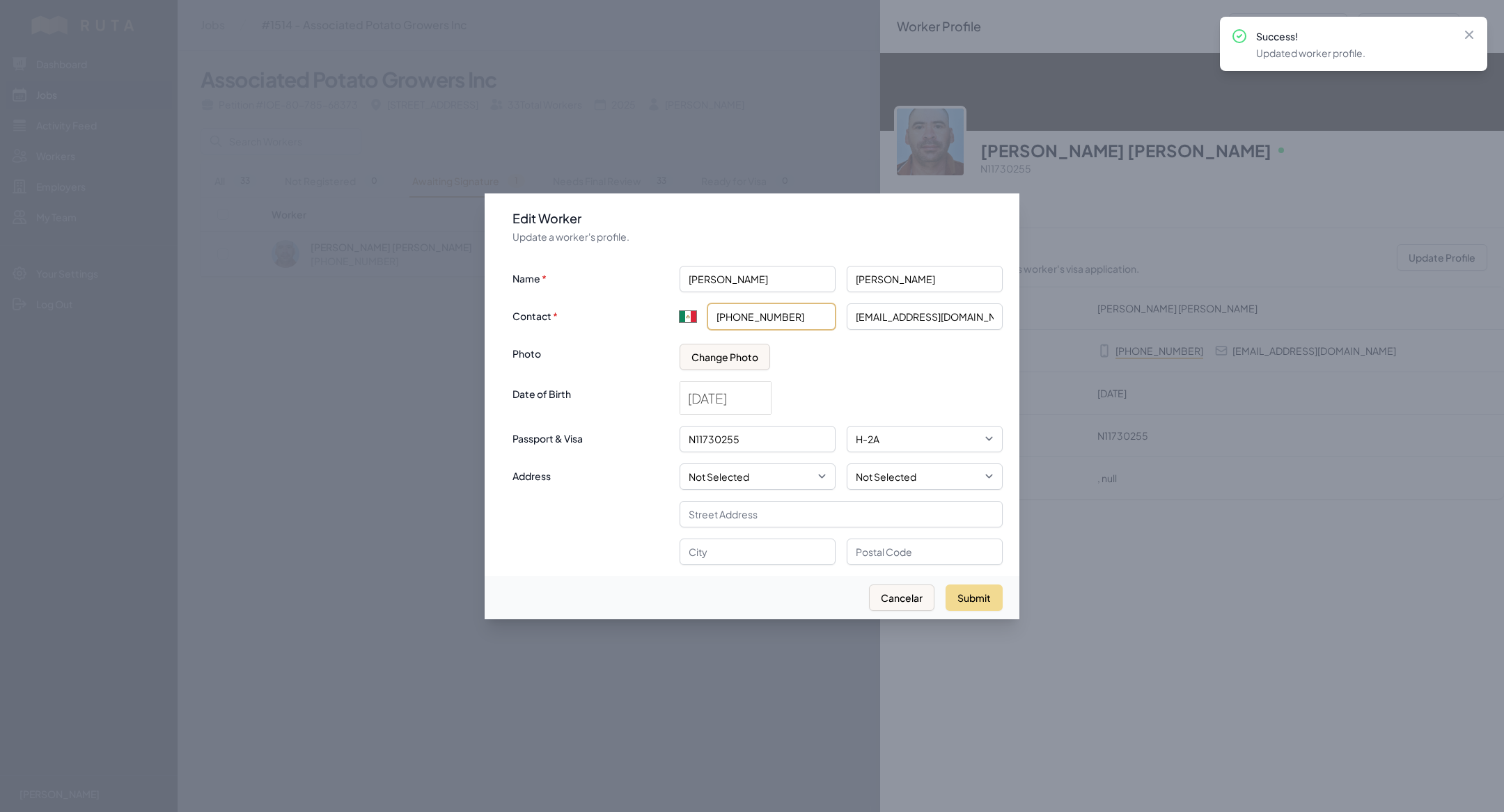
click at [755, 315] on input "+52 449 375 3608" at bounding box center [772, 317] width 128 height 27
paste input "275 8326"
click at [812, 317] on input "+52 449 275 8326" at bounding box center [772, 317] width 128 height 27
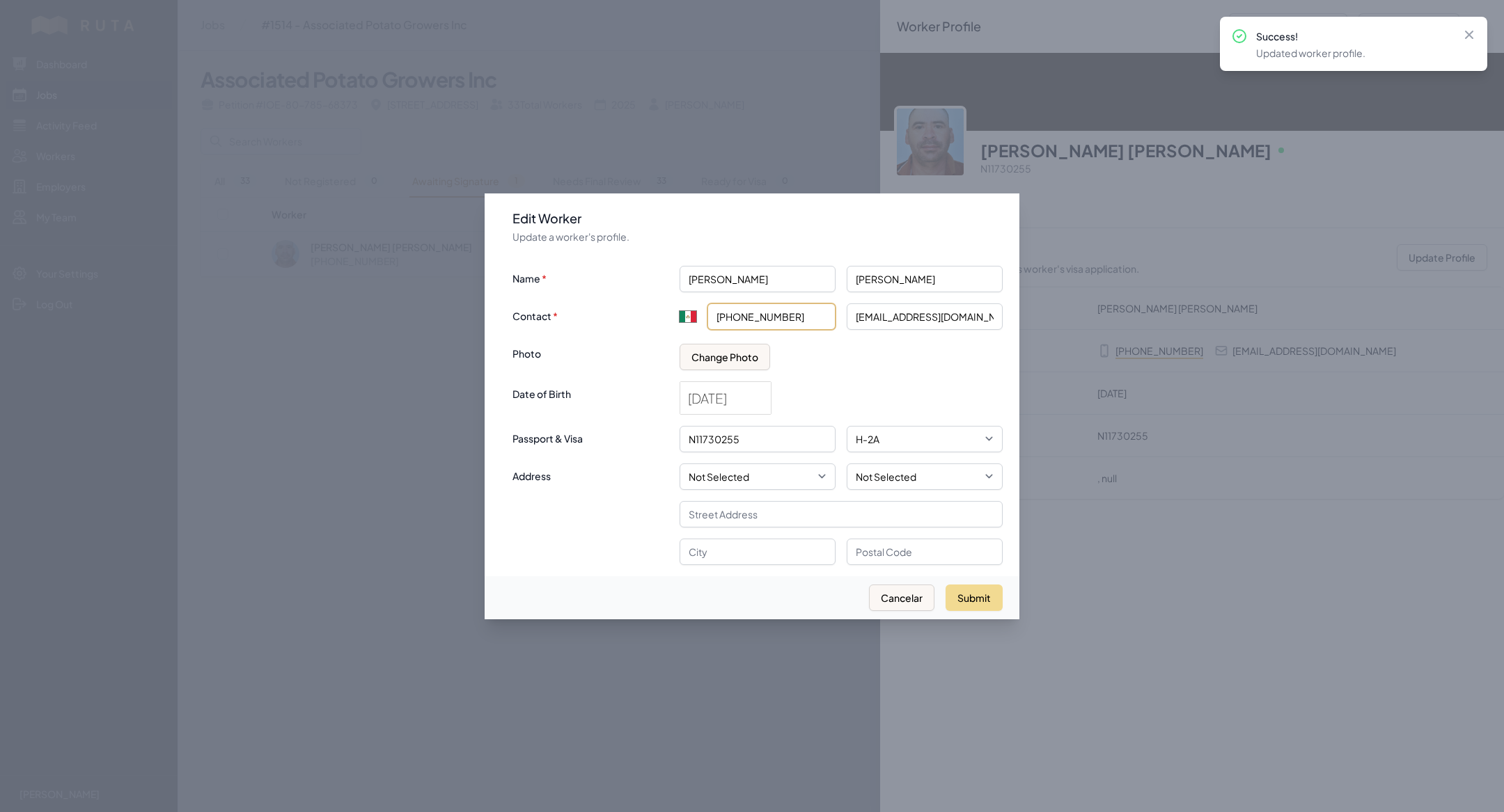
click at [812, 317] on input "+52 449 275 8326" at bounding box center [772, 317] width 128 height 27
paste input "tel"
paste input "449 263 7525"
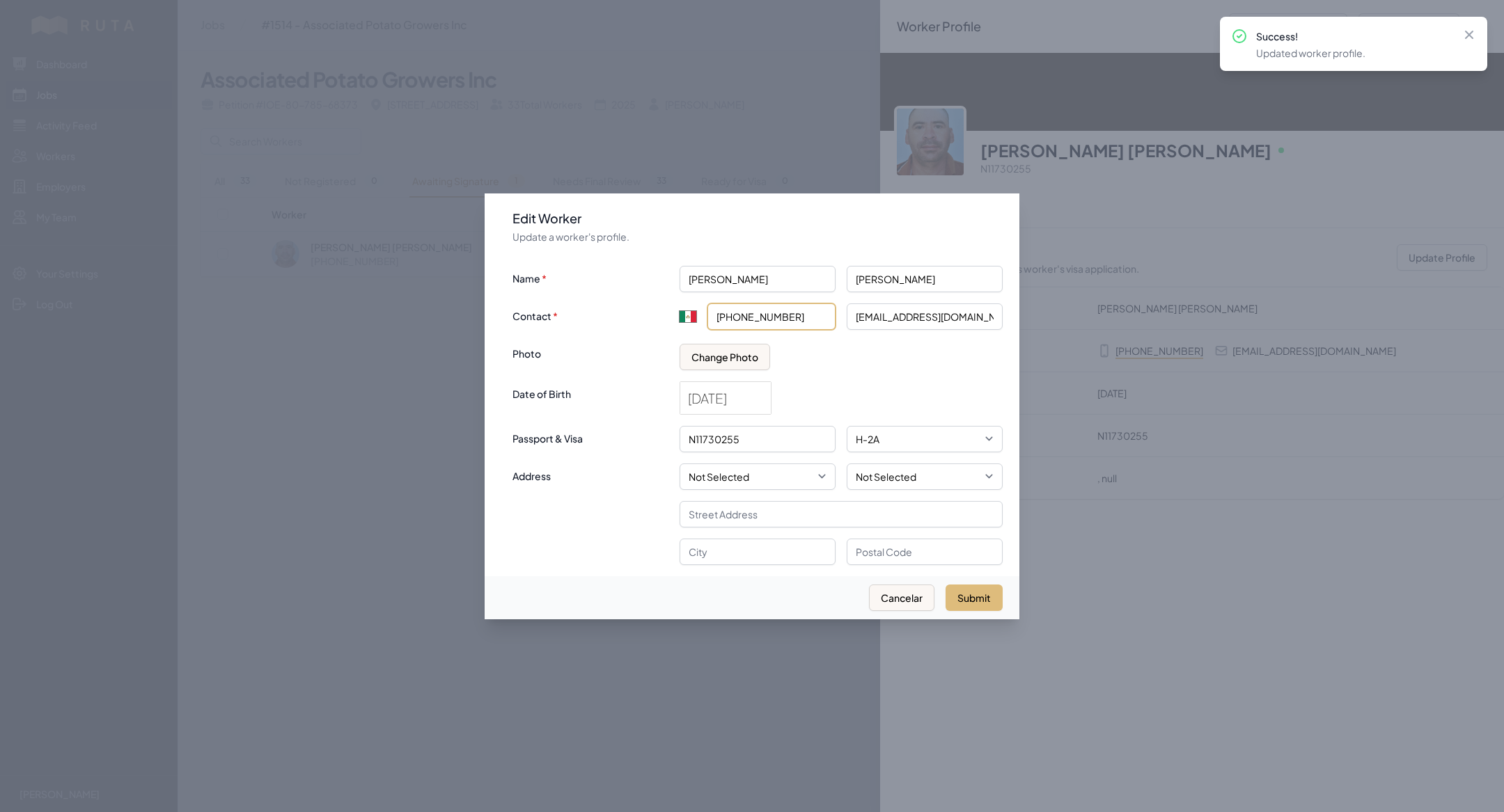
type input "+52 449 263 7525"
click at [974, 590] on button "Submit" at bounding box center [974, 598] width 57 height 27
type input "+52"
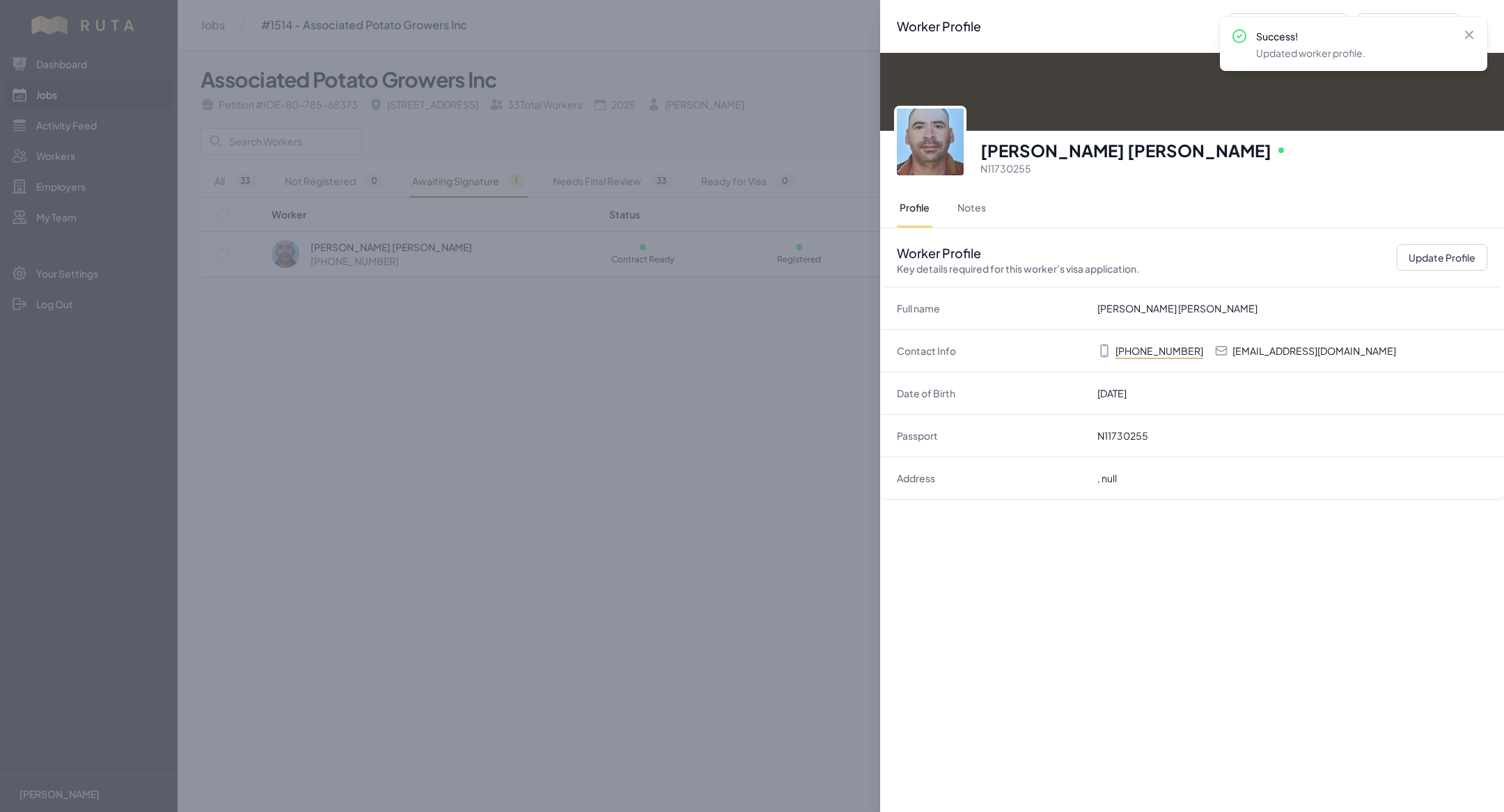
click at [764, 564] on div "Worker Profile Previous Worker Next Worker Close panel Luis Enrique Esparza Pad…" at bounding box center [752, 406] width 1504 height 812
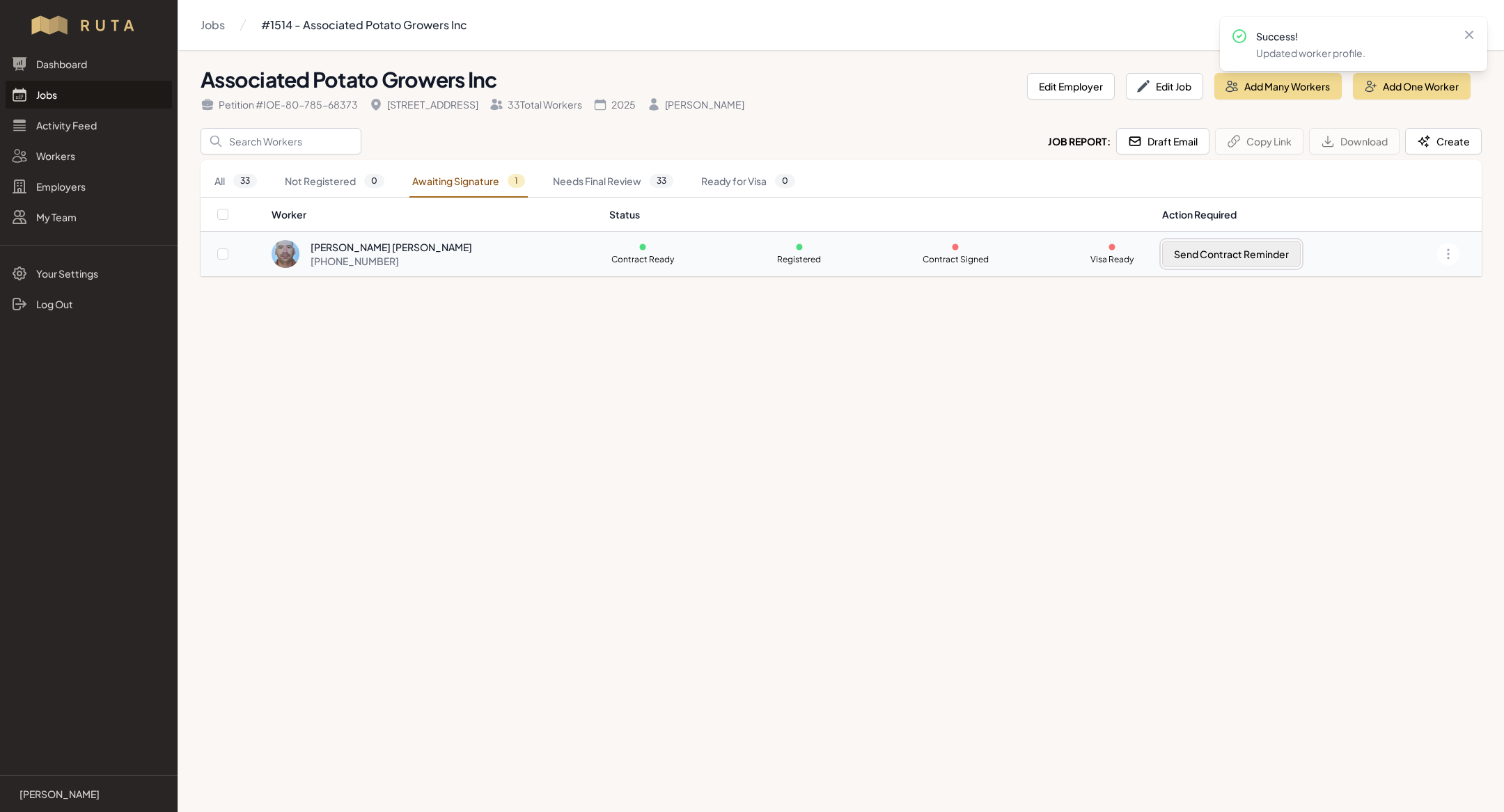
click at [1185, 247] on button "Send Contract Reminder" at bounding box center [1231, 254] width 138 height 27
checkbox input "true"
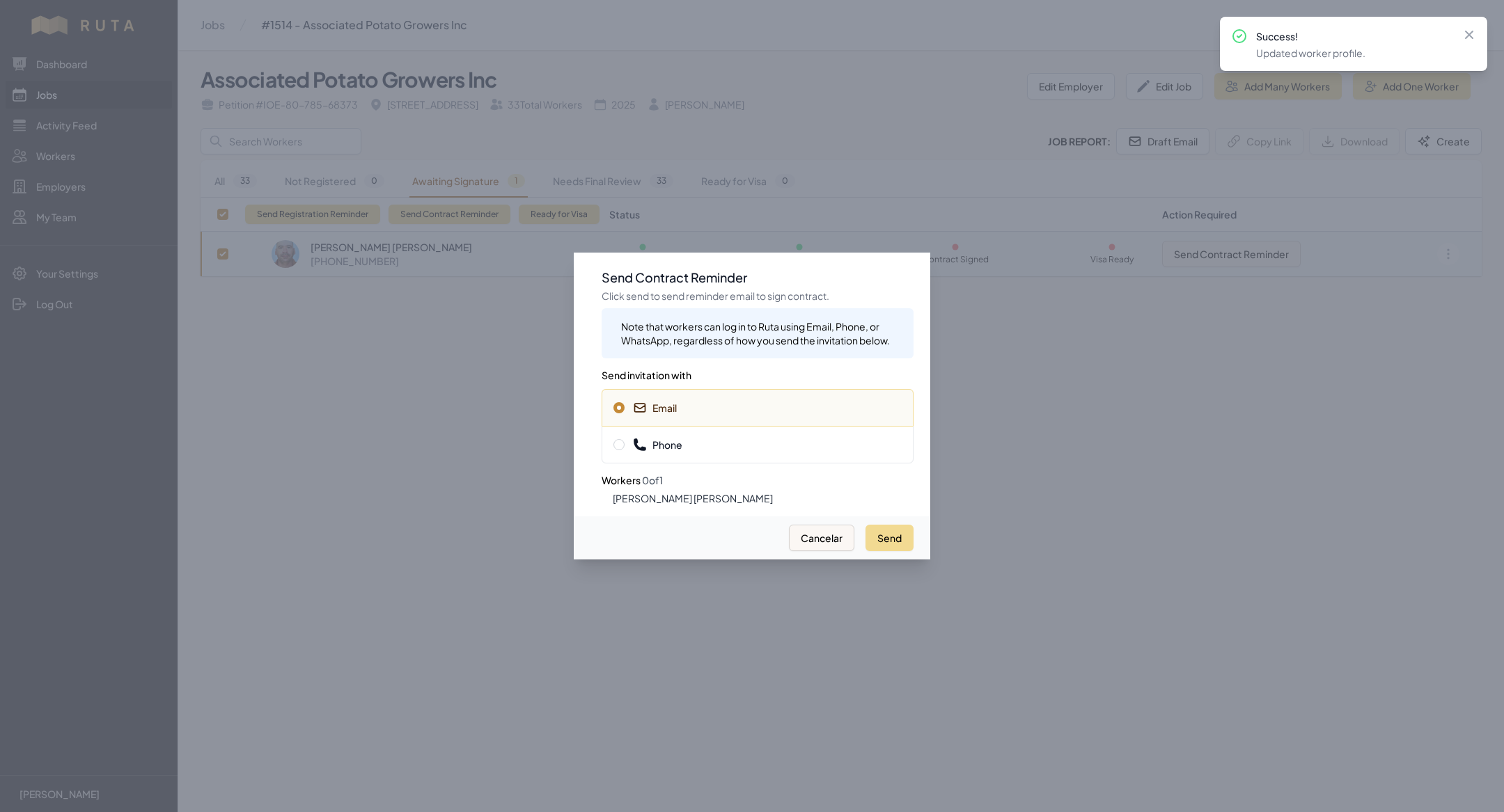
click at [774, 452] on div "Phone" at bounding box center [758, 445] width 312 height 37
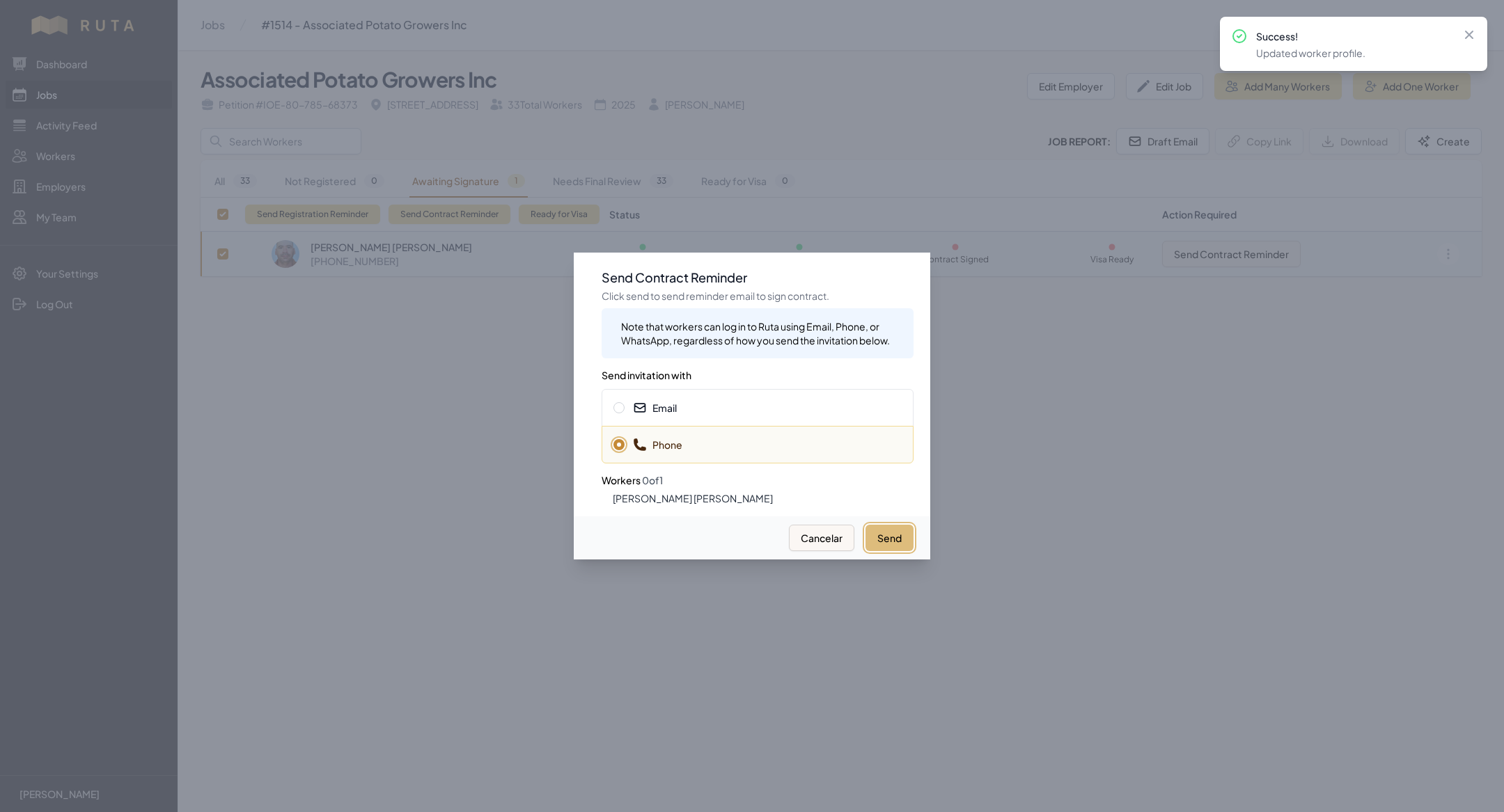
click at [897, 534] on button "Send" at bounding box center [890, 538] width 48 height 27
click at [481, 390] on div at bounding box center [752, 406] width 1504 height 812
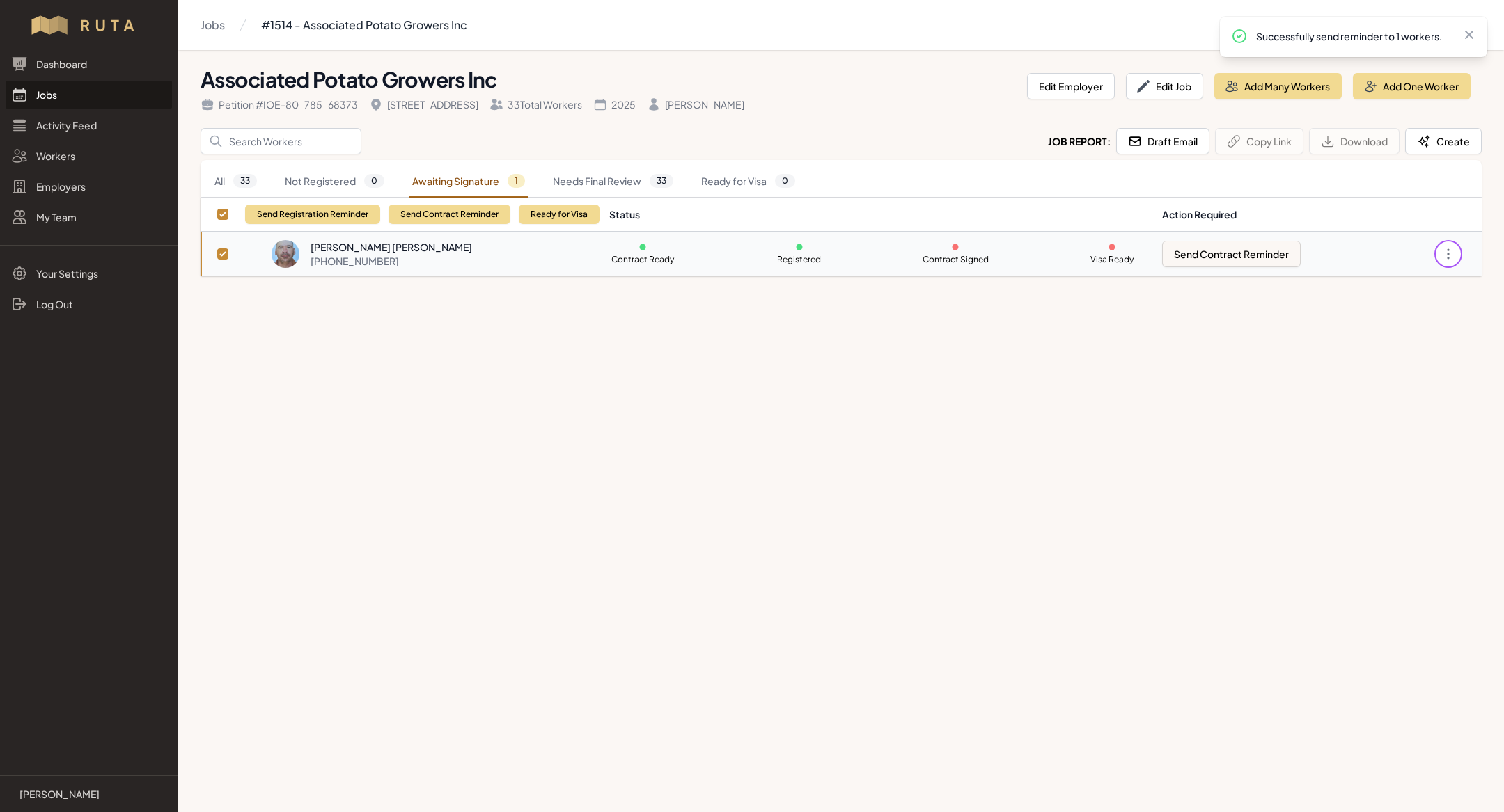
click at [1451, 249] on icon "button" at bounding box center [1449, 254] width 14 height 14
click at [1020, 434] on main "Jobs #1514 - Associated Potato Growers Inc Associated Potato Growers Inc Petiti…" at bounding box center [752, 406] width 1504 height 812
click at [1457, 247] on button "Open options" at bounding box center [1448, 254] width 22 height 22
click at [1412, 351] on link "Create Contract" at bounding box center [1378, 358] width 134 height 25
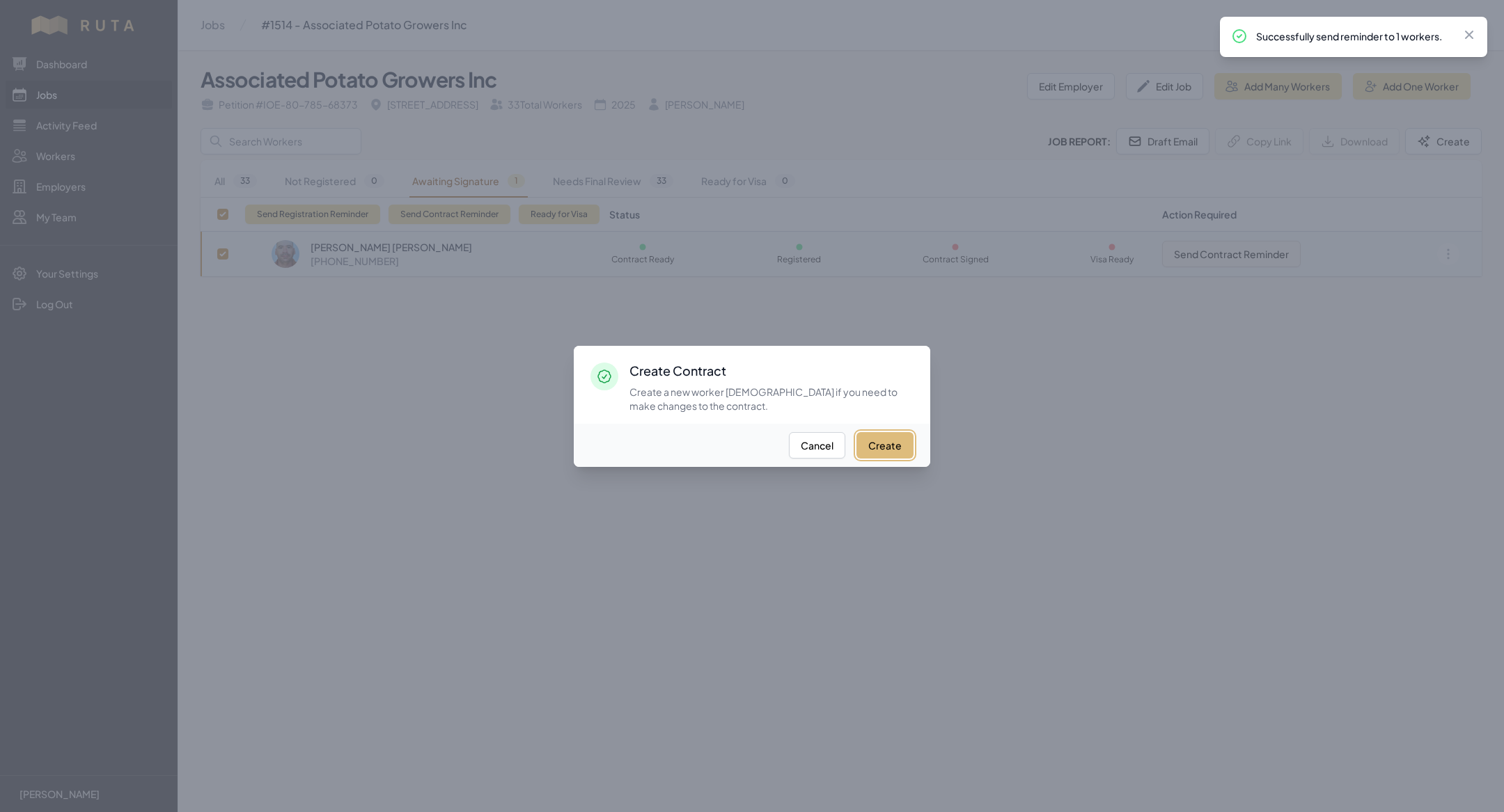
click at [889, 444] on button "Create" at bounding box center [885, 446] width 57 height 27
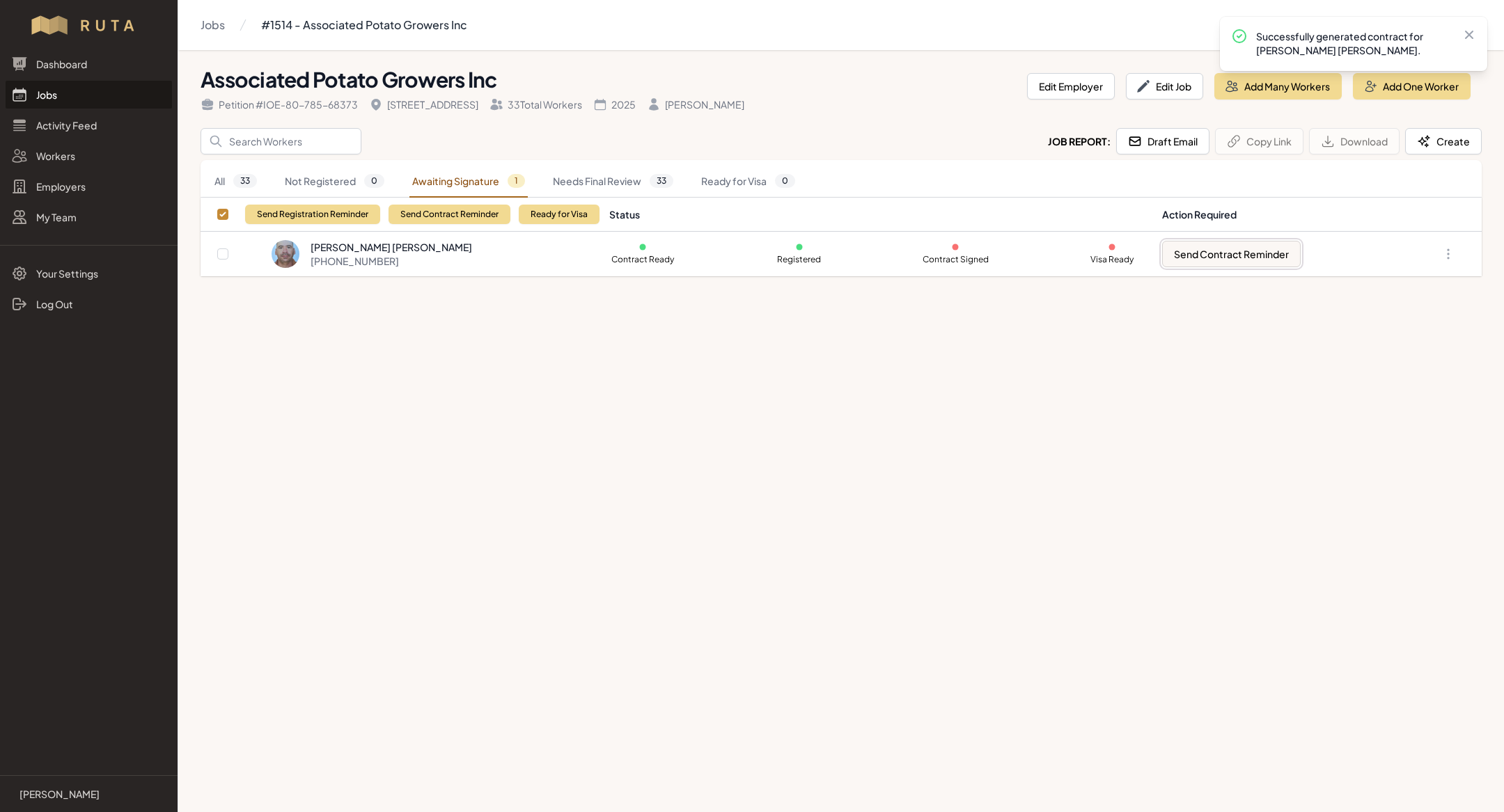
click at [1205, 256] on button "Send Contract Reminder" at bounding box center [1231, 254] width 138 height 27
checkbox input "true"
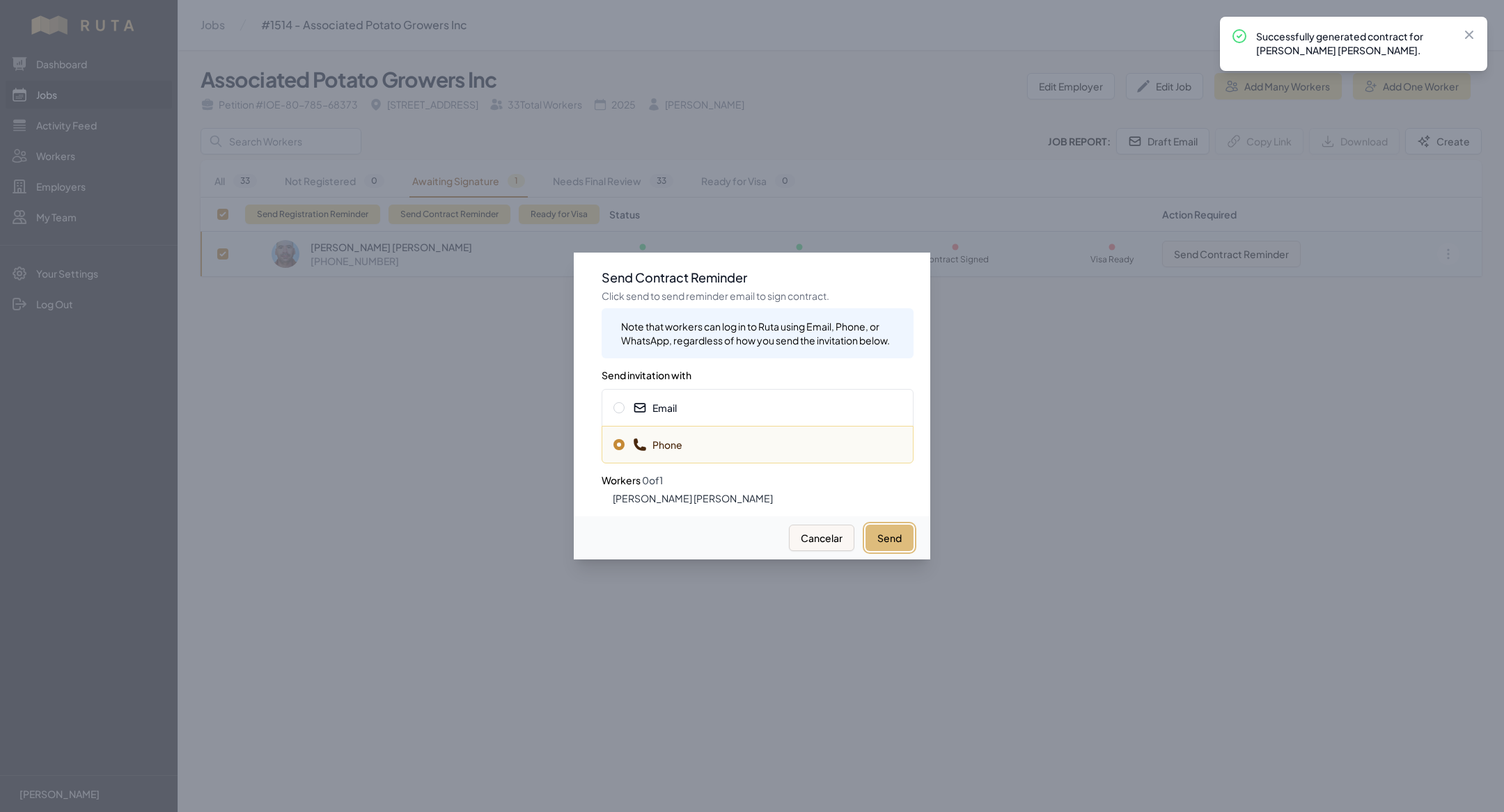
click at [908, 542] on button "Send" at bounding box center [890, 538] width 48 height 27
click at [779, 407] on span "Email" at bounding box center [757, 408] width 288 height 14
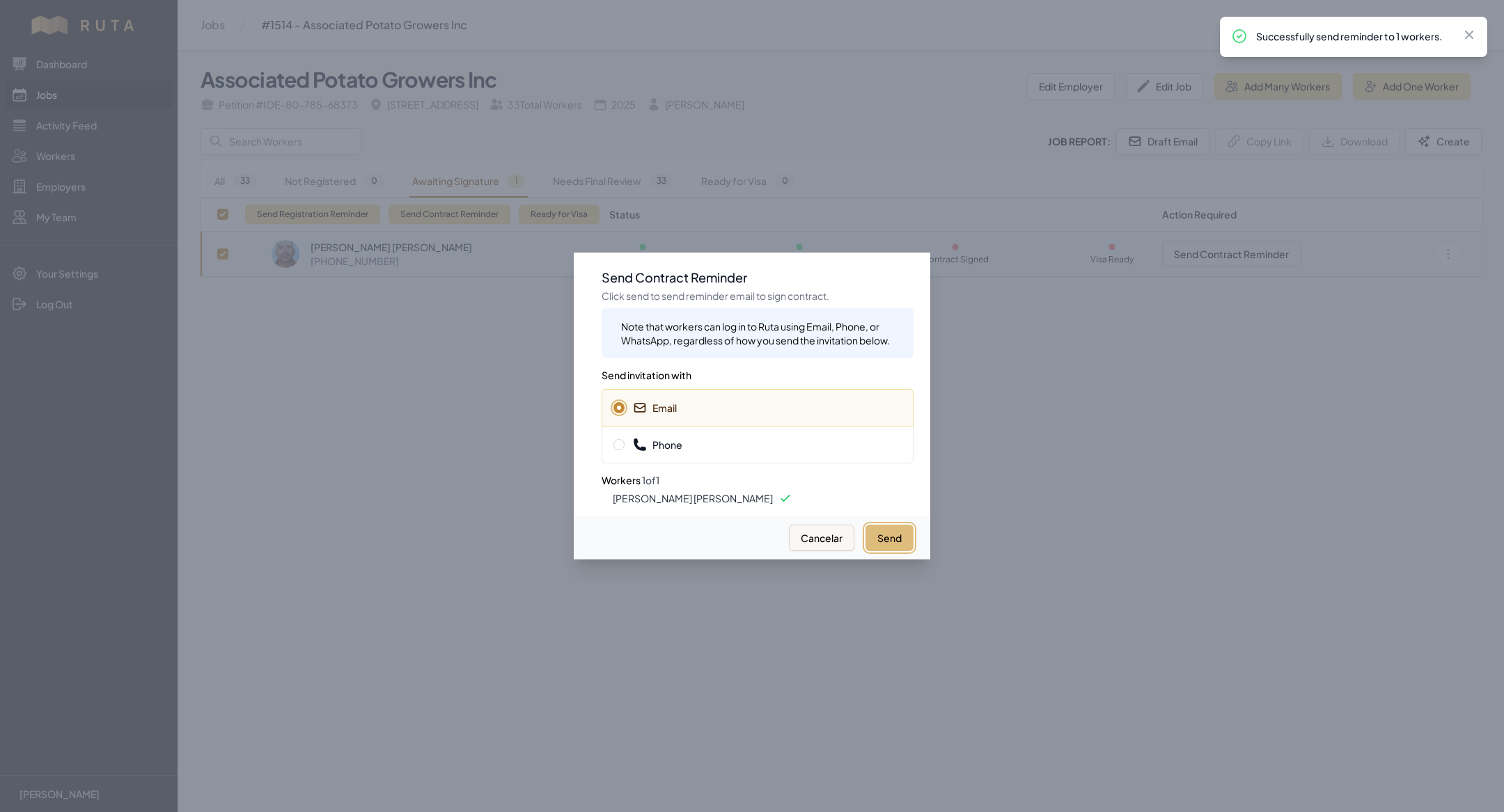
click at [881, 546] on button "Send" at bounding box center [890, 538] width 48 height 27
click at [500, 340] on div at bounding box center [752, 406] width 1504 height 812
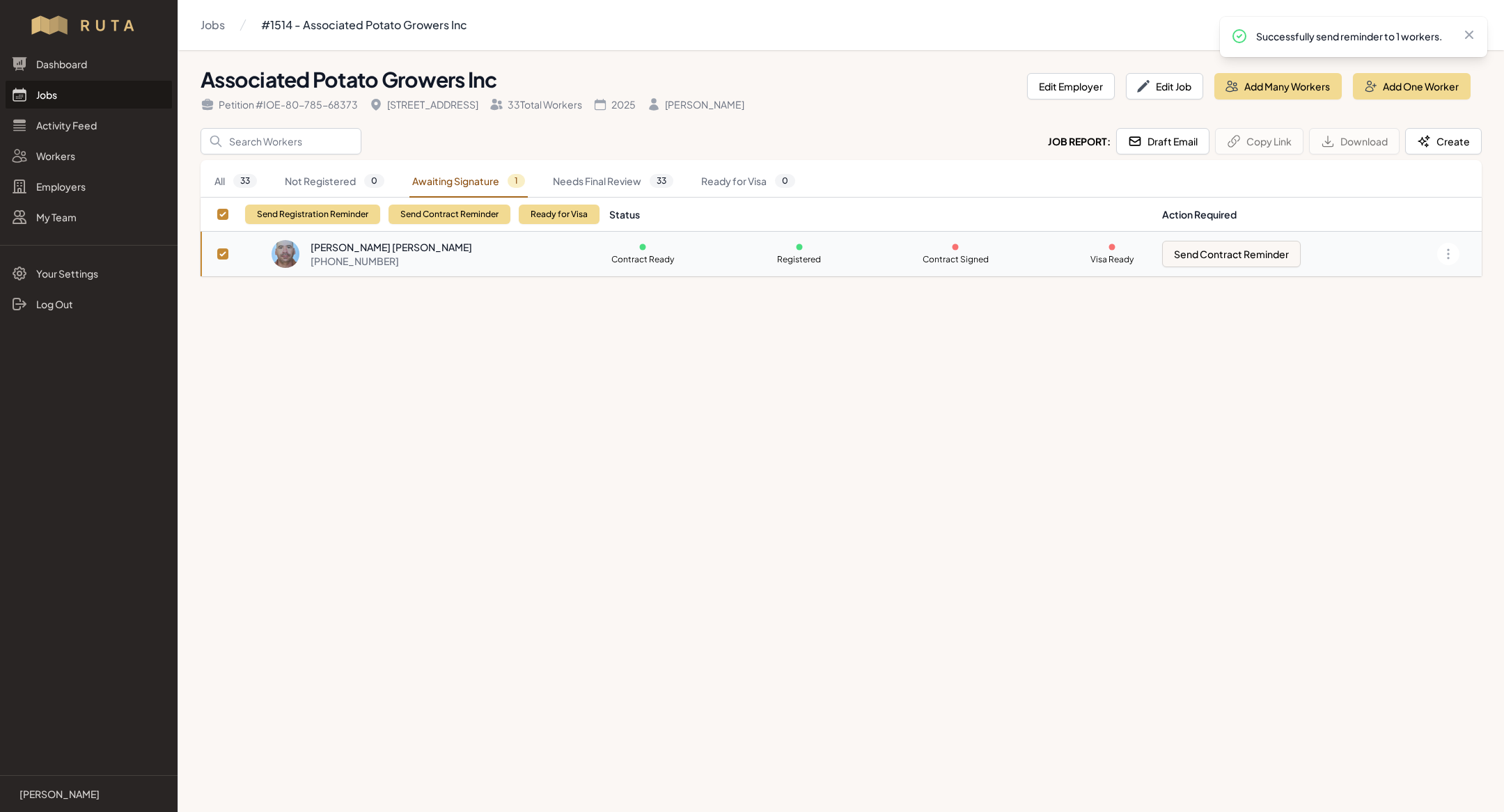
click at [59, 95] on link "Jobs" at bounding box center [88, 94] width 167 height 28
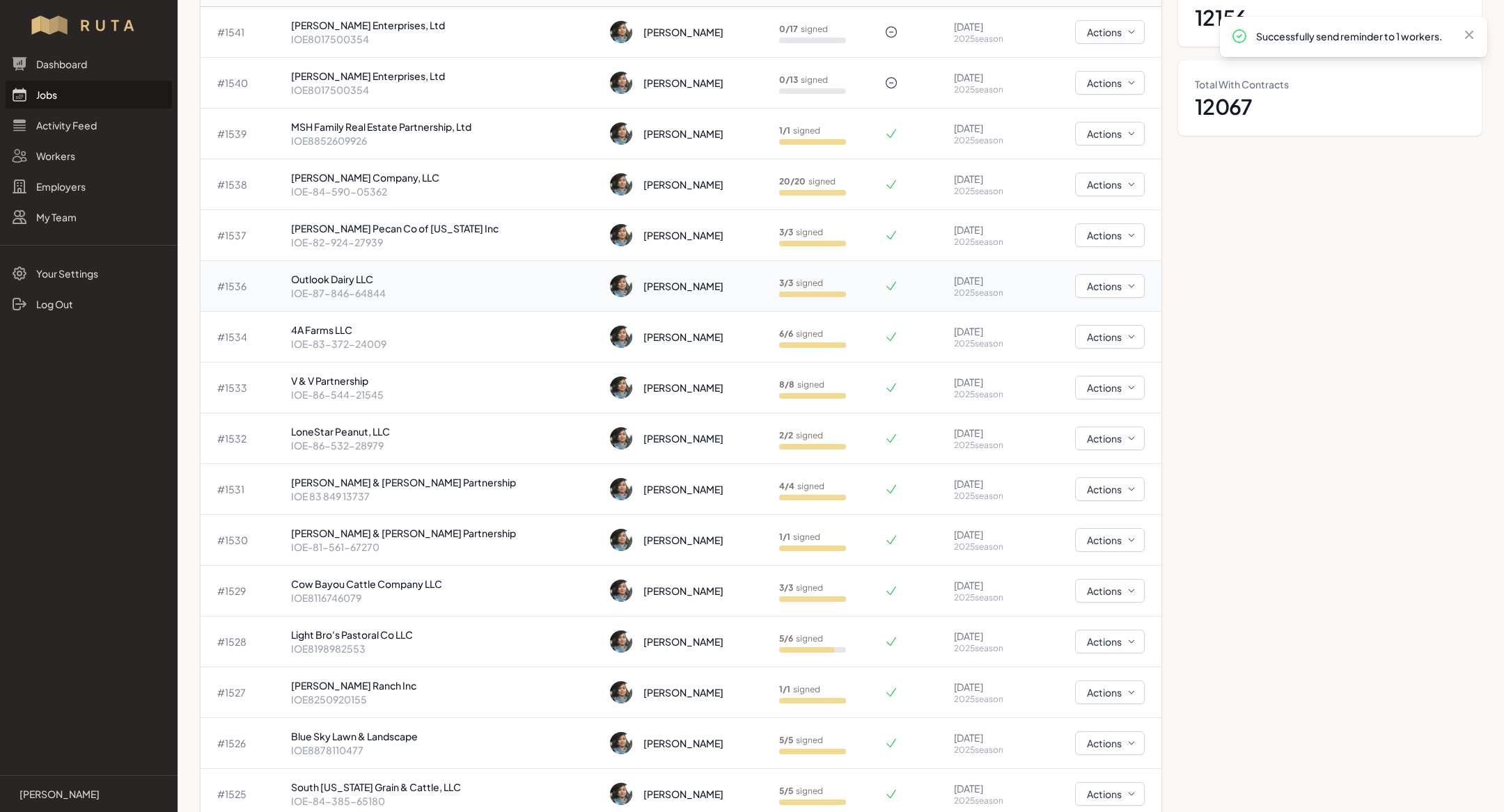
scroll to position [190, 0]
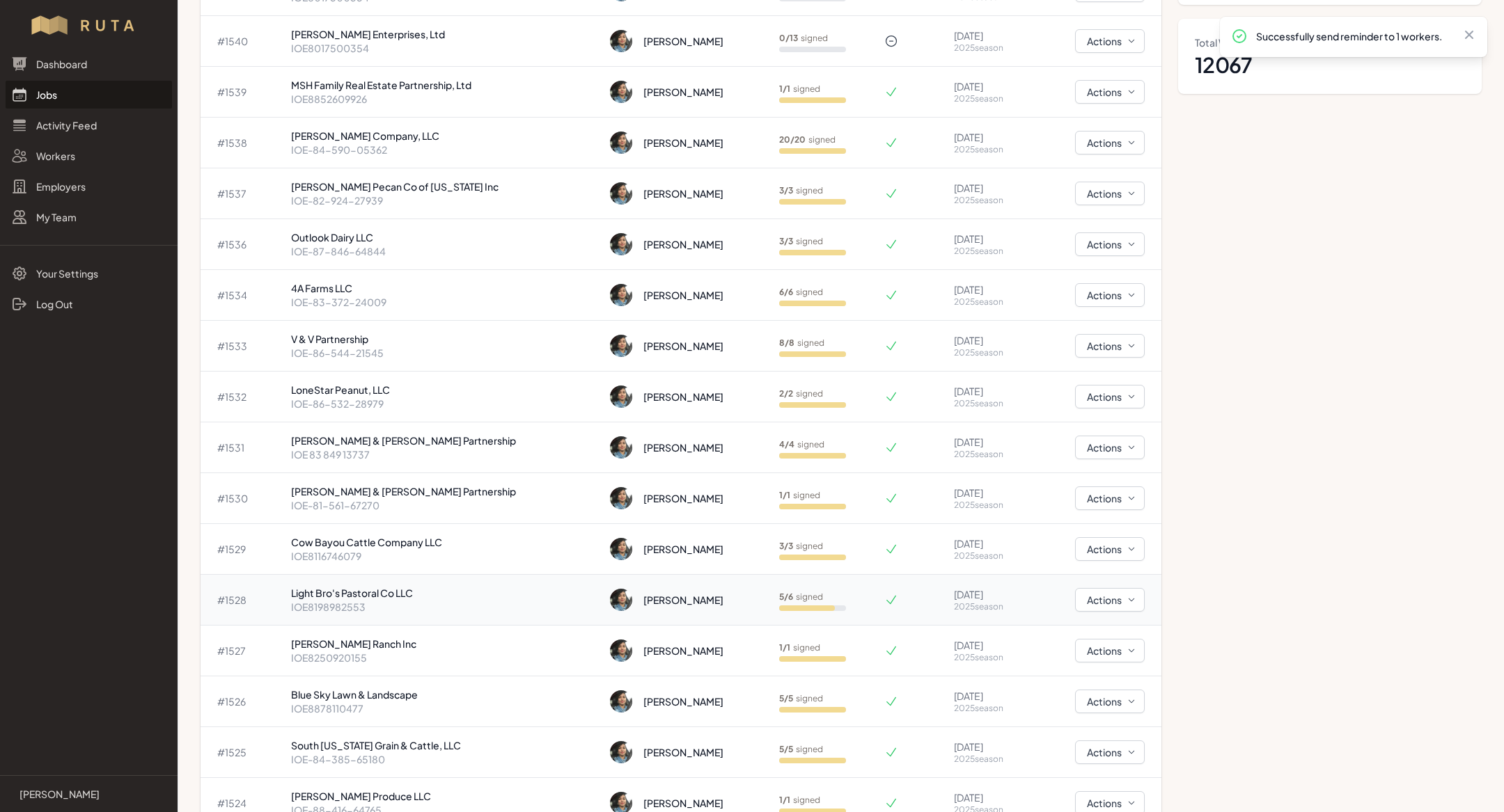
click at [404, 600] on p "IOE8198982553" at bounding box center [445, 607] width 308 height 14
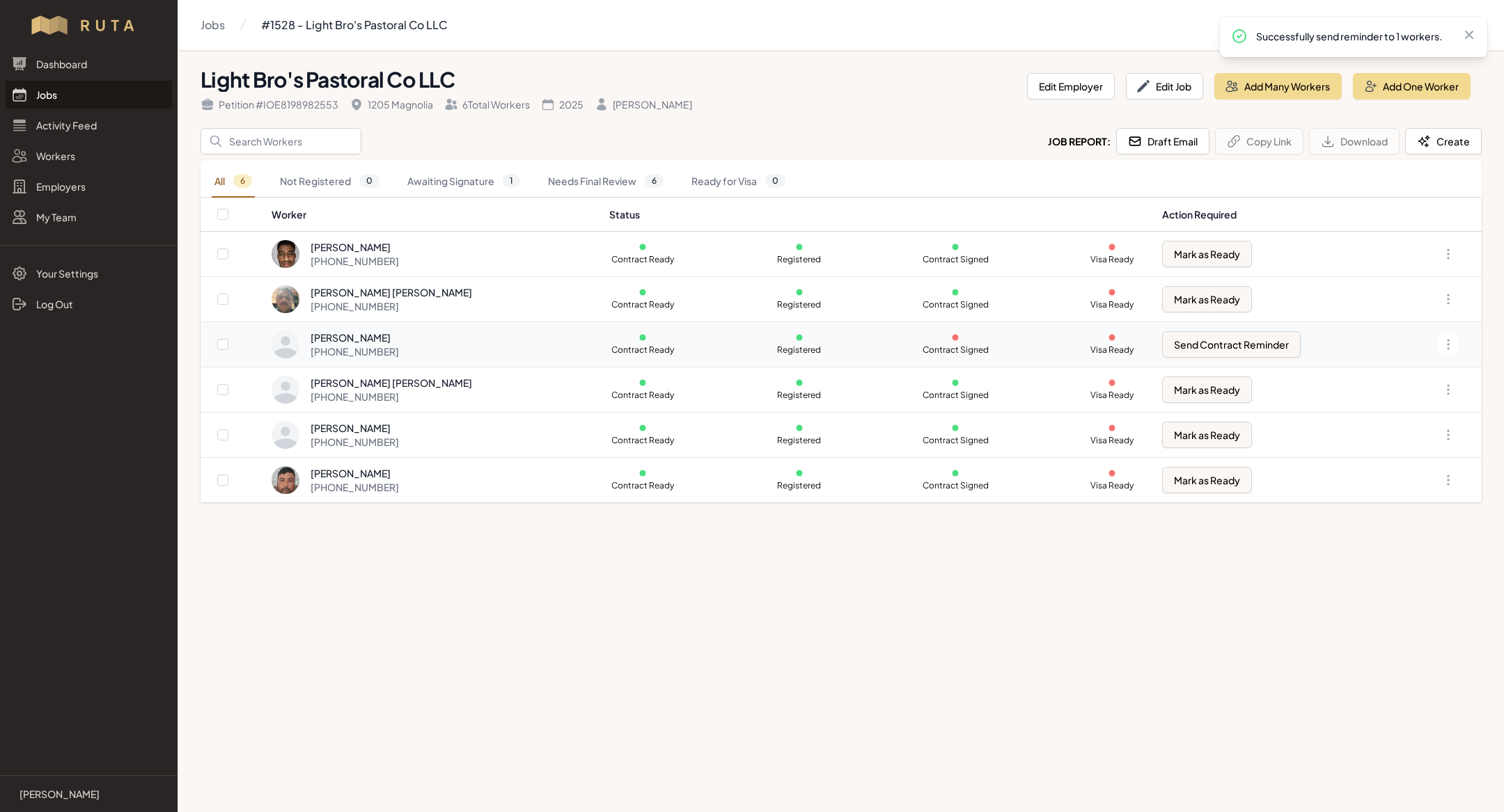
click at [740, 339] on td "Contract Ready Registered Contract Signed Visa Ready" at bounding box center [877, 345] width 553 height 45
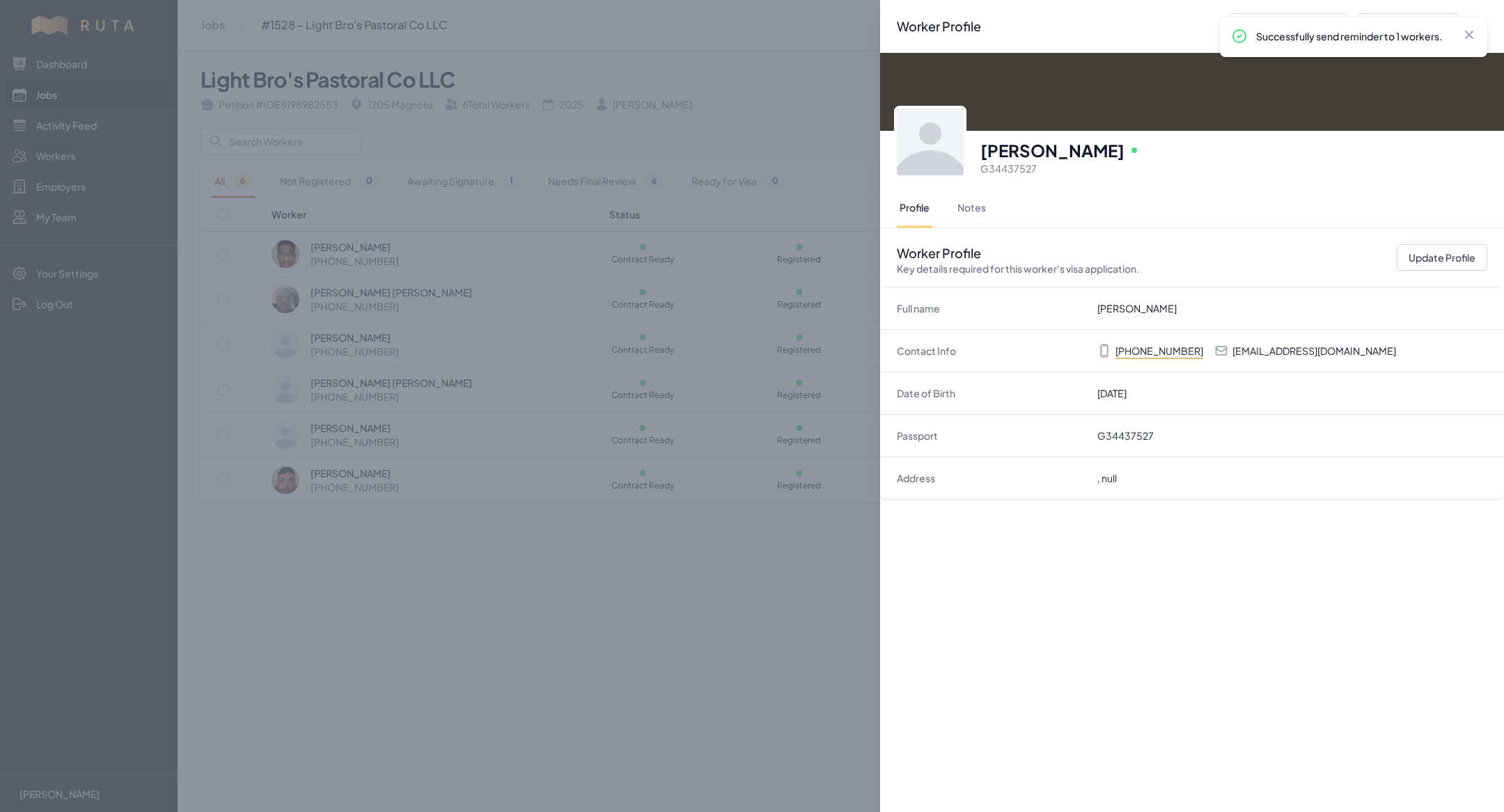
click at [1265, 353] on p "Efrainonate72@gmail.com" at bounding box center [1314, 351] width 164 height 14
copy p "Efrainonate72@gmail.com"
click at [1426, 266] on button "Update Profile" at bounding box center [1442, 258] width 91 height 27
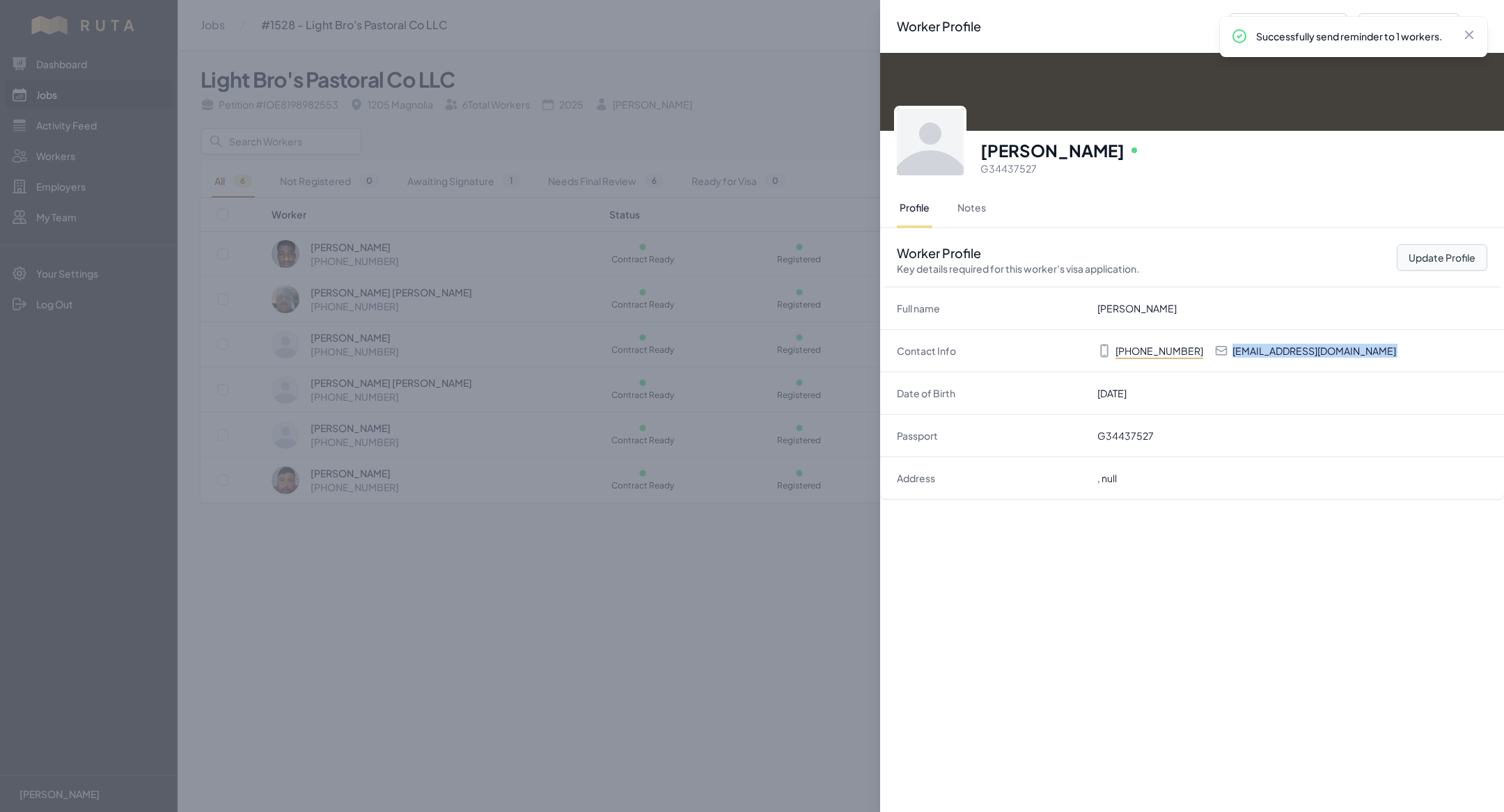
select select "US"
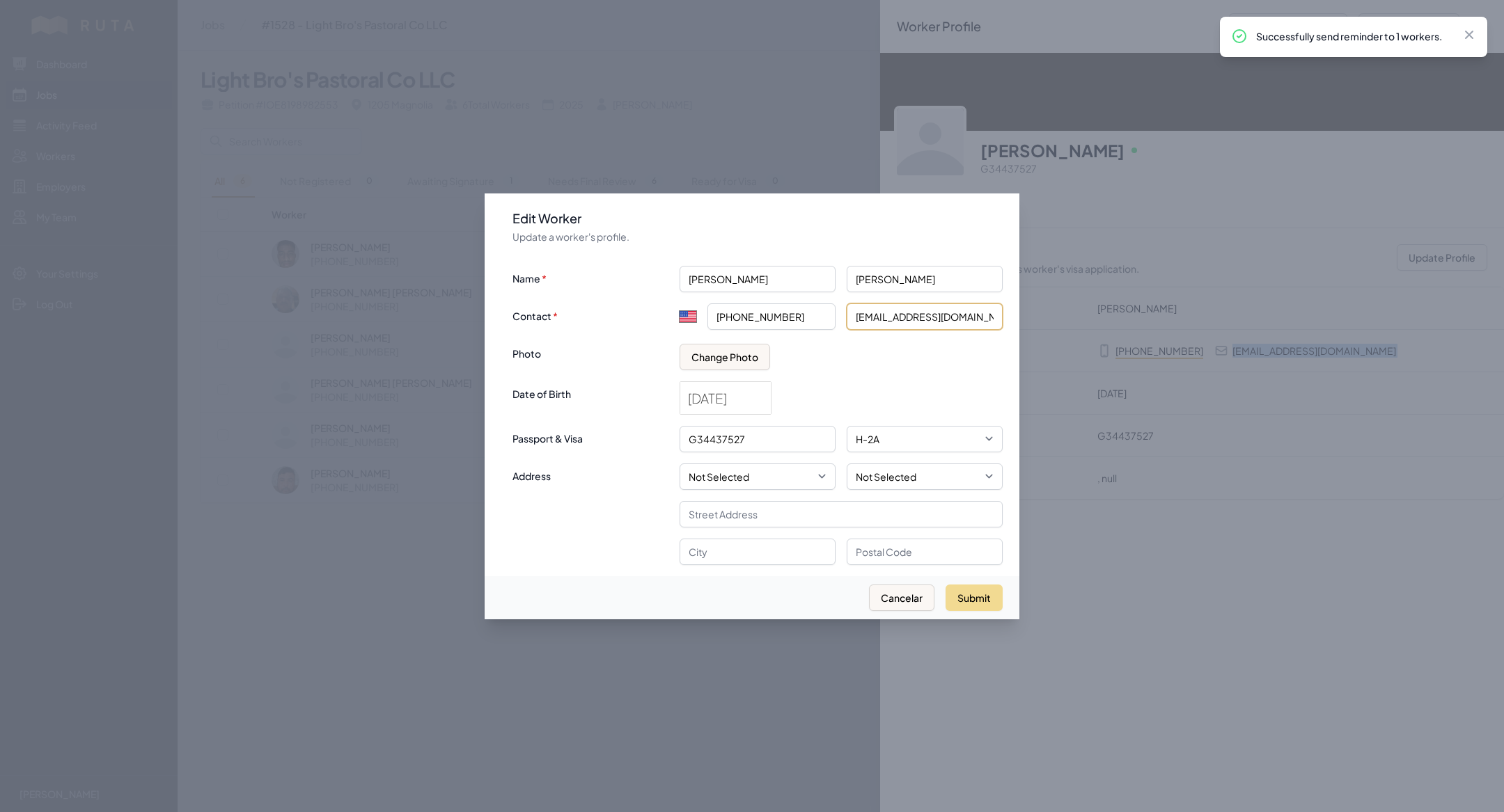
click at [858, 322] on input "Efrainonate72@gmail.com" at bounding box center [925, 317] width 156 height 27
type input "efrainonate72@gmail.com"
click button "submit" at bounding box center [0, 0] width 0 height 0
select select "MX"
type input "+52"
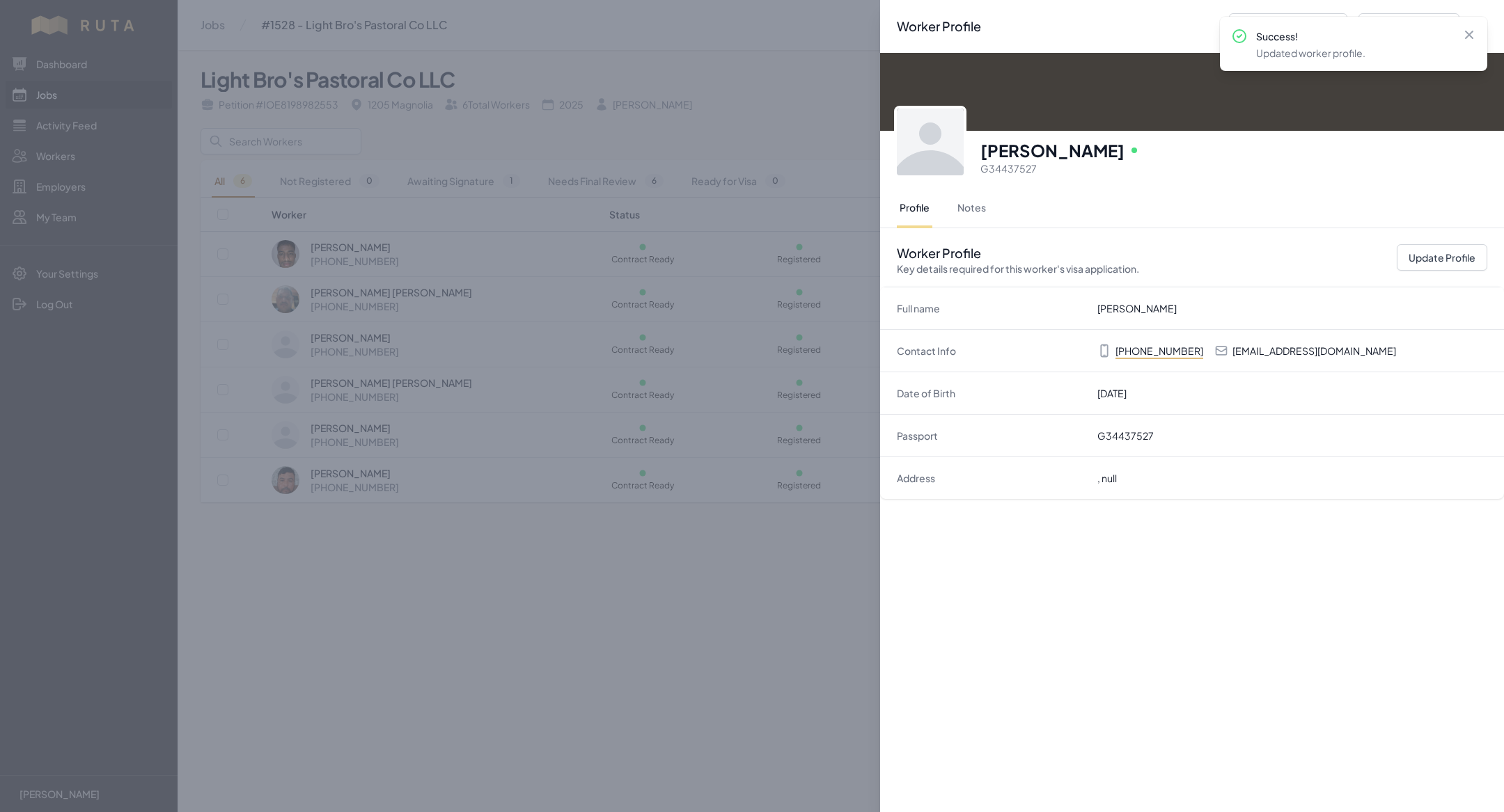
click at [587, 663] on div "Worker Profile Previous Worker Next Worker Close panel Efrain Onate Sanchez Onl…" at bounding box center [752, 406] width 1504 height 812
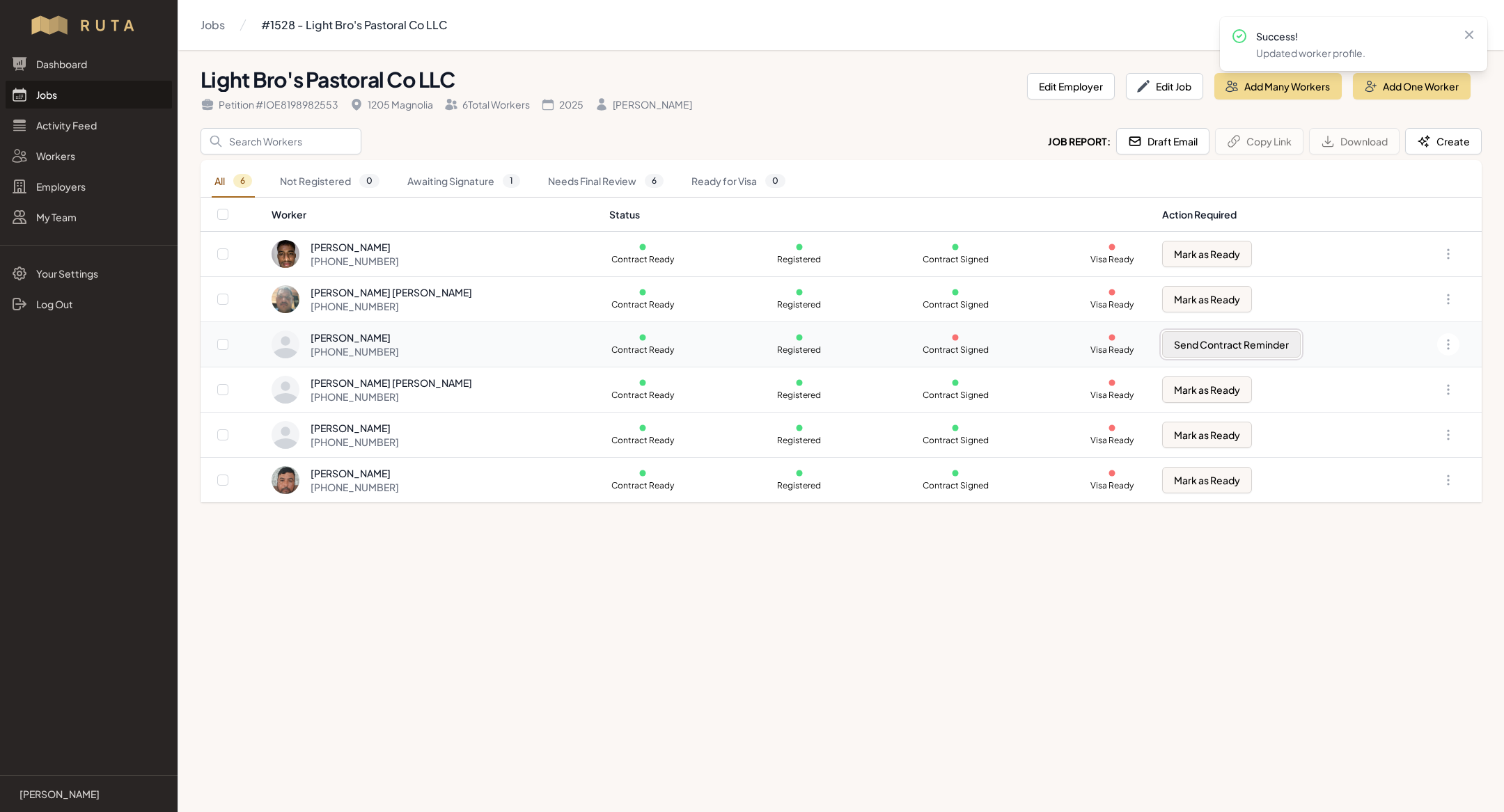
click at [1187, 340] on button "Send Contract Reminder" at bounding box center [1231, 345] width 138 height 27
checkbox input "true"
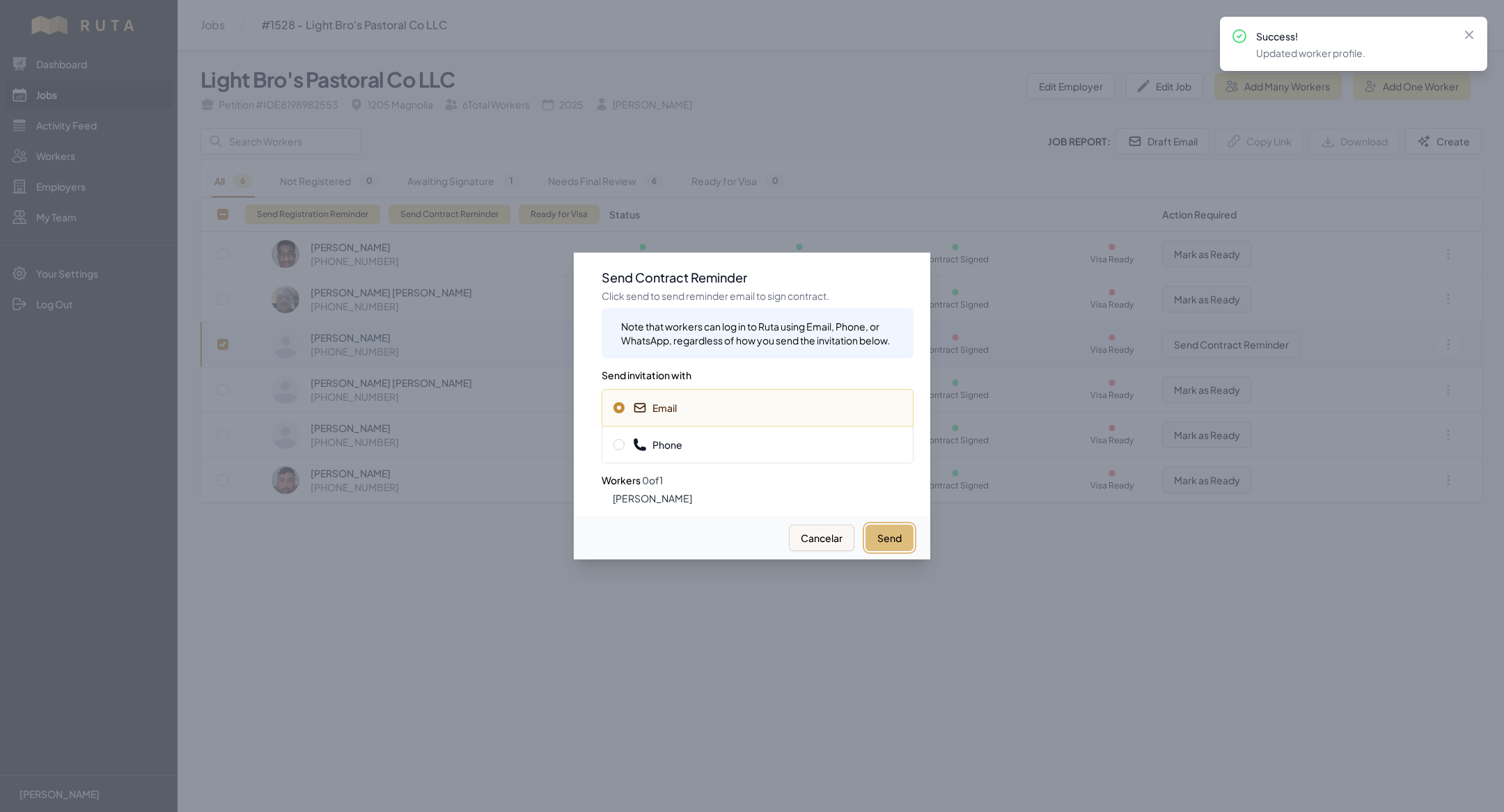
click at [884, 532] on button "Send" at bounding box center [890, 538] width 48 height 27
click at [515, 588] on div at bounding box center [752, 406] width 1504 height 812
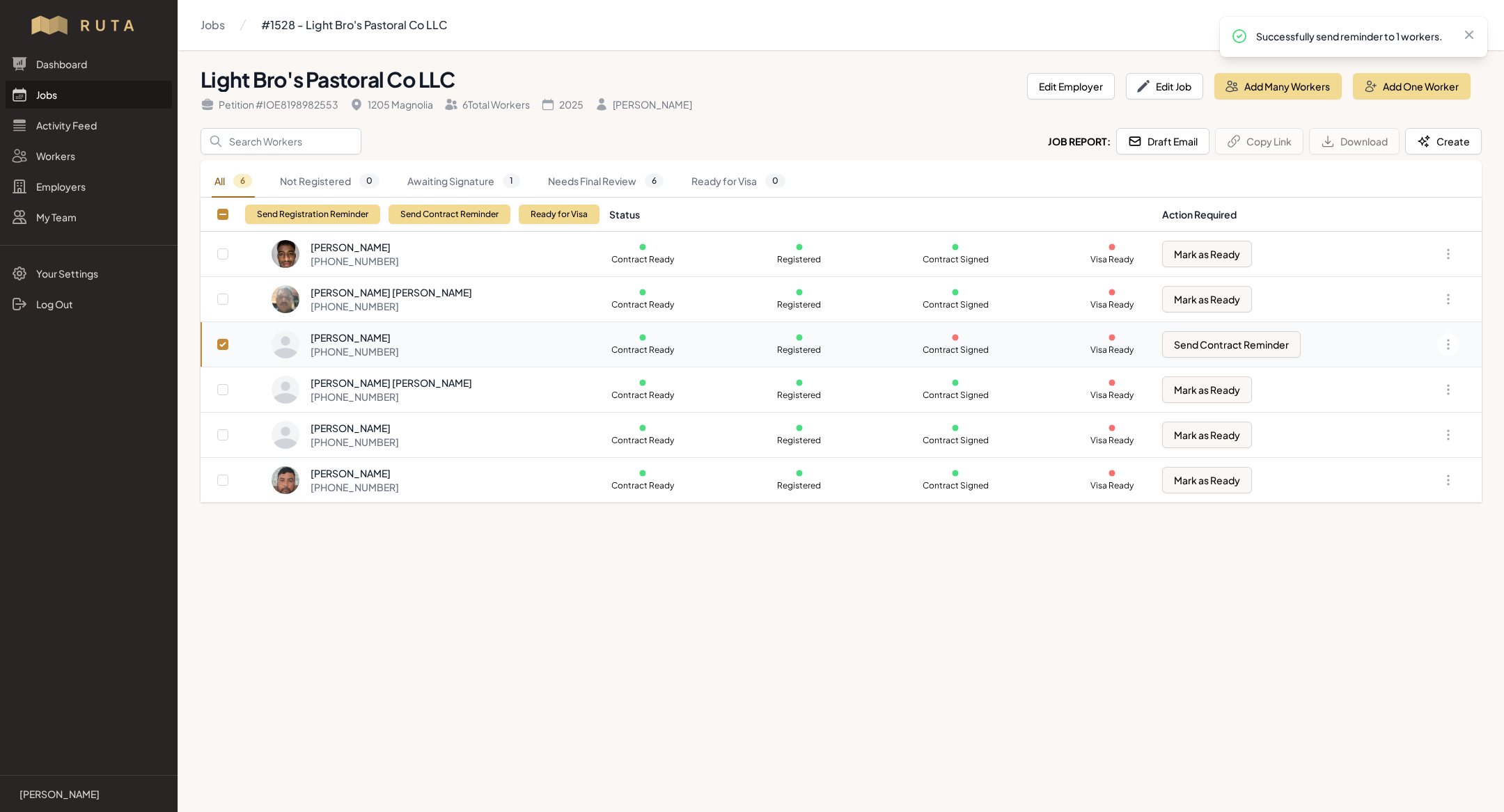
click at [58, 102] on link "Jobs" at bounding box center [88, 94] width 167 height 28
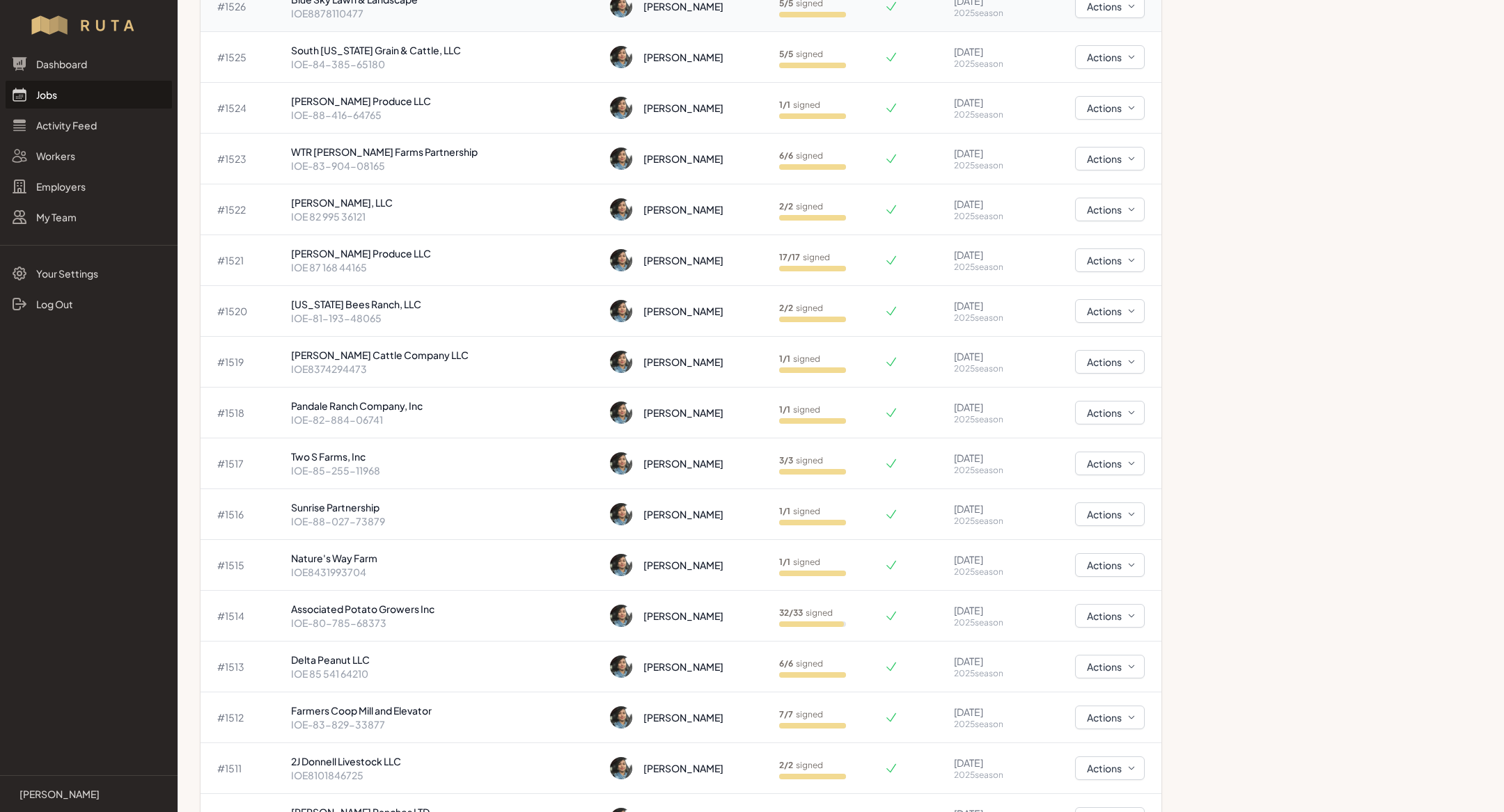
scroll to position [953, 0]
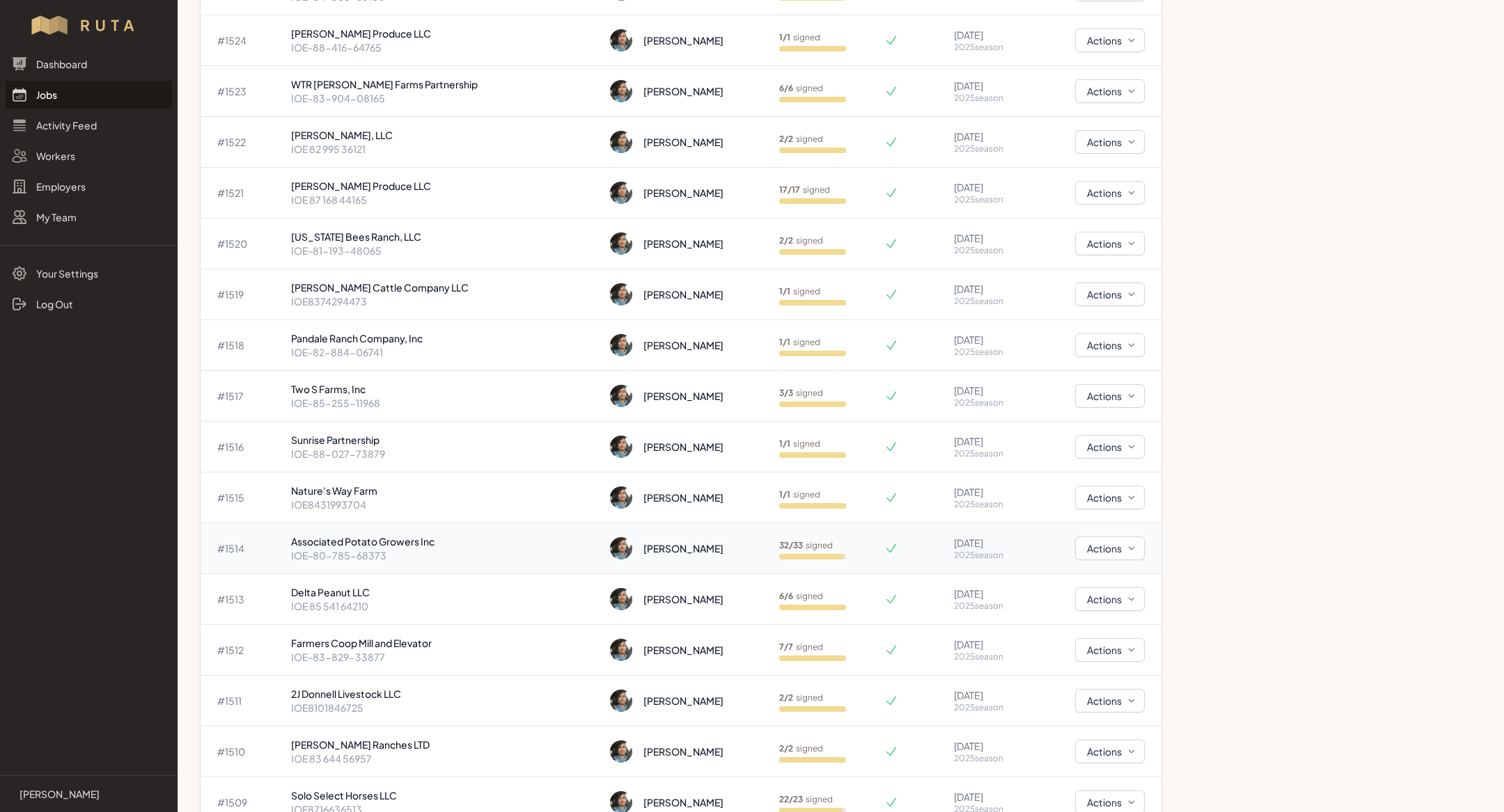
click at [439, 539] on p "Associated Potato Growers Inc" at bounding box center [445, 542] width 308 height 14
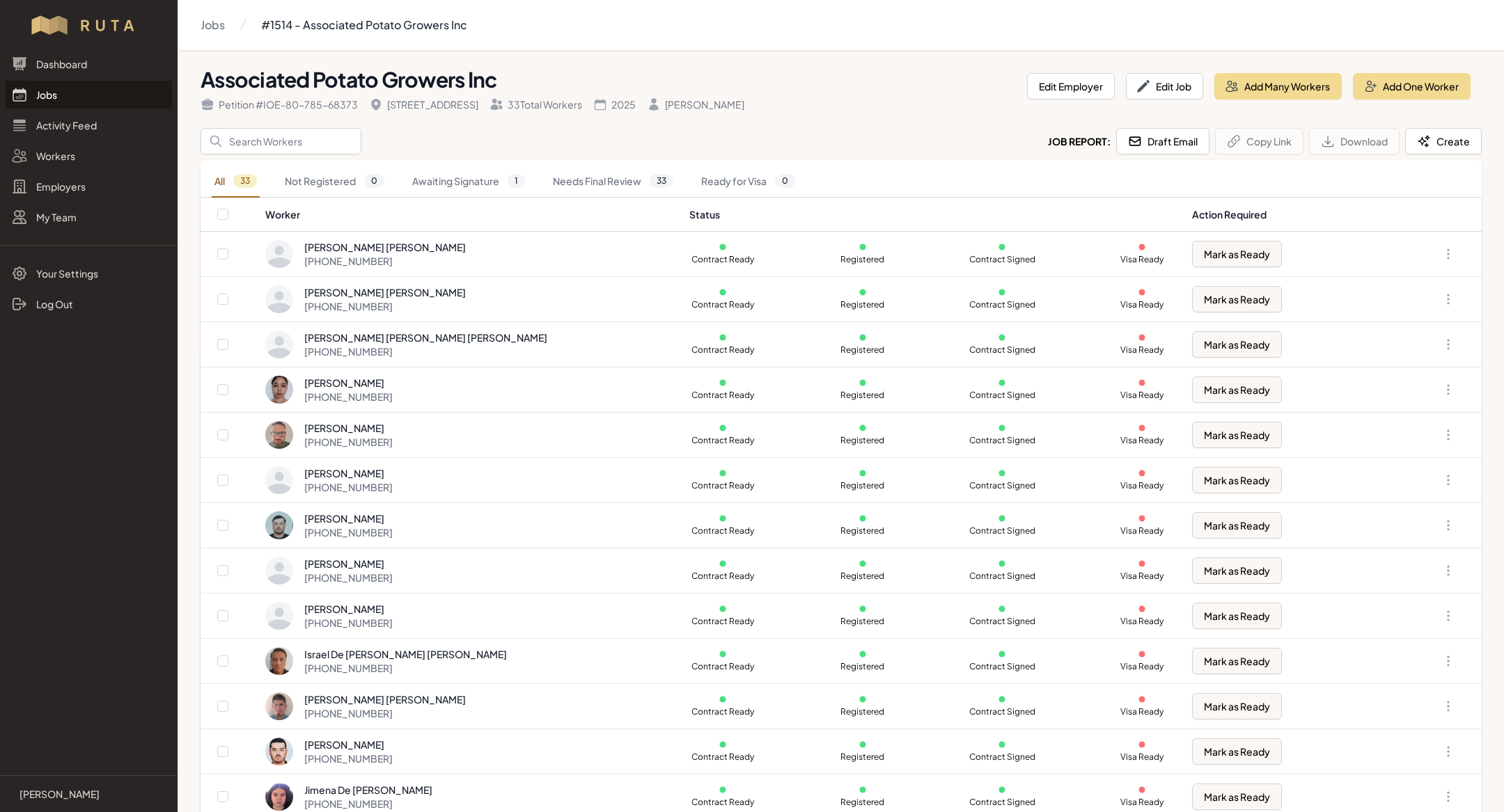
click at [57, 91] on link "Jobs" at bounding box center [88, 94] width 167 height 28
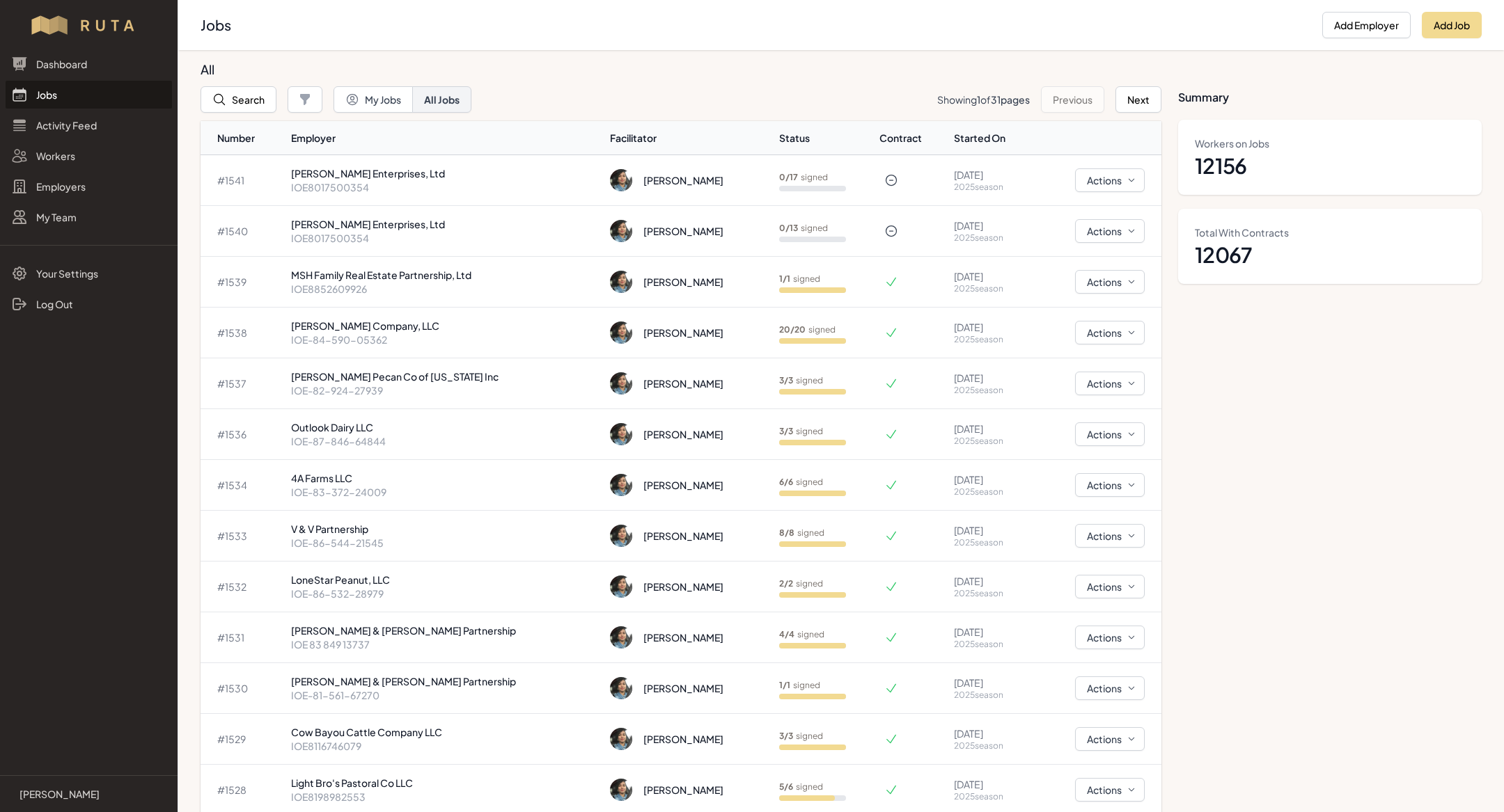
click at [99, 99] on link "Jobs" at bounding box center [88, 94] width 167 height 28
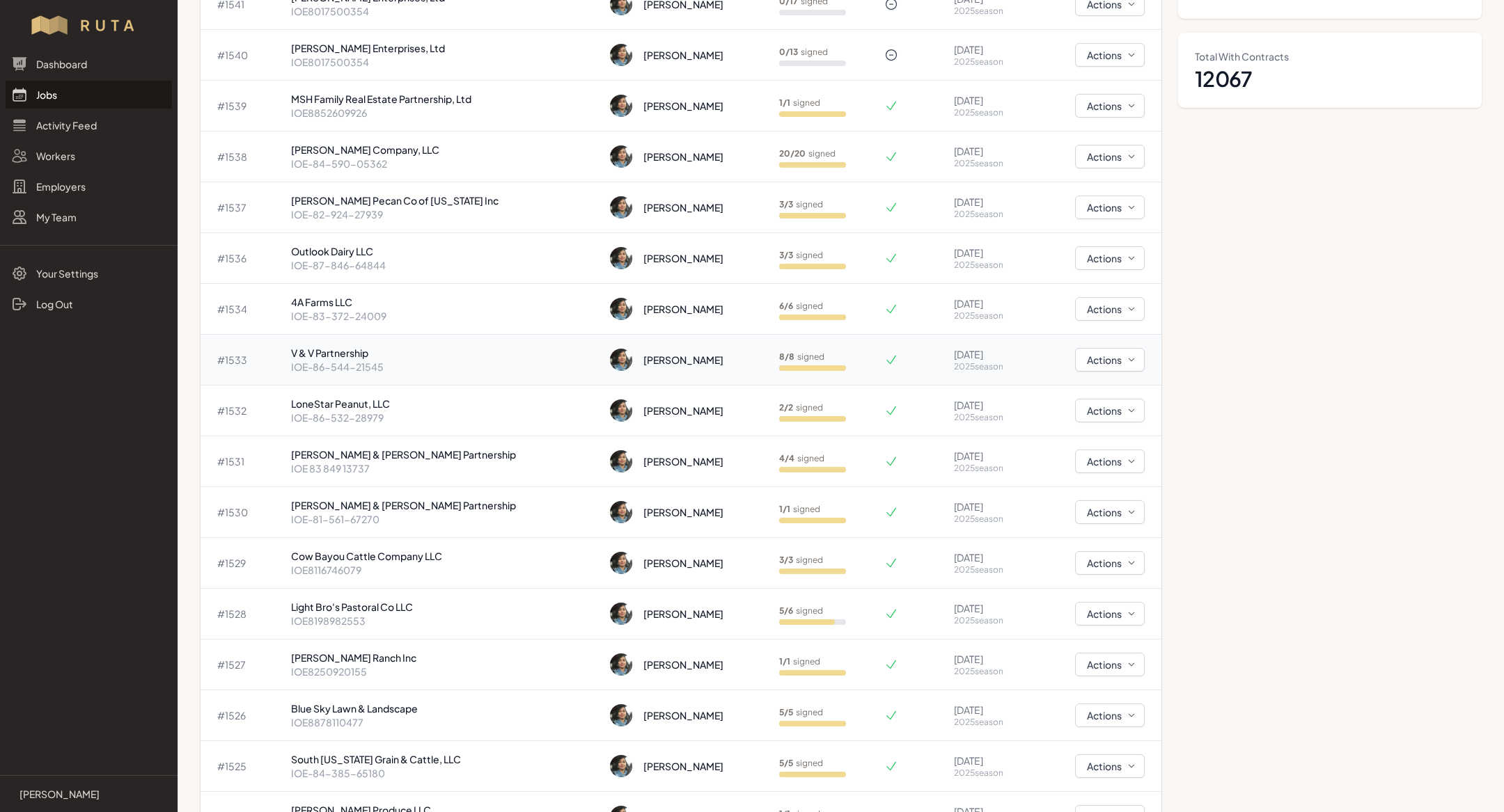
scroll to position [231, 0]
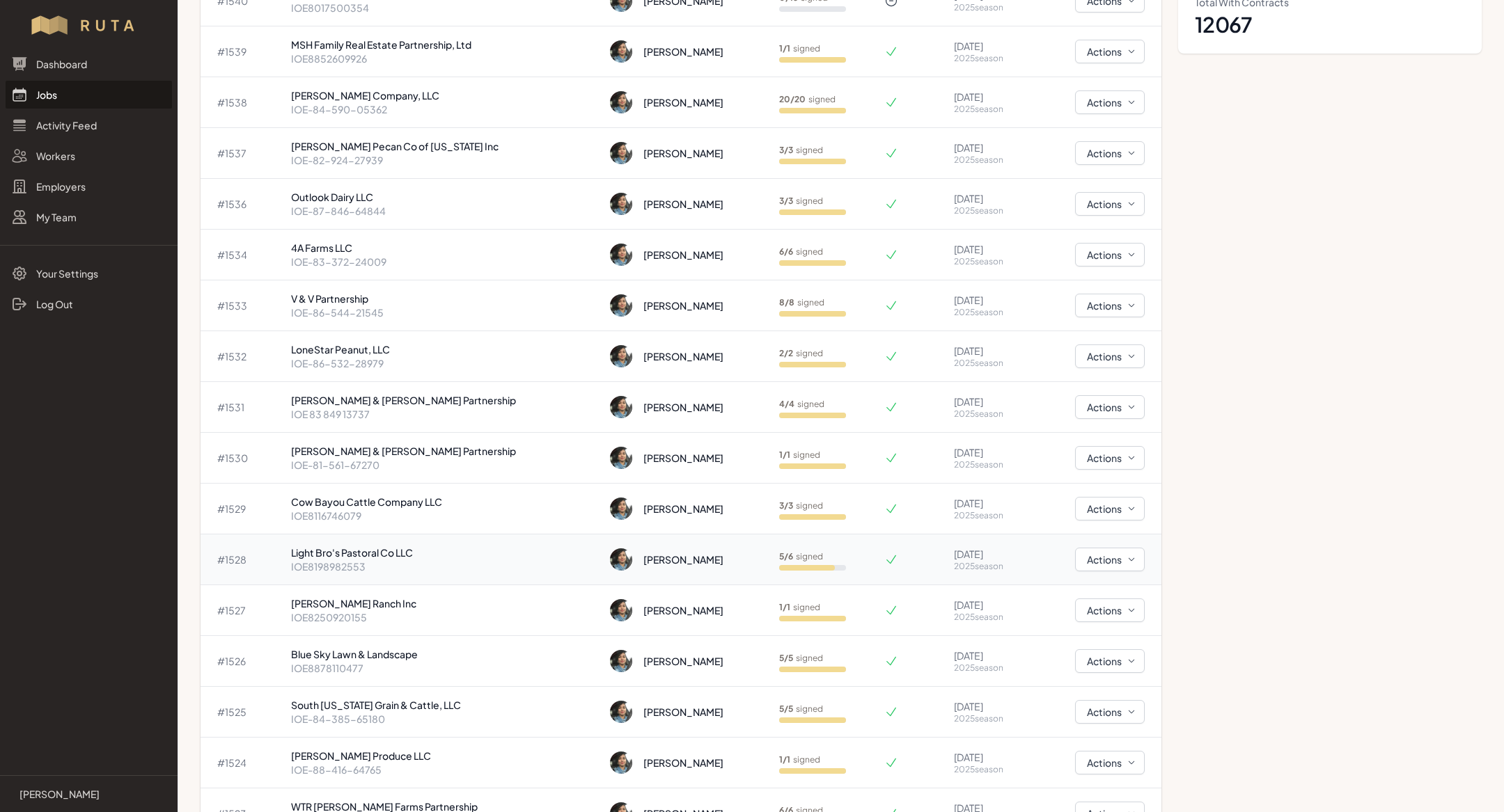
click at [428, 560] on p "IOE8198982553" at bounding box center [445, 567] width 308 height 14
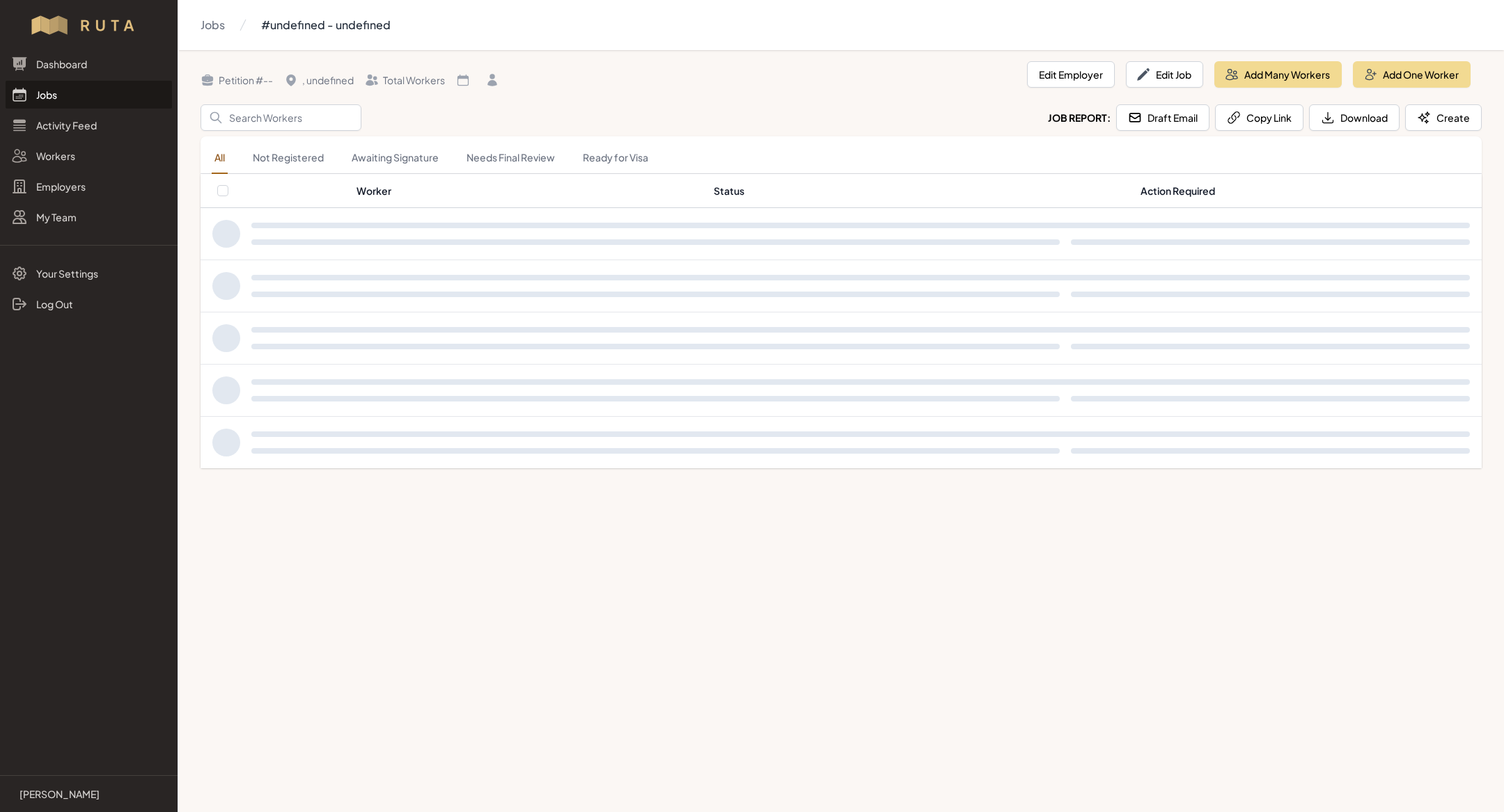
click at [428, 556] on main "Jobs #undefined - undefined Petition # -- , undefined Total Workers Edit Employ…" at bounding box center [752, 406] width 1504 height 812
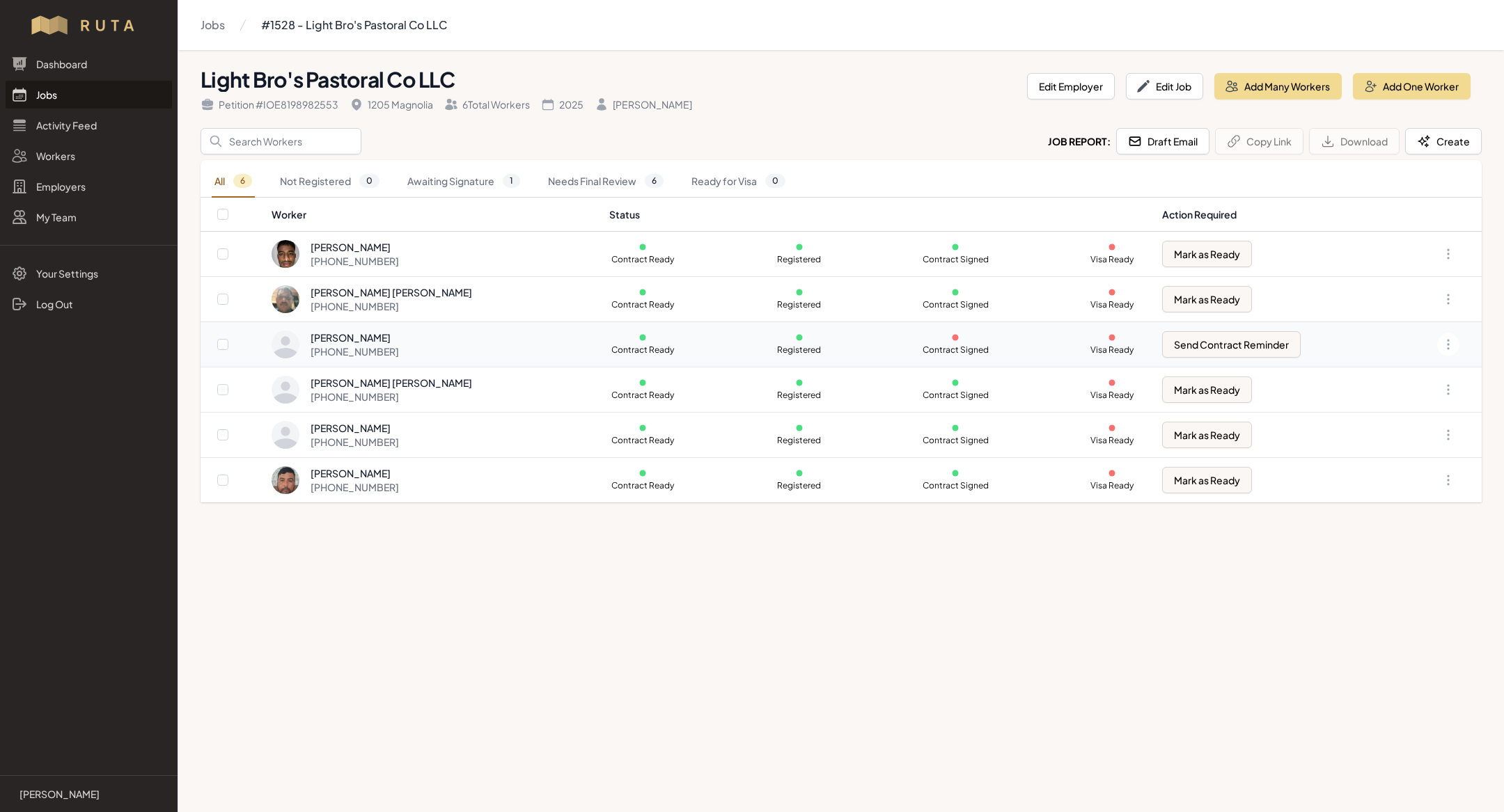
click at [482, 347] on div "[PERSON_NAME] [PHONE_NUMBER]" at bounding box center [432, 344] width 321 height 28
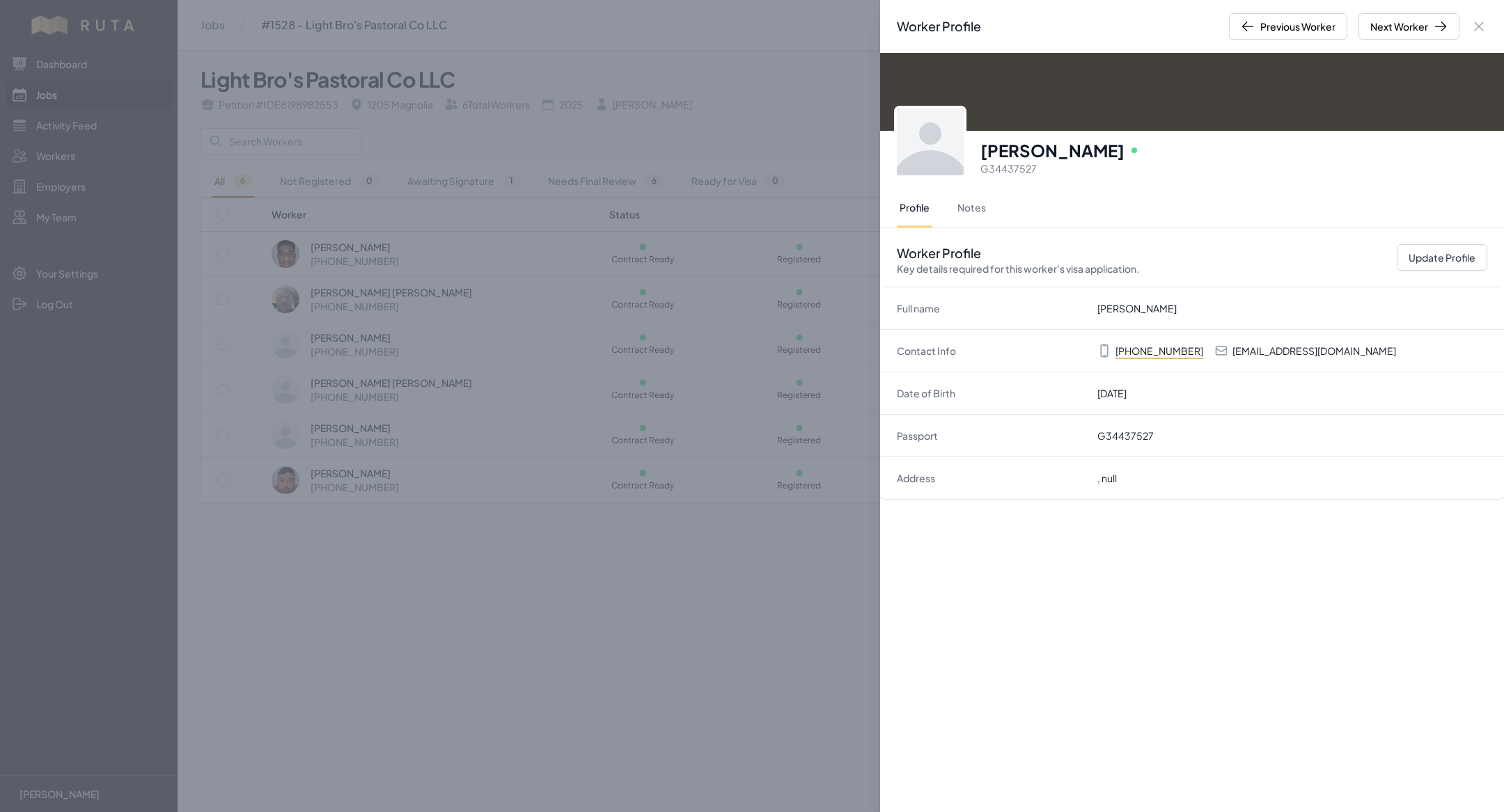
click at [678, 651] on div "Worker Profile Previous Worker Next Worker Close panel [PERSON_NAME] Online G34…" at bounding box center [752, 406] width 1504 height 812
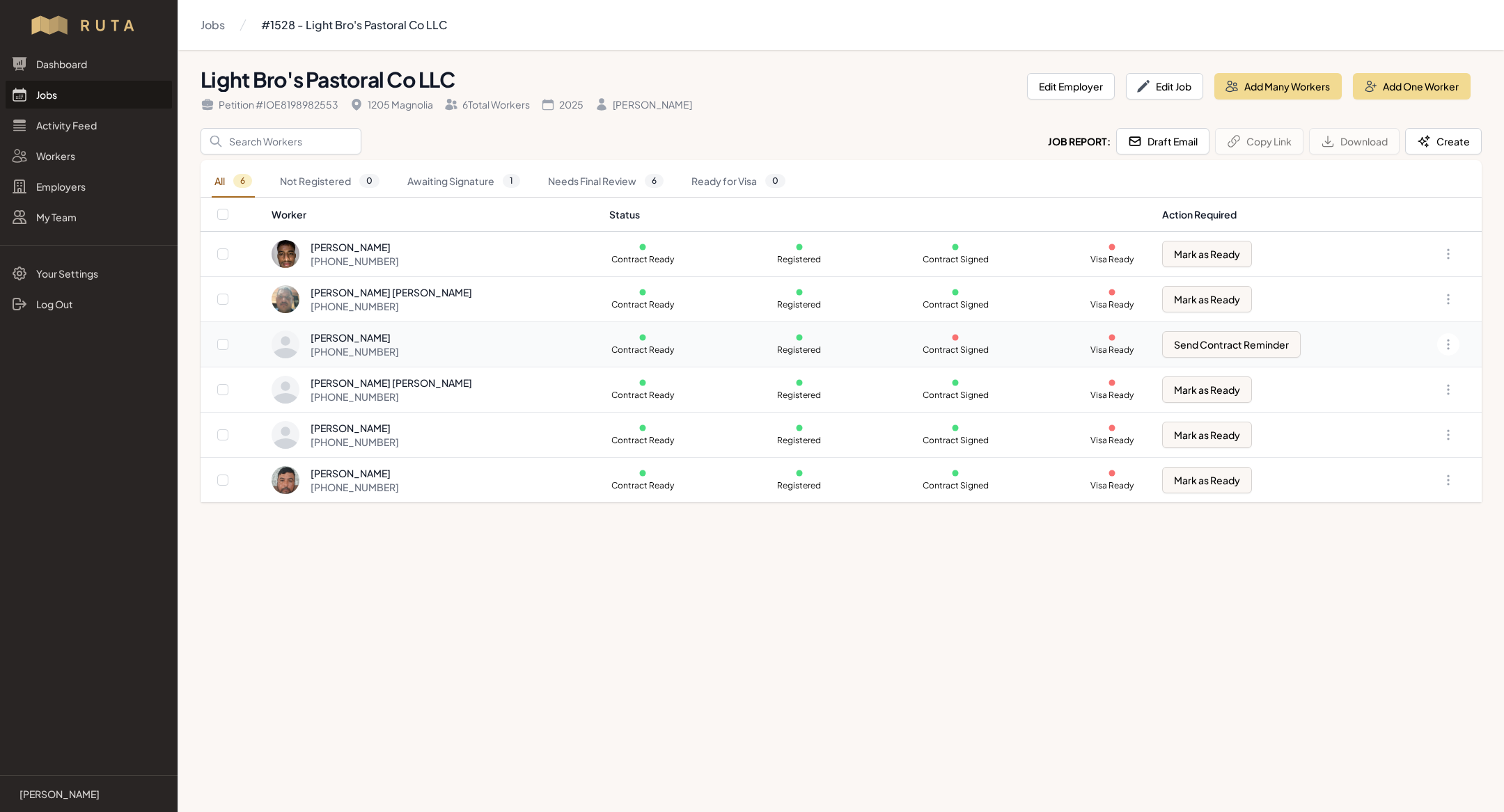
click at [504, 357] on td "[PERSON_NAME] [PHONE_NUMBER]" at bounding box center [436, 345] width 330 height 45
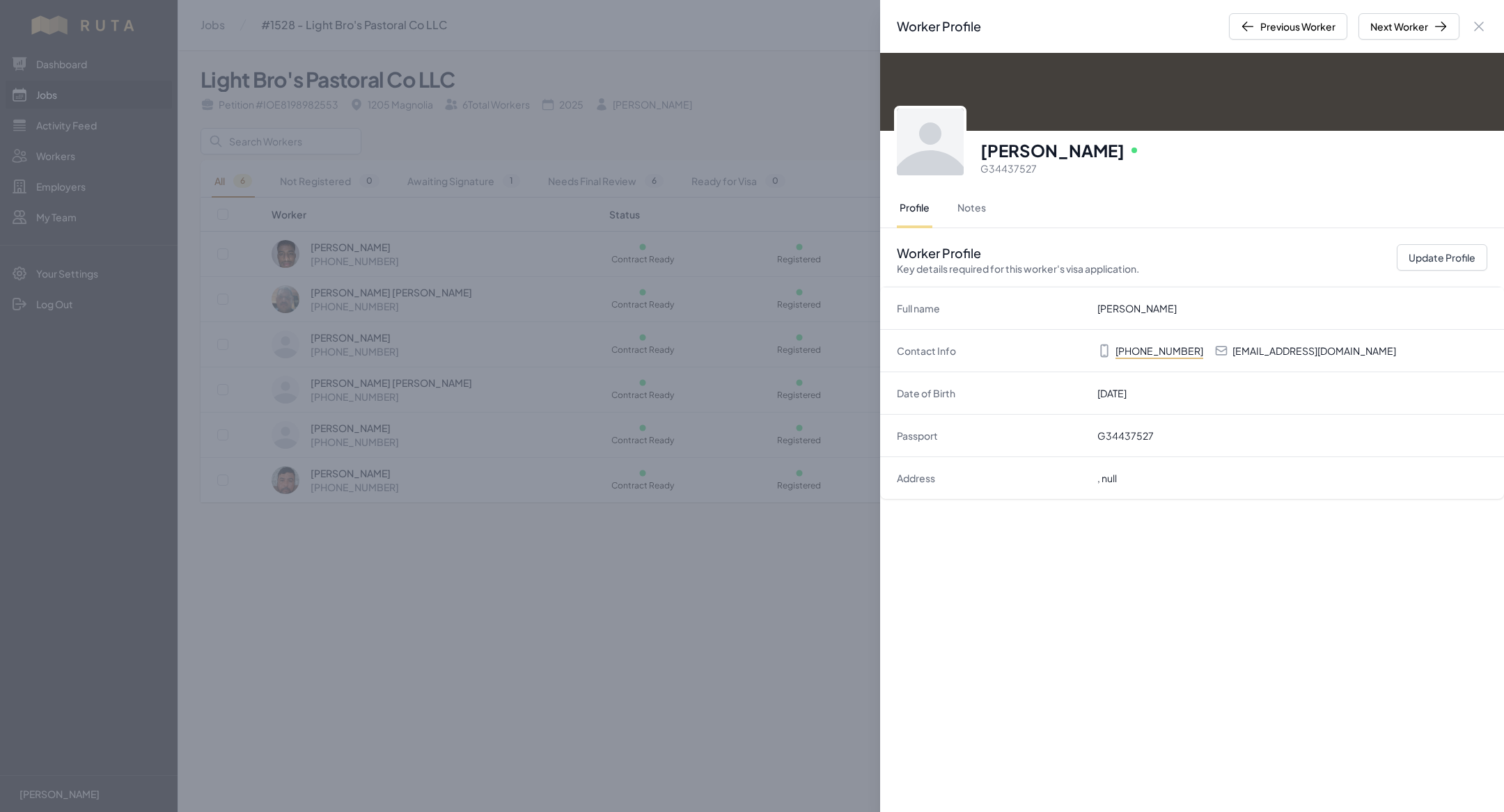
click at [605, 678] on div "Worker Profile Previous Worker Next Worker Close panel [PERSON_NAME] Online G34…" at bounding box center [752, 406] width 1504 height 812
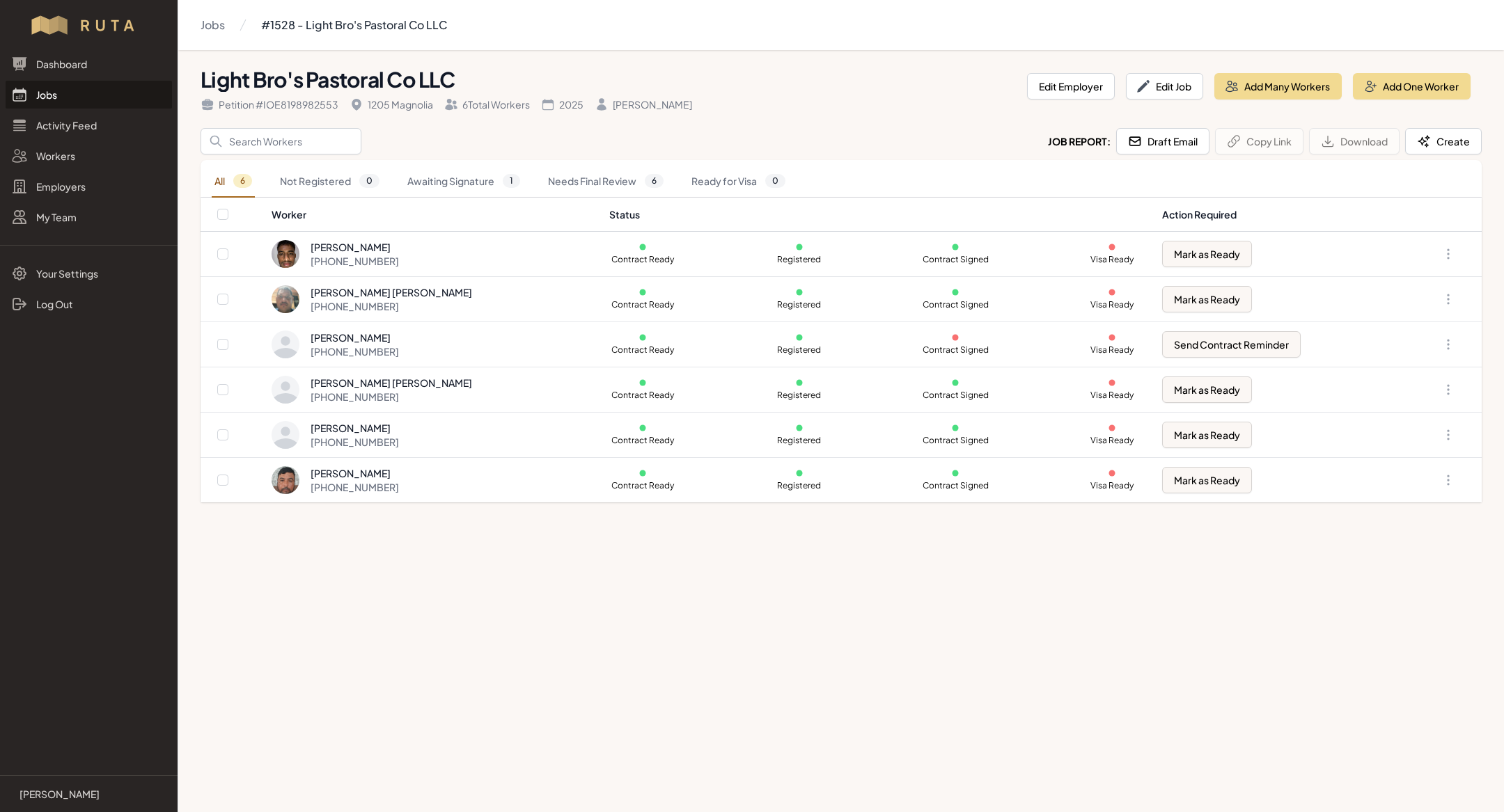
click at [863, 154] on div "Light Bro's Pastoral Co LLC Petition # IOE8198982553 1205 Magnolia 6 Total Work…" at bounding box center [841, 282] width 1326 height 463
click at [419, 350] on div "[PERSON_NAME] [PHONE_NUMBER]" at bounding box center [432, 344] width 321 height 28
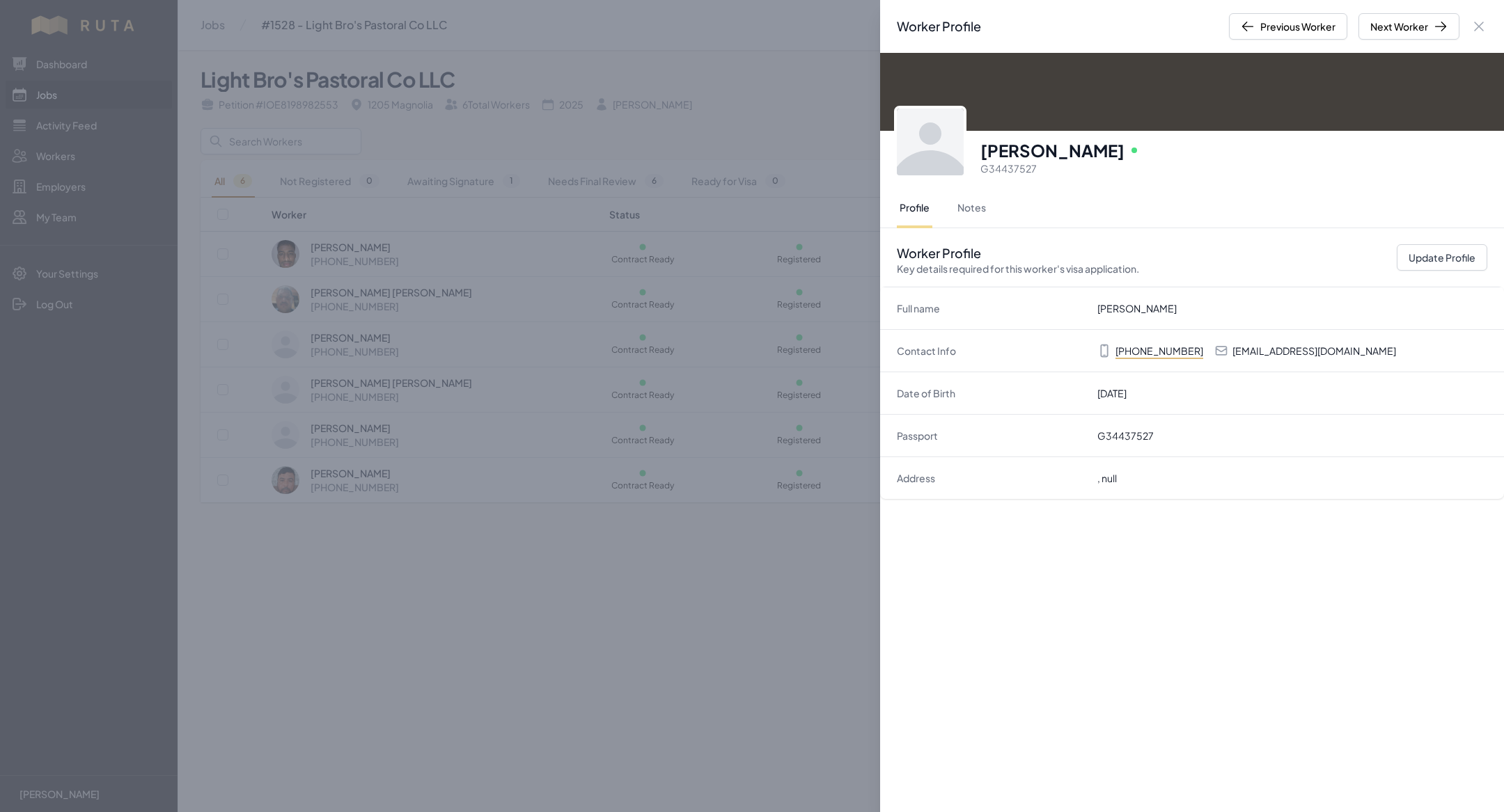
click at [420, 434] on div "Worker Profile Previous Worker Next Worker Close panel [PERSON_NAME] Online G34…" at bounding box center [752, 406] width 1504 height 812
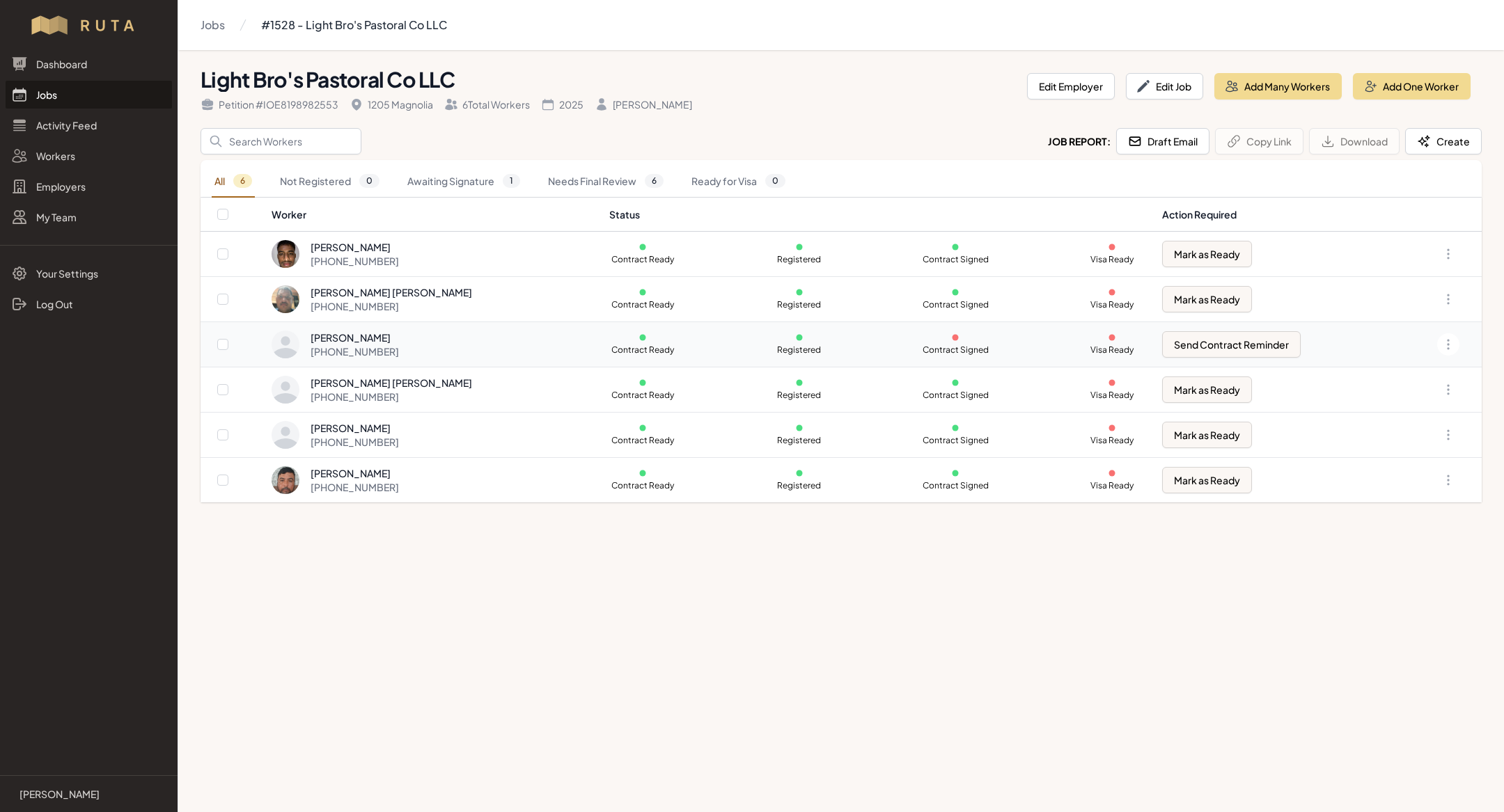
click at [399, 337] on div "[PERSON_NAME]" at bounding box center [354, 338] width 88 height 14
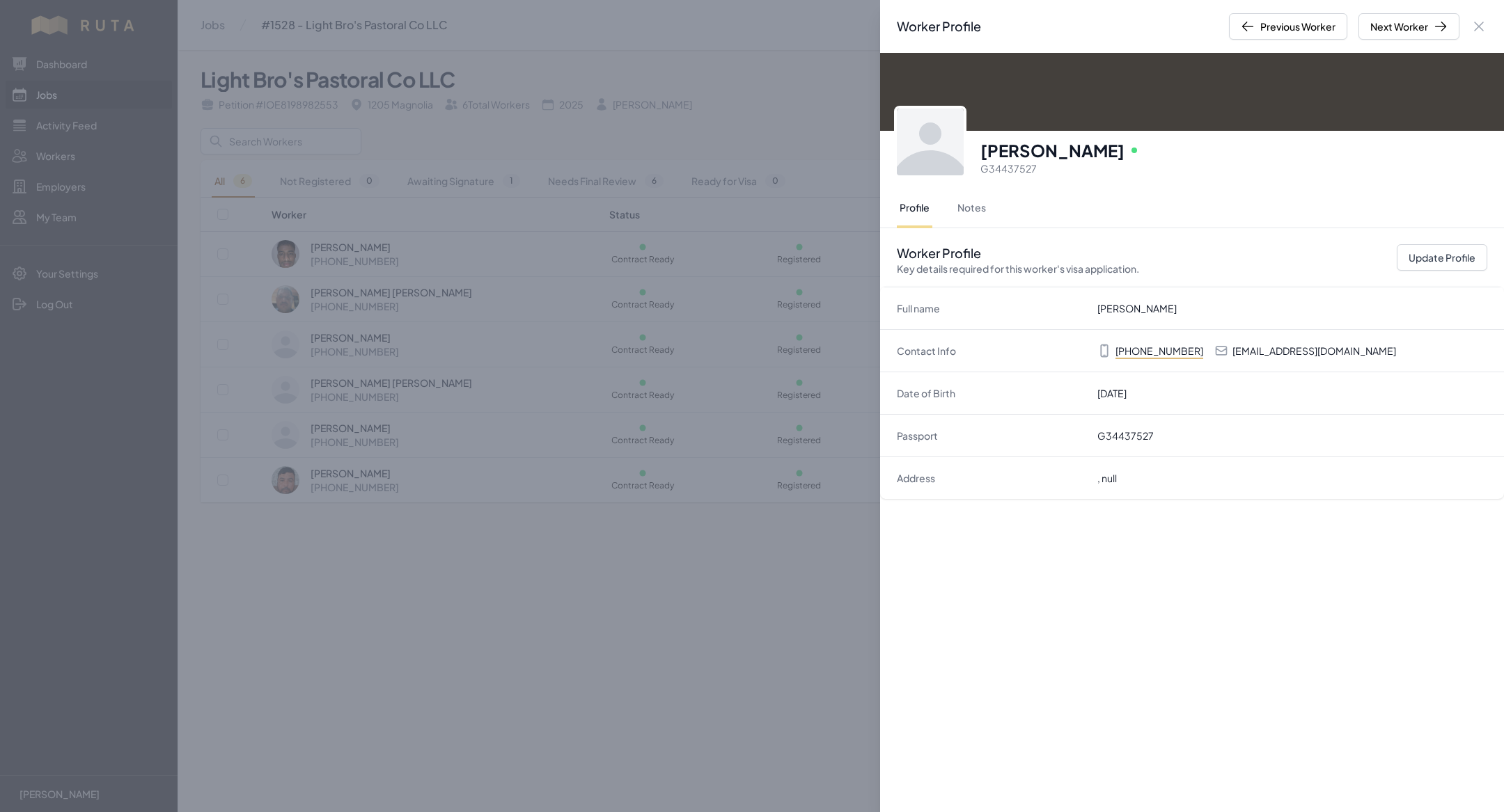
click at [450, 419] on div "Worker Profile Previous Worker Next Worker Close panel Efrain Onate Sanchez Onl…" at bounding box center [752, 406] width 1504 height 812
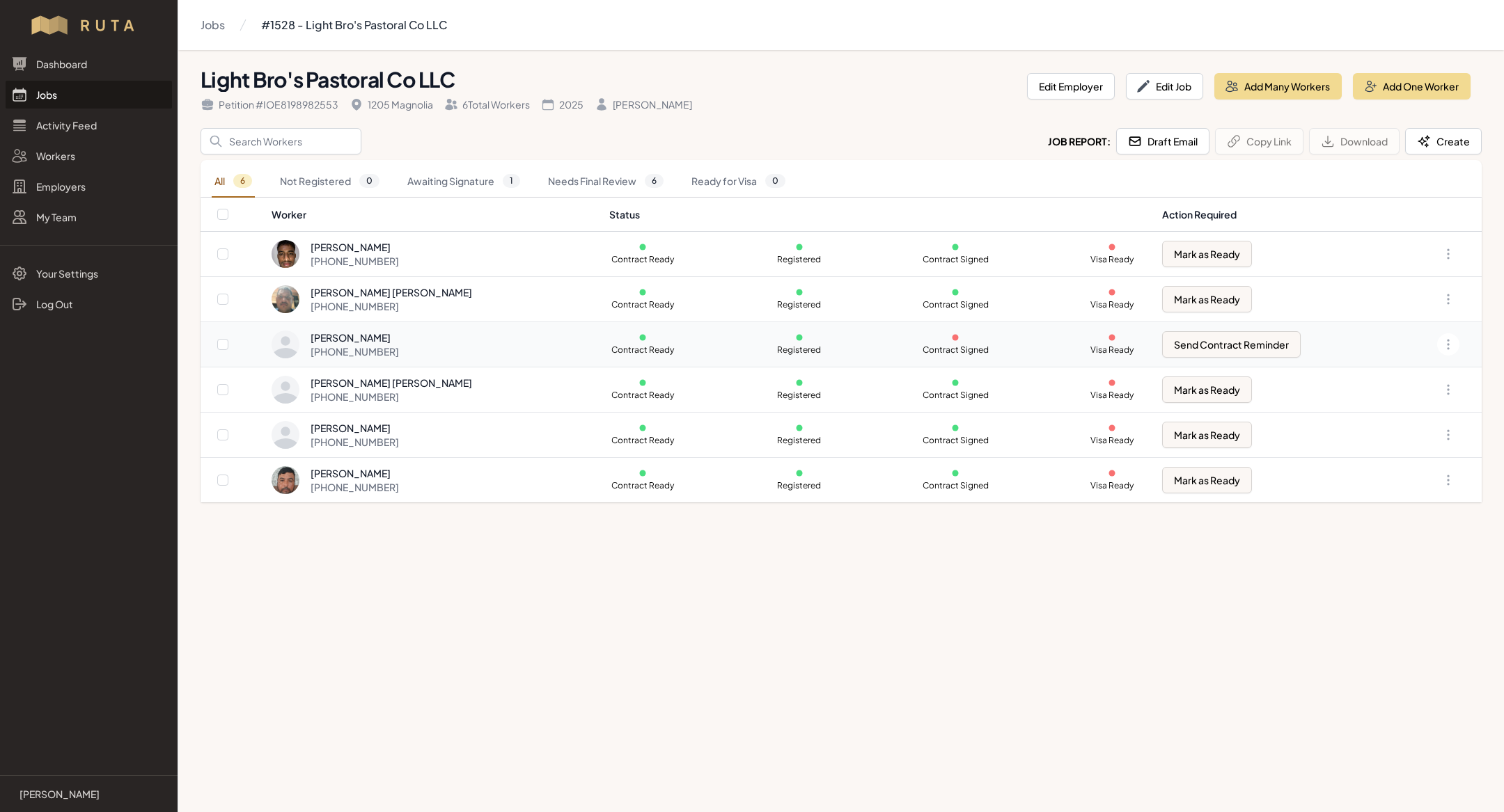
click at [447, 339] on div "Efrain Onate Sanchez +1 830 900 2196" at bounding box center [432, 344] width 321 height 28
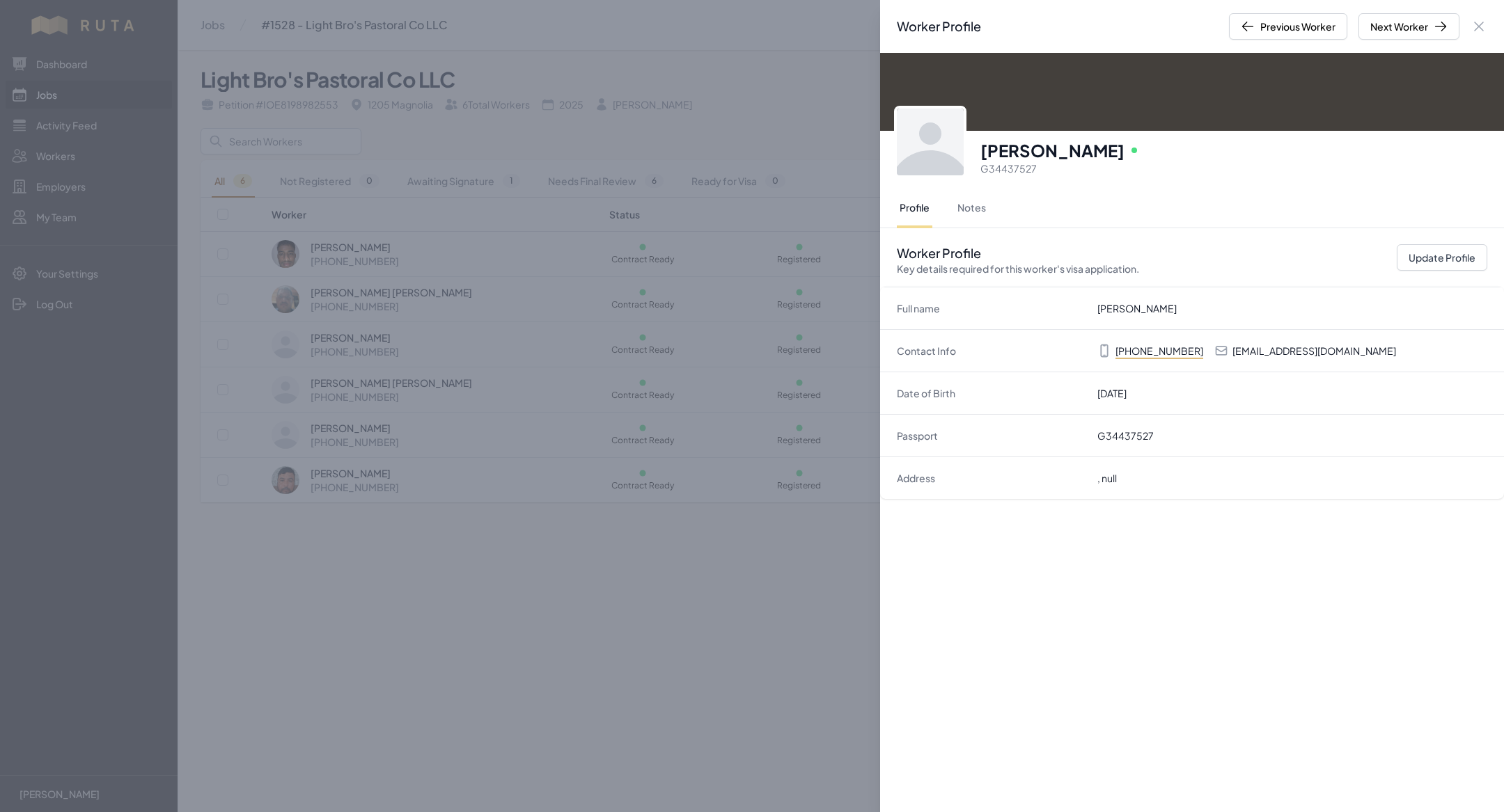
click at [524, 492] on div "Worker Profile Previous Worker Next Worker Close panel Efrain Onate Sanchez Onl…" at bounding box center [752, 406] width 1504 height 812
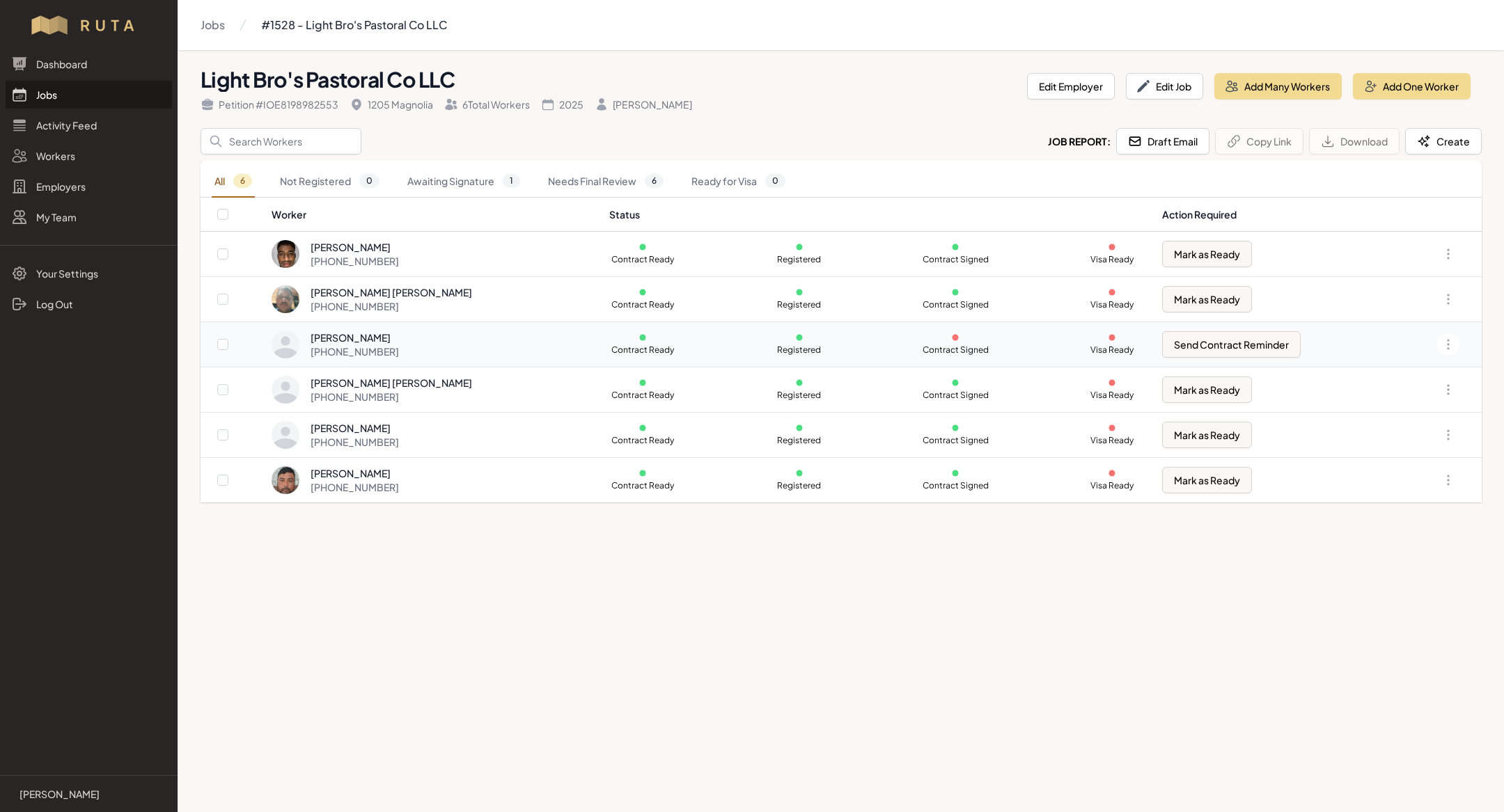
click at [431, 351] on div "Efrain Onate Sanchez +1 830 900 2196" at bounding box center [432, 344] width 321 height 28
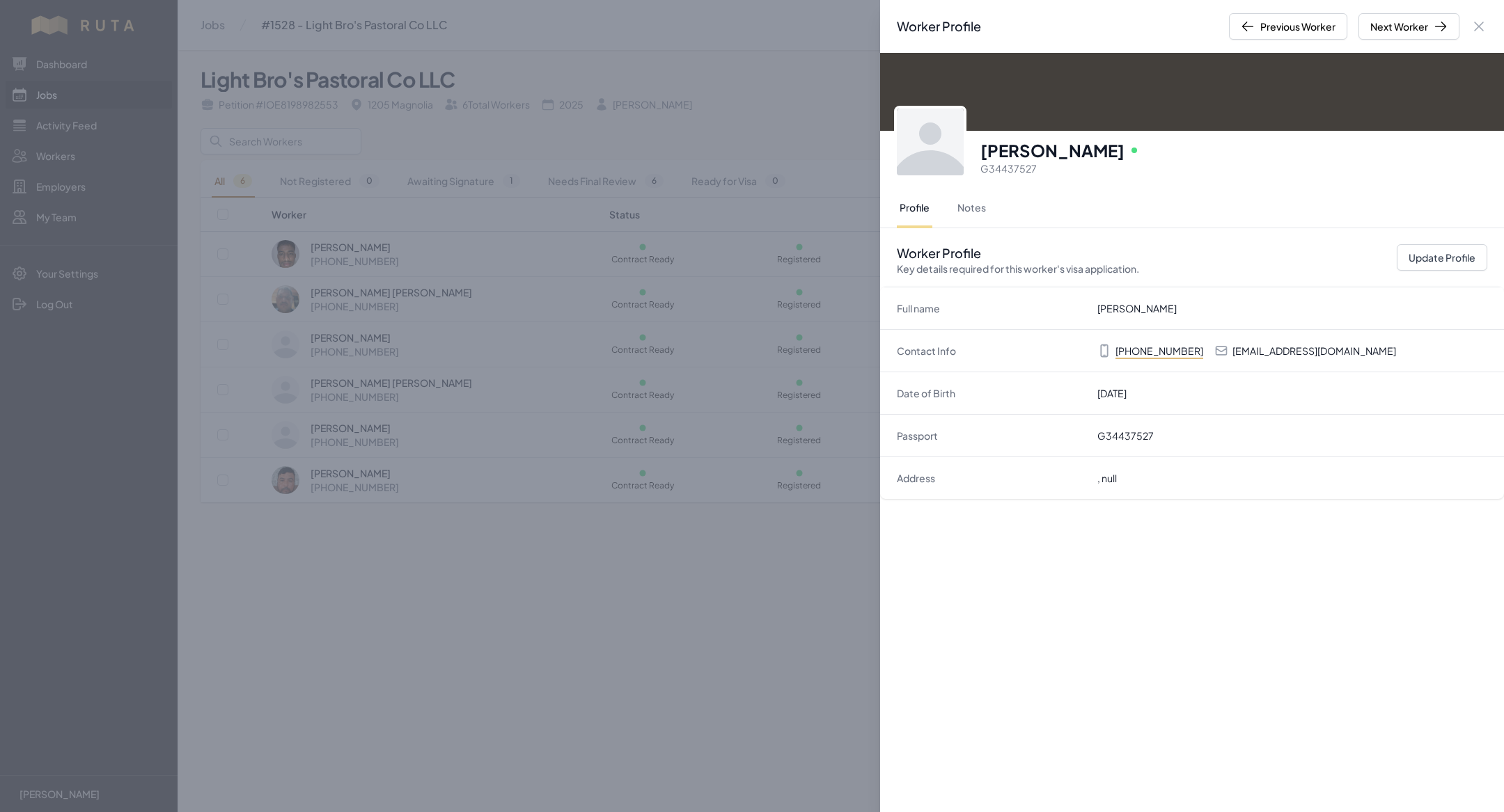
click at [428, 466] on div "Worker Profile Previous Worker Next Worker Close panel Efrain Onate Sanchez Onl…" at bounding box center [752, 406] width 1504 height 812
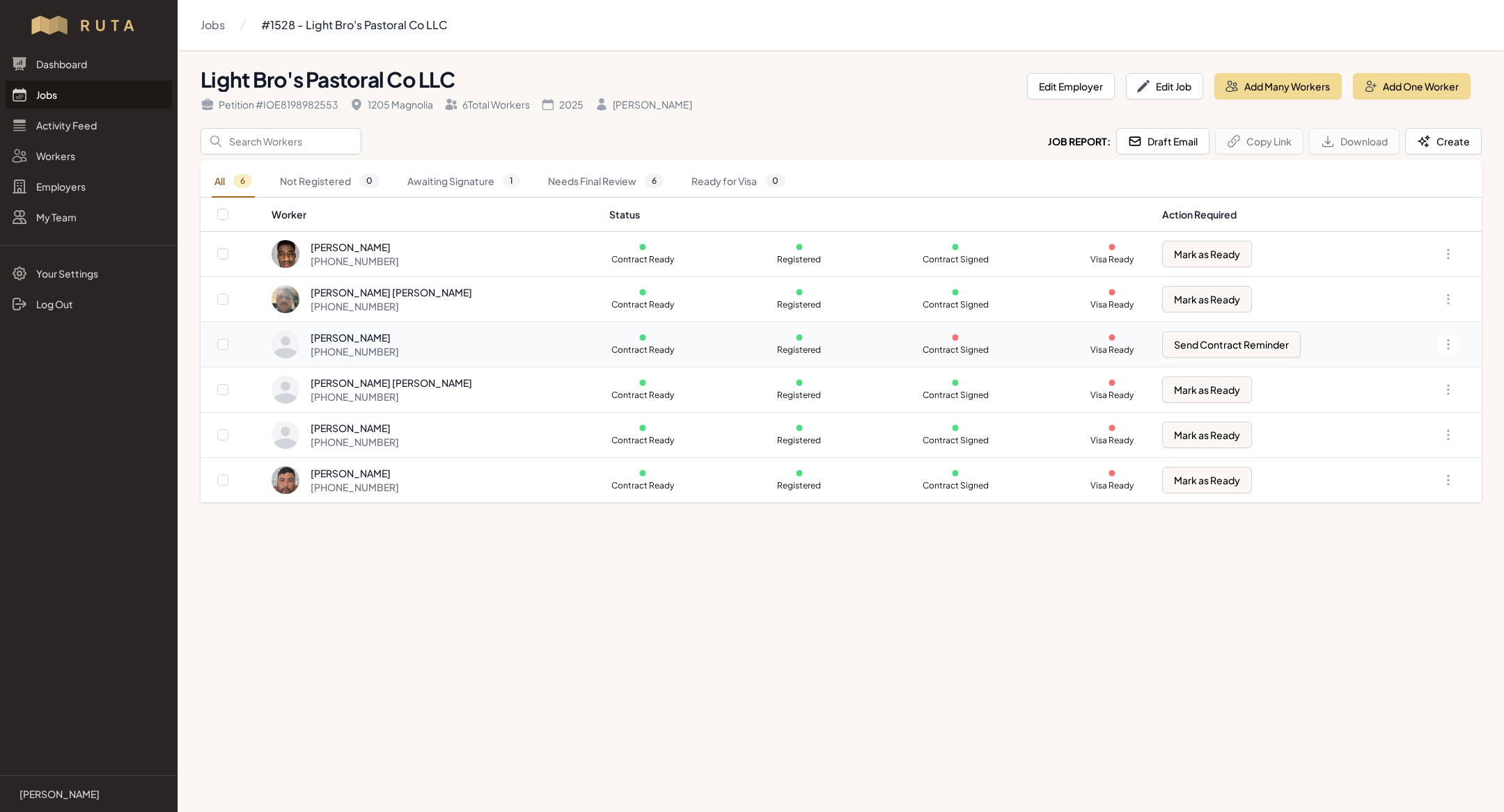
click at [392, 355] on div "+1 830 900 2196" at bounding box center [354, 352] width 88 height 14
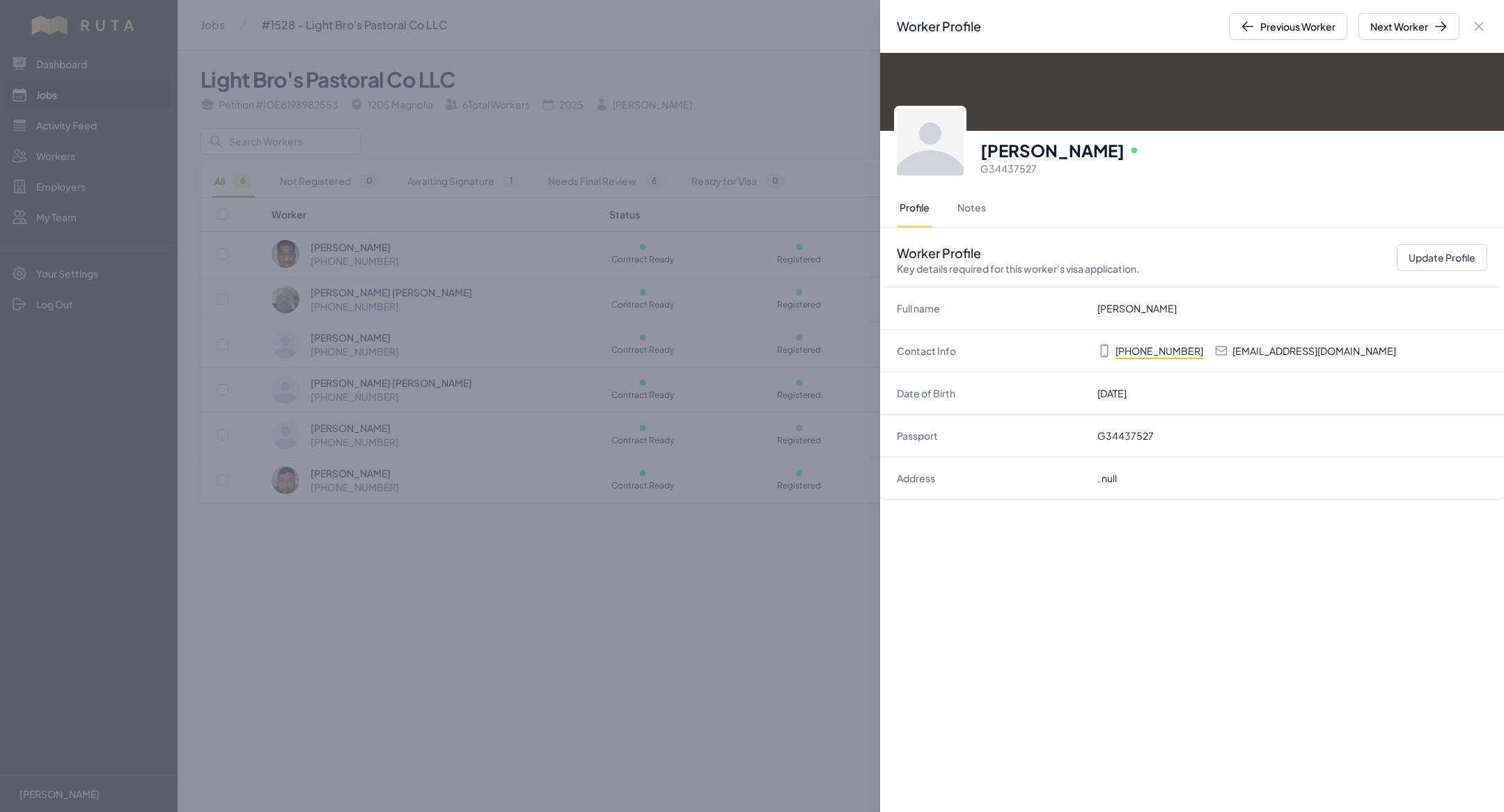
click at [407, 428] on div "Worker Profile Previous Worker Next Worker Close panel Efrain Onate Sanchez Onl…" at bounding box center [752, 406] width 1504 height 812
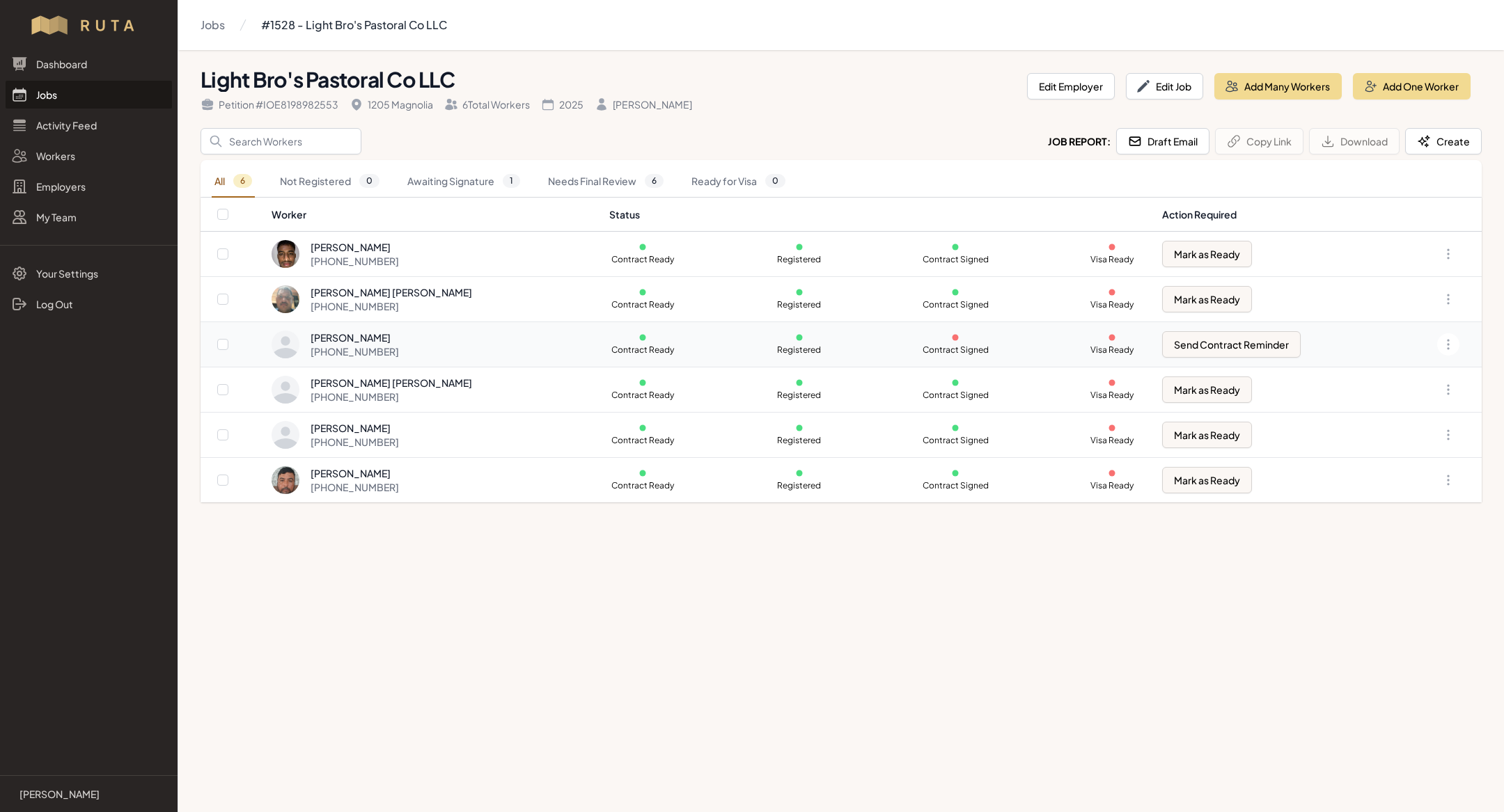
click at [402, 326] on td "Efrain Onate Sanchez +1 830 900 2196" at bounding box center [436, 345] width 330 height 45
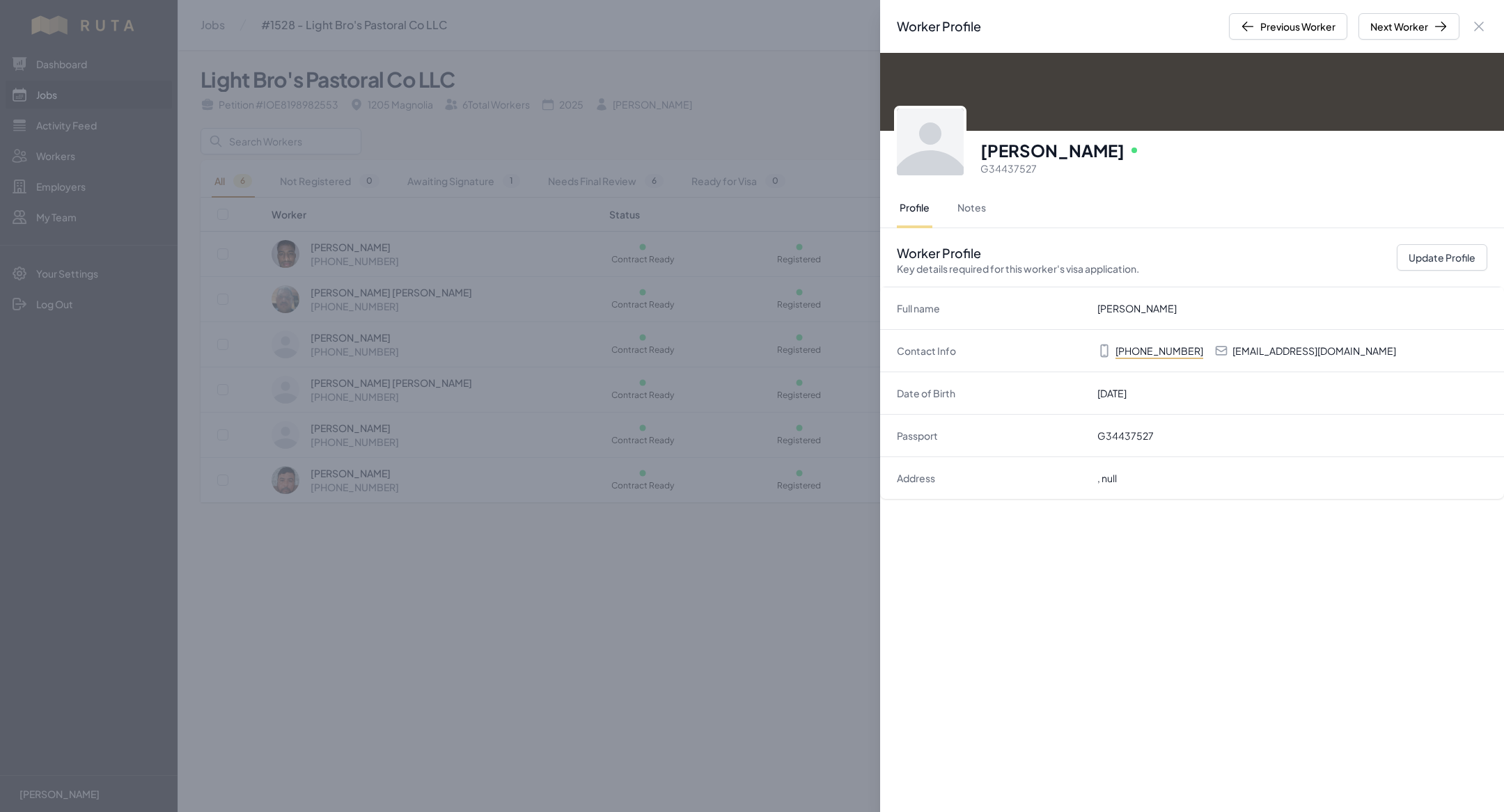
click at [613, 329] on div "Worker Profile Previous Worker Next Worker Close panel Efrain Onate Sanchez Onl…" at bounding box center [752, 406] width 1504 height 812
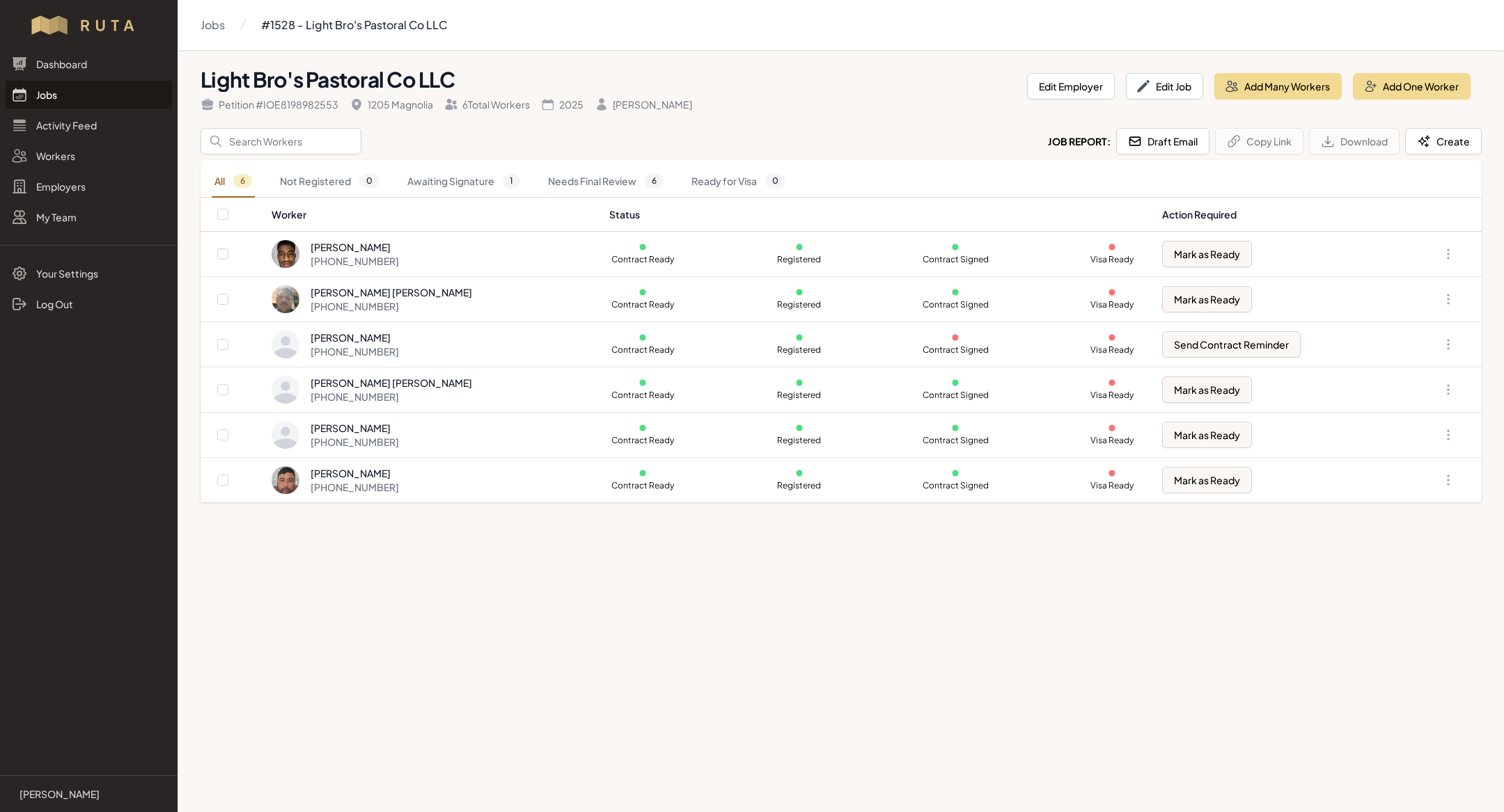
click at [80, 92] on link "Jobs" at bounding box center [88, 94] width 167 height 28
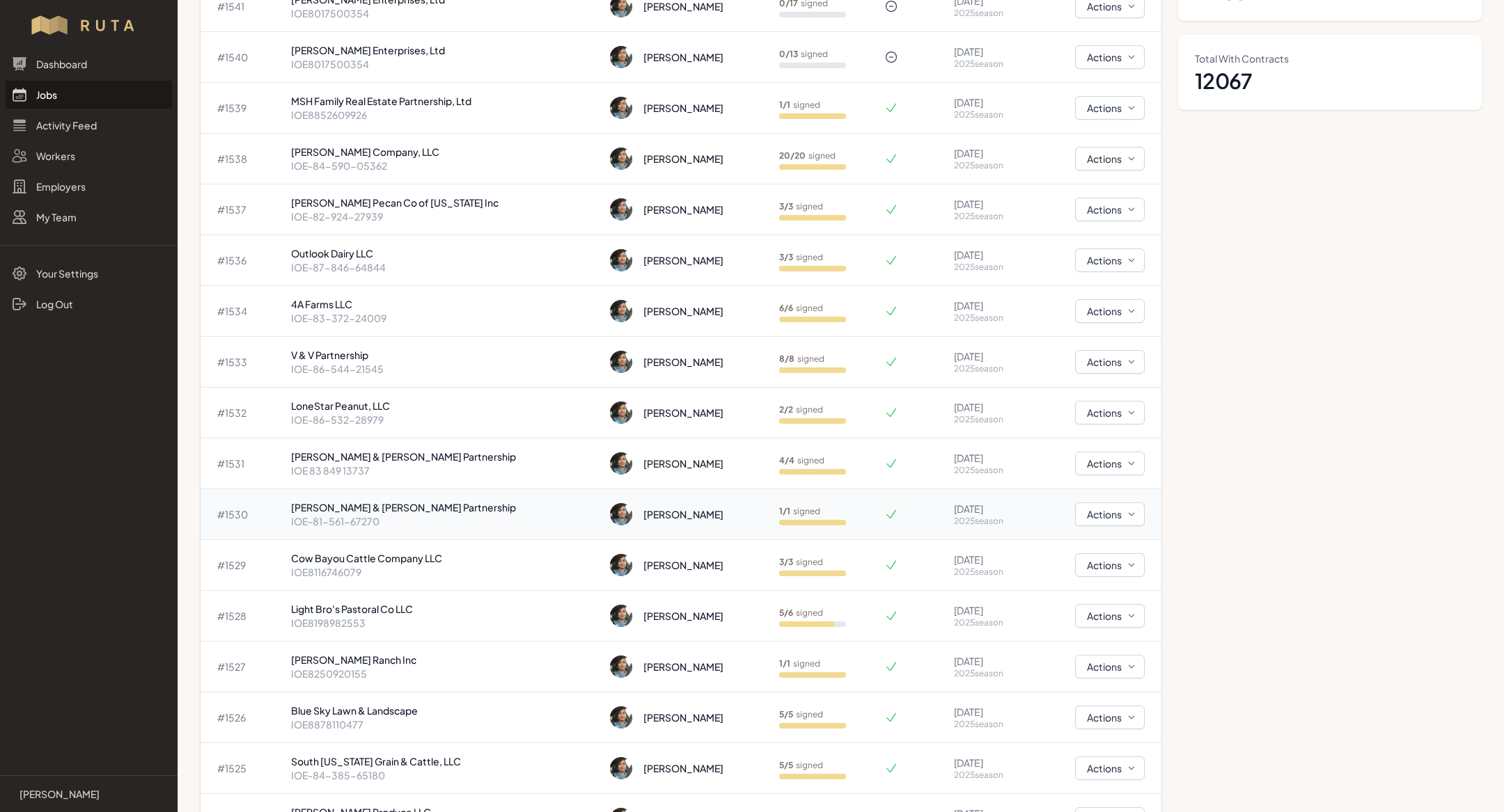
scroll to position [249, 0]
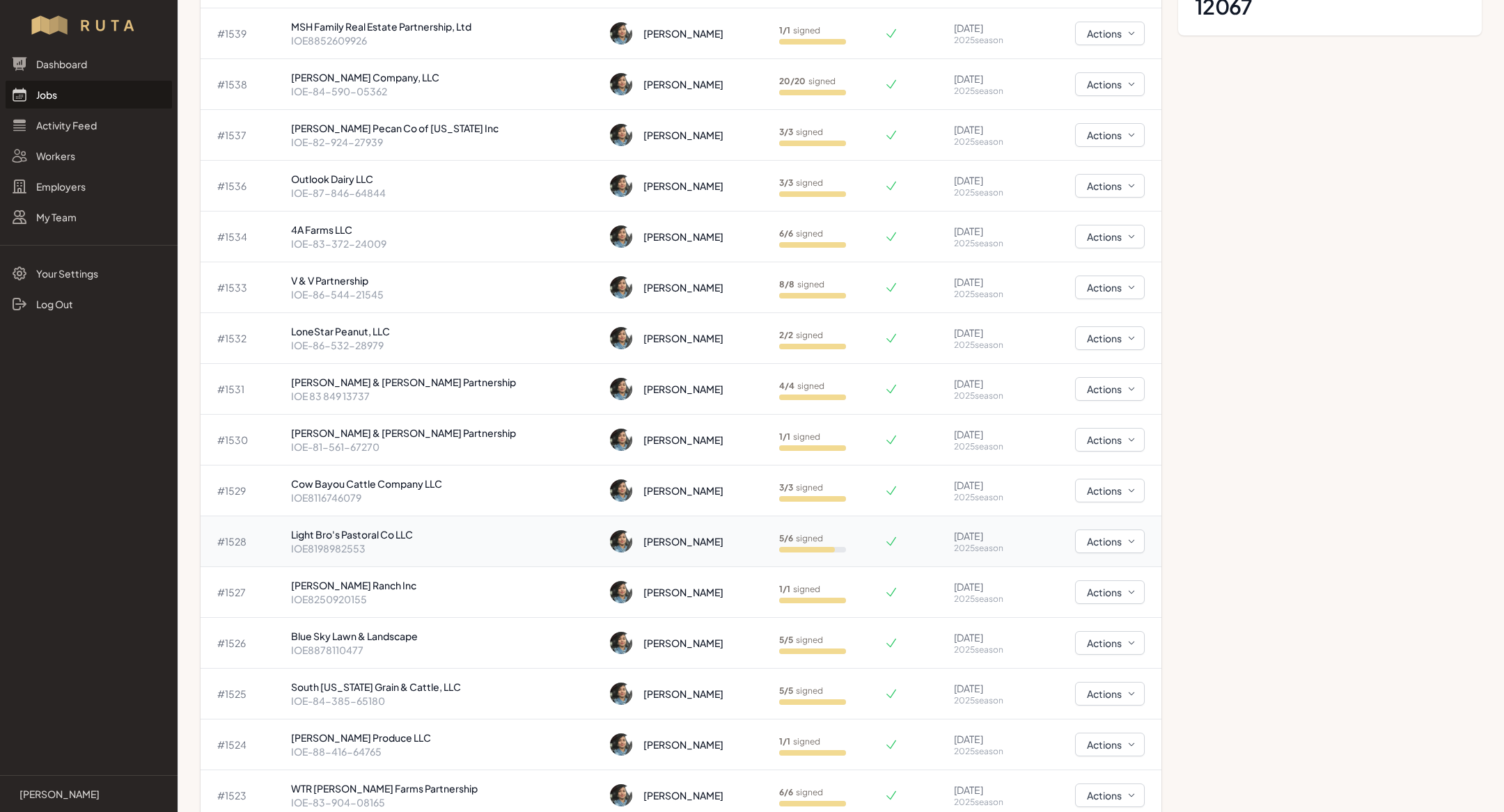
click at [383, 533] on p "Light Bro's Pastoral Co LLC" at bounding box center [445, 535] width 308 height 14
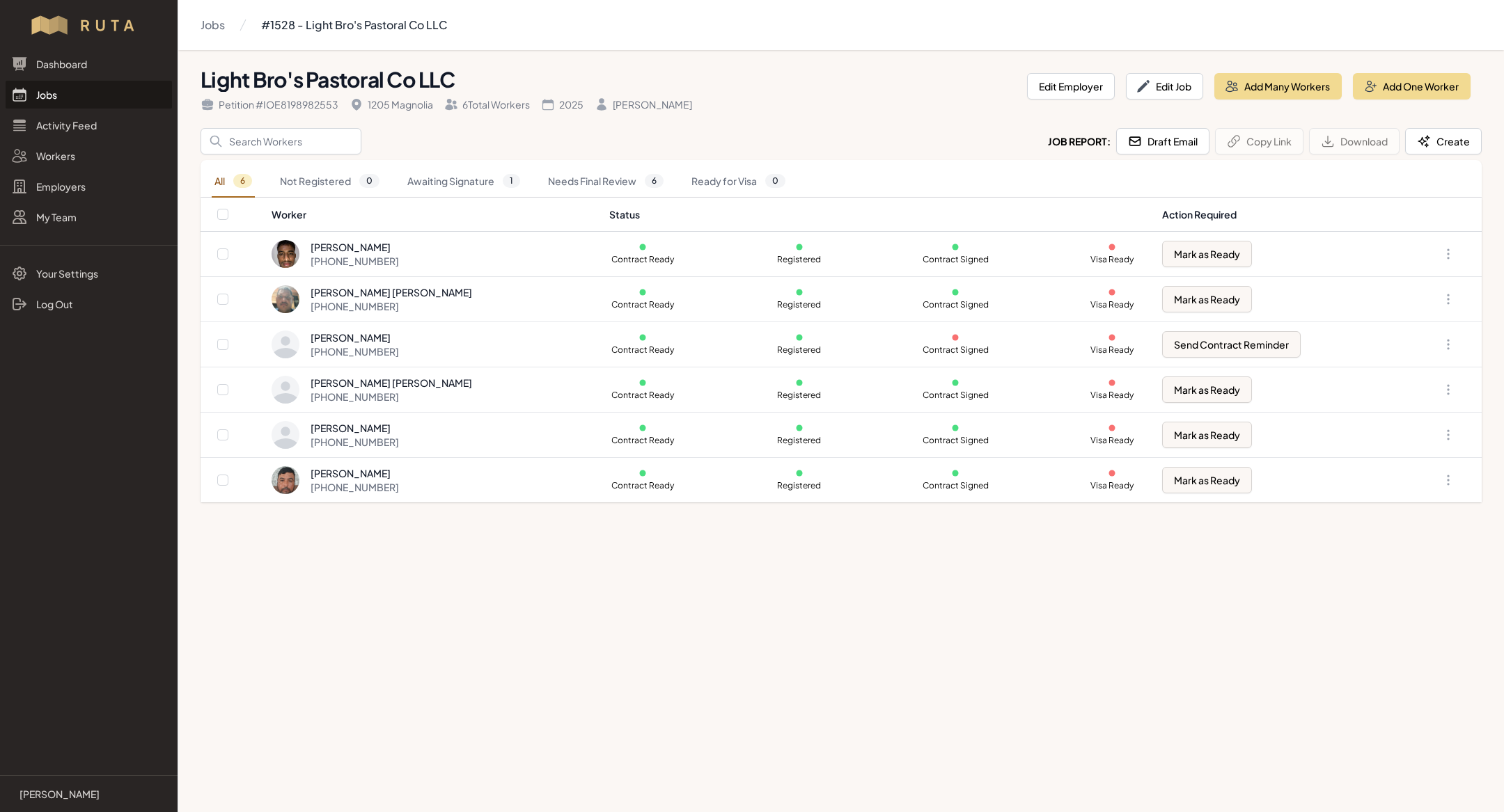
click at [42, 100] on link "Jobs" at bounding box center [88, 94] width 167 height 28
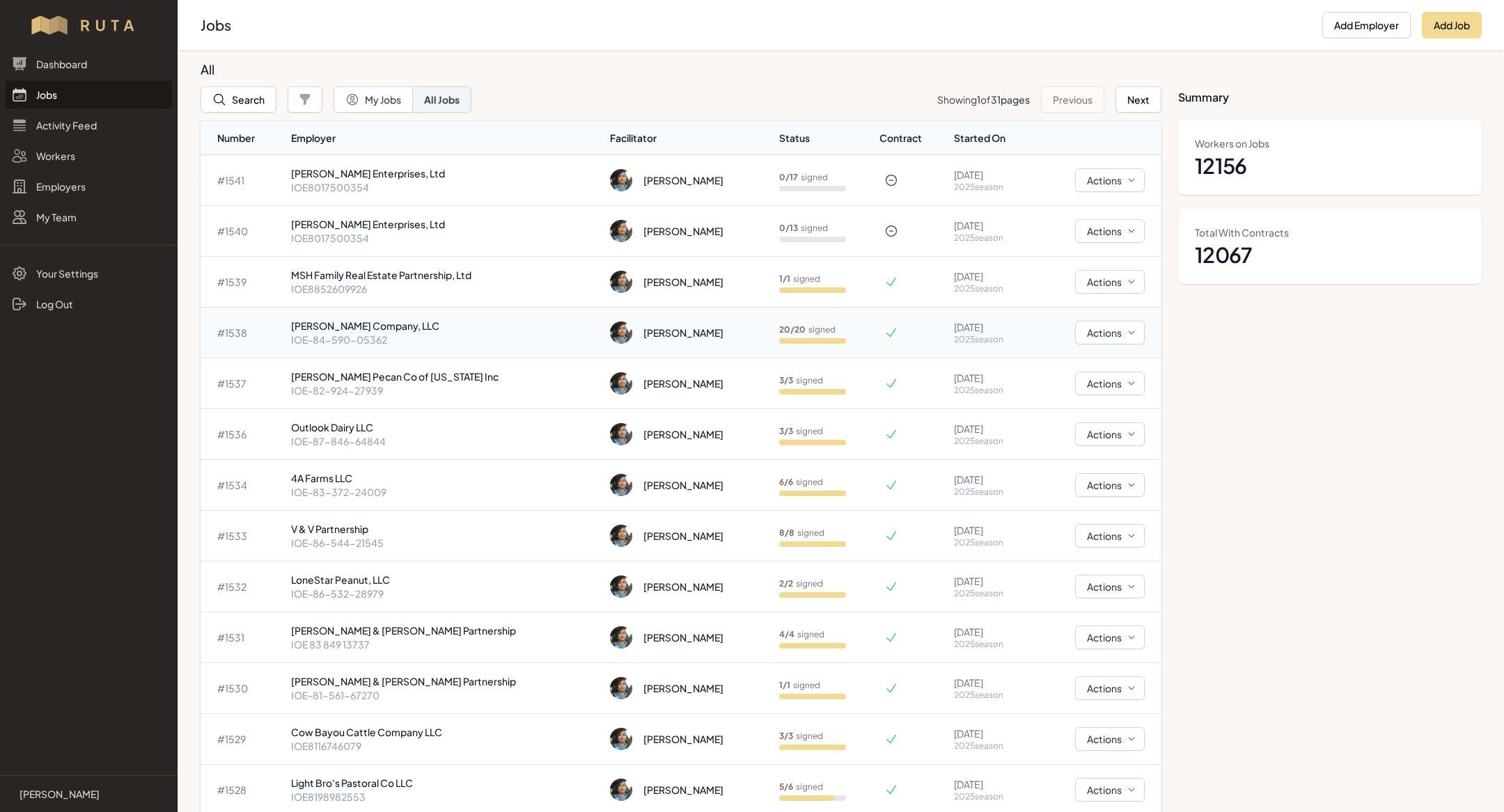
scroll to position [31, 0]
